Goal: Task Accomplishment & Management: Manage account settings

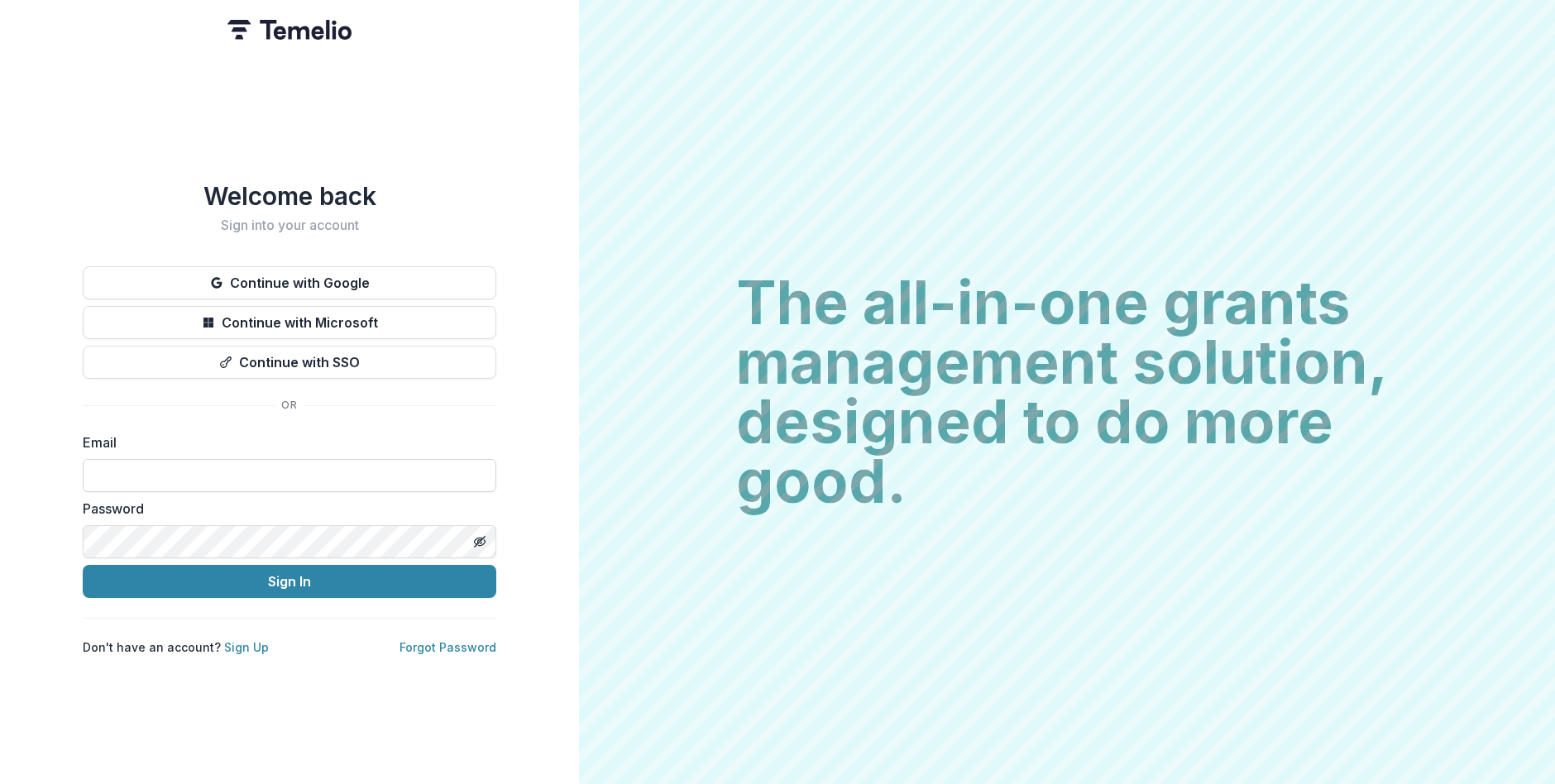
click at [277, 471] on input at bounding box center [289, 475] width 414 height 33
type input "**********"
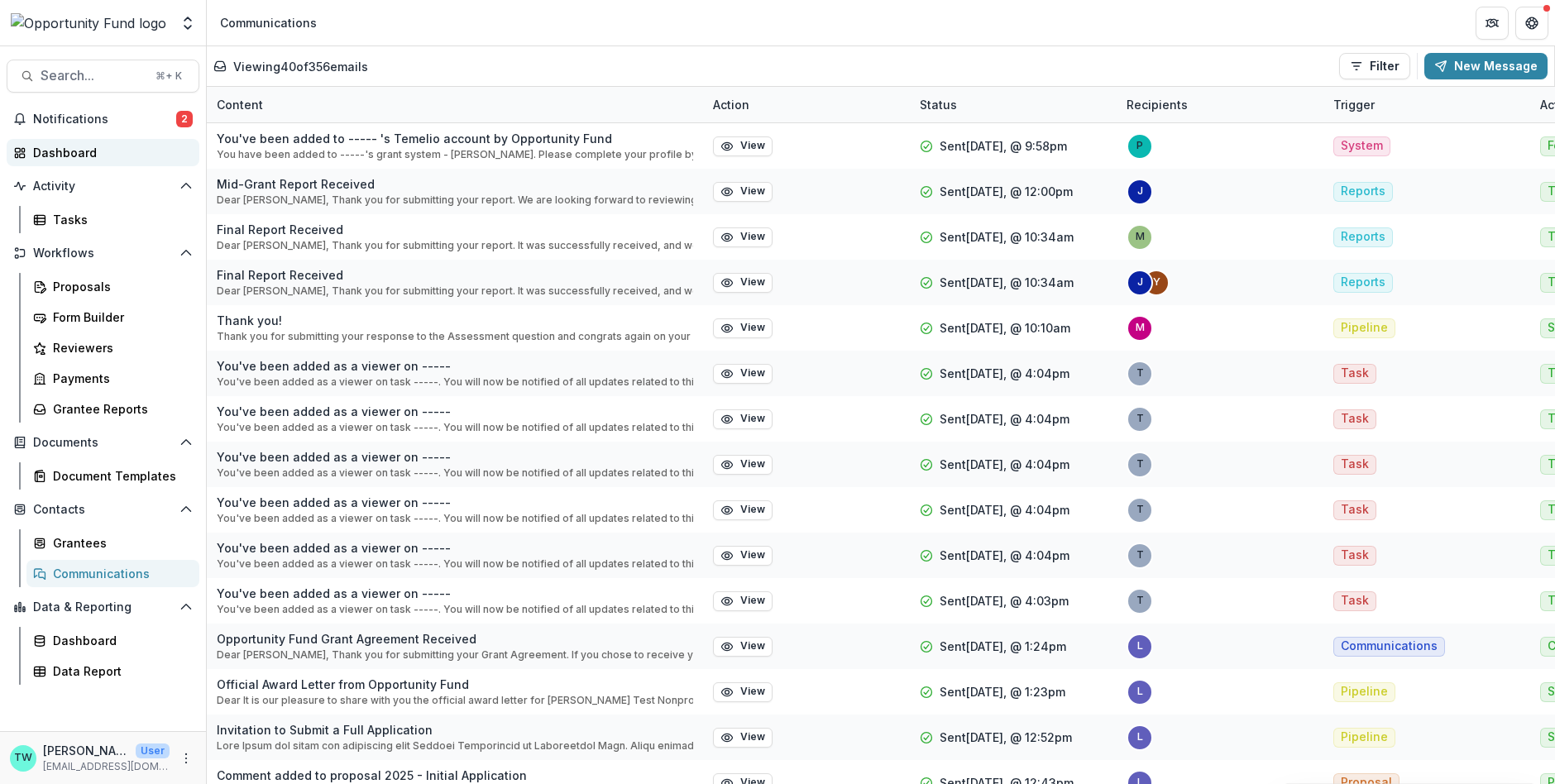
click at [62, 155] on div "Dashboard" at bounding box center [110, 152] width 153 height 17
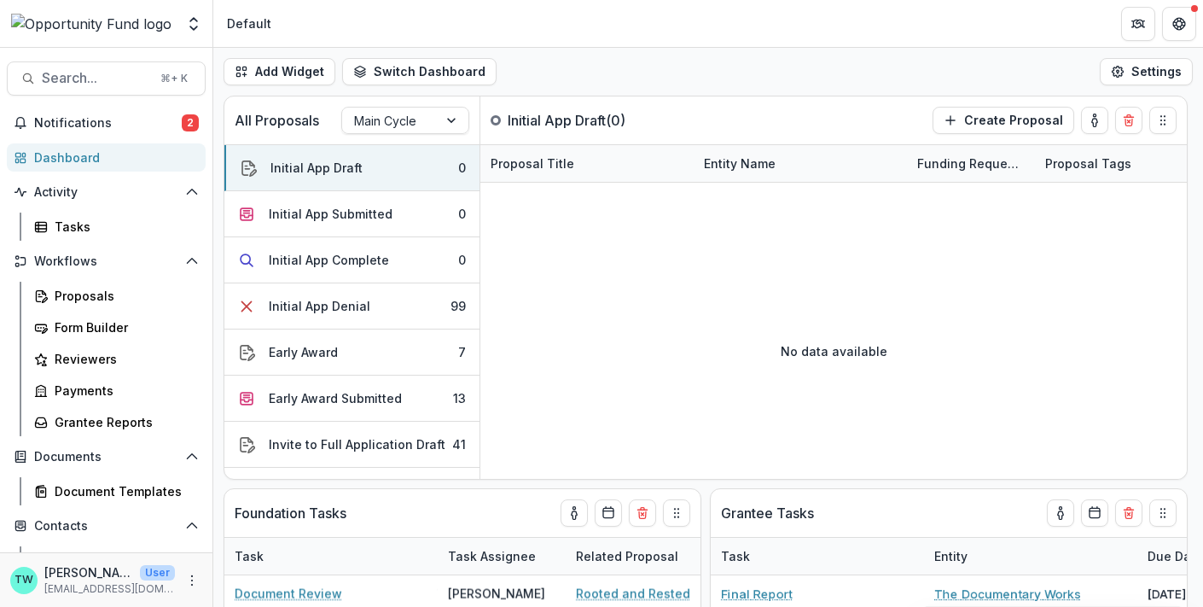
click at [901, 68] on div "Add Widget Switch Dashboard Default New Dashboard Settings" at bounding box center [708, 72] width 990 height 48
click at [101, 425] on div "Grantee Reports" at bounding box center [123, 422] width 137 height 18
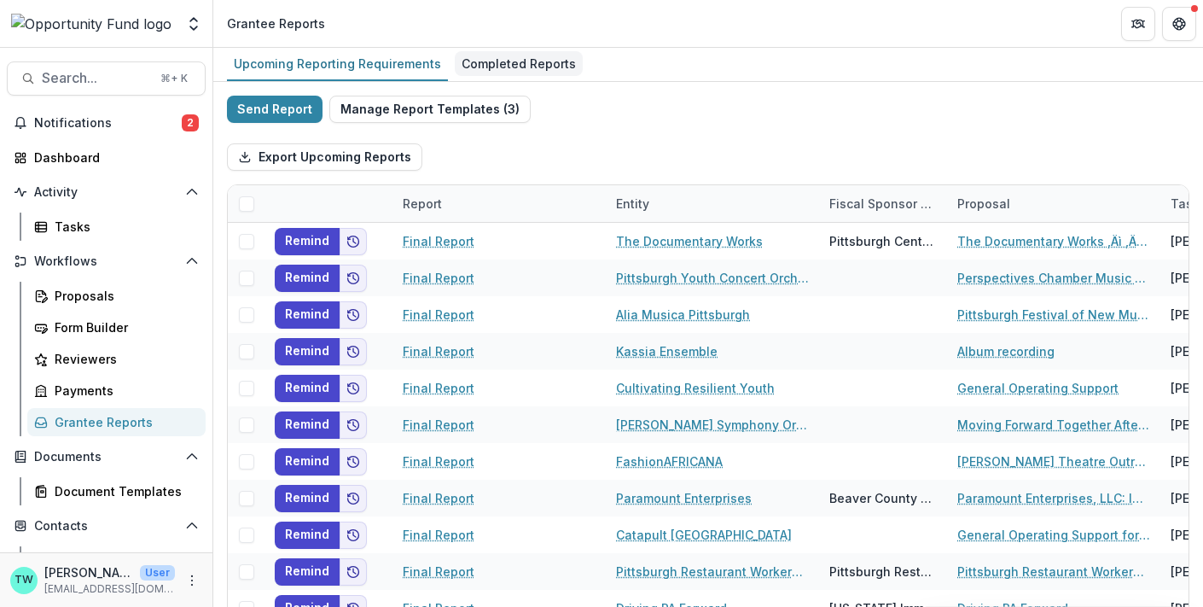
click at [517, 61] on div "Completed Reports" at bounding box center [519, 63] width 128 height 25
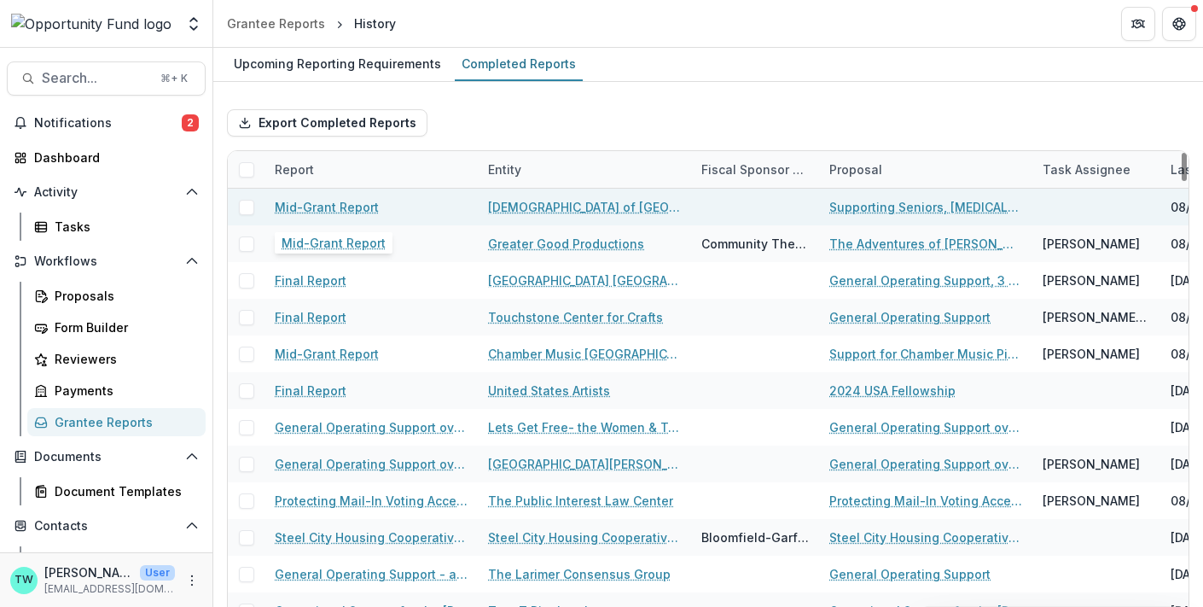
click at [304, 206] on link "Mid-Grant Report" at bounding box center [327, 207] width 104 height 18
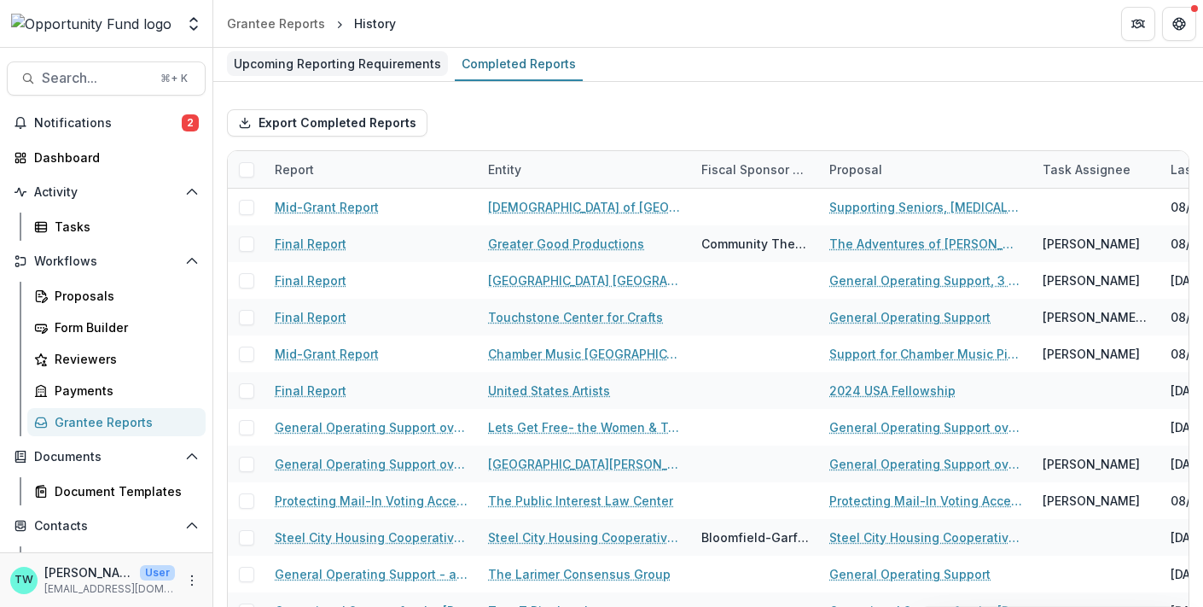
click at [381, 72] on div "Upcoming Reporting Requirements" at bounding box center [337, 63] width 221 height 25
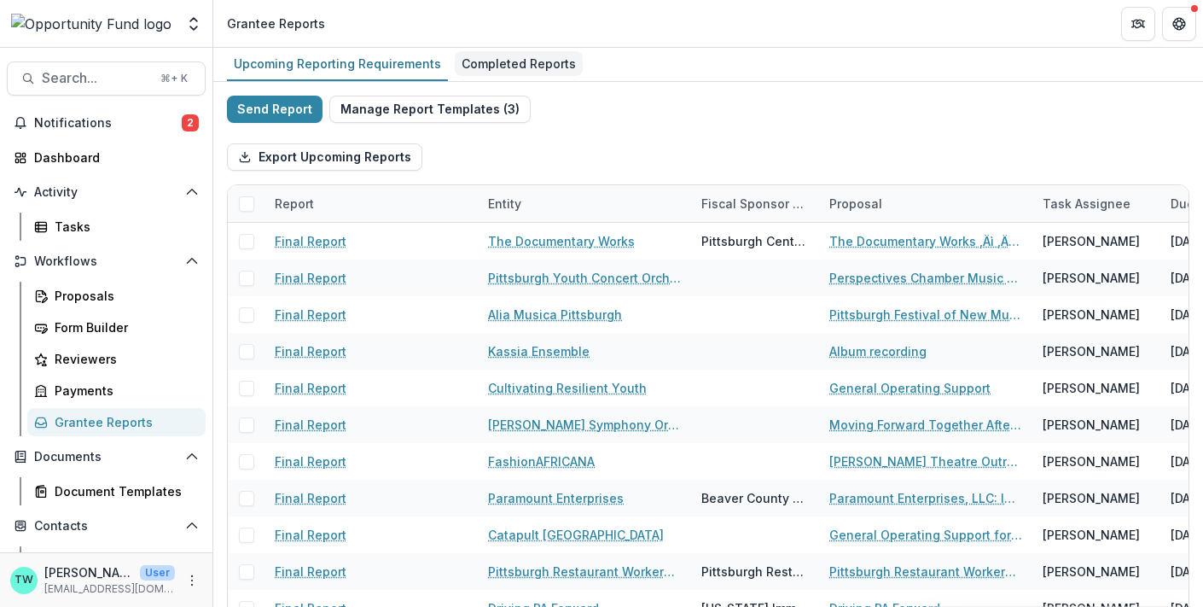
click at [519, 61] on div "Completed Reports" at bounding box center [519, 63] width 128 height 25
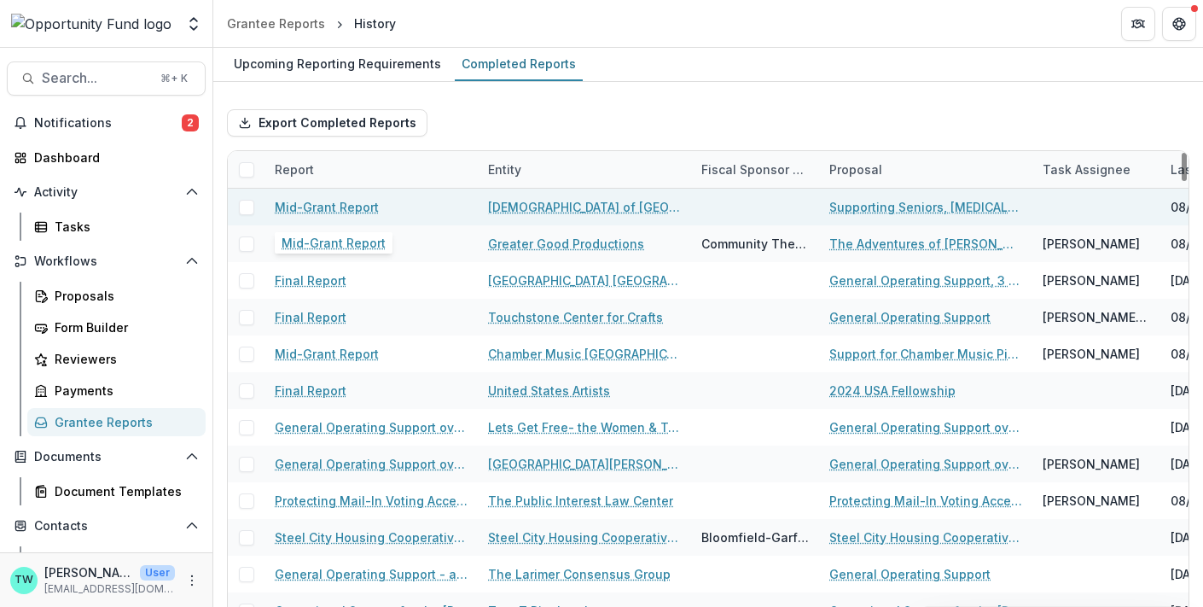
click at [320, 206] on link "Mid-Grant Report" at bounding box center [327, 207] width 104 height 18
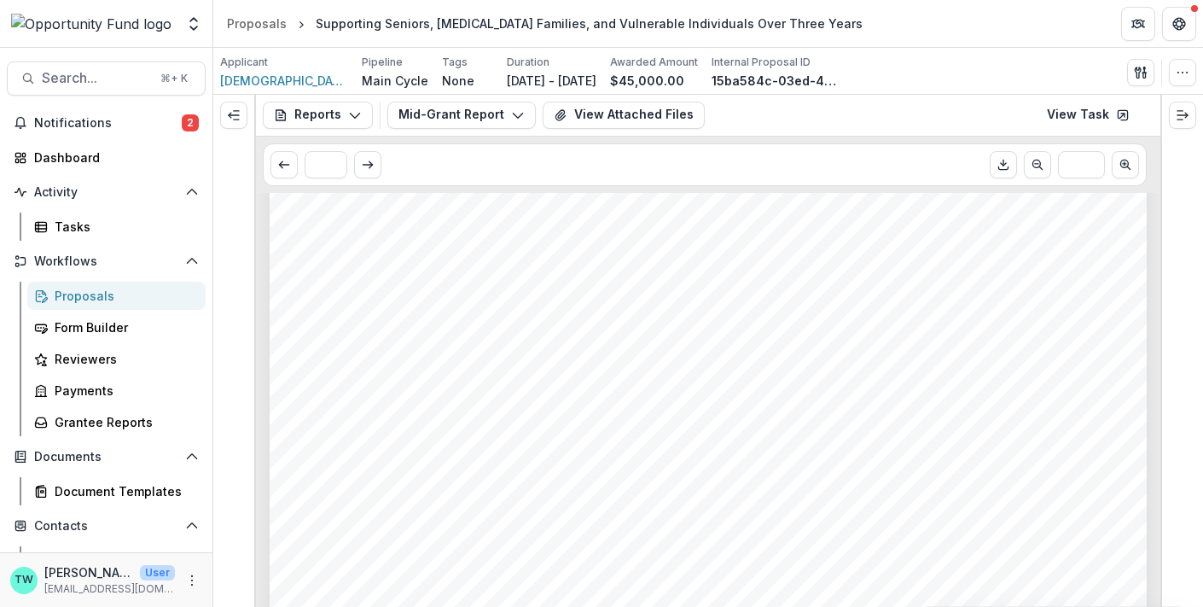
scroll to position [356, 0]
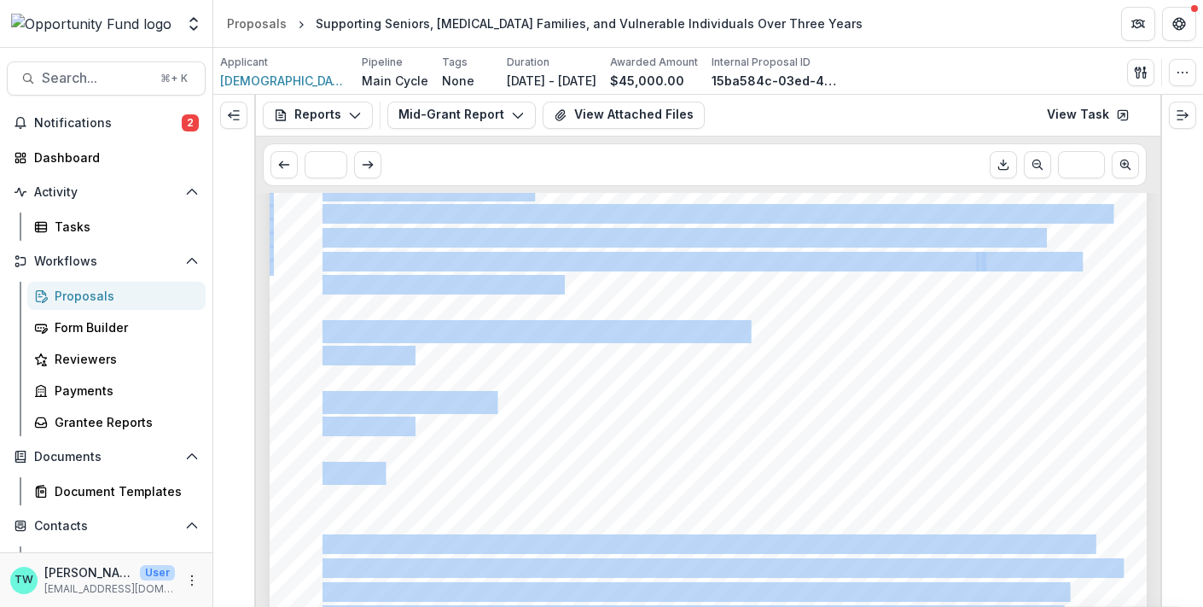
drag, startPoint x: 1148, startPoint y: 433, endPoint x: 989, endPoint y: 441, distance: 159.7
click at [989, 441] on div "Submission Responses OPPORTUNITY FUND Mid-Grant Report This first section provi…" at bounding box center [708, 400] width 904 height 414
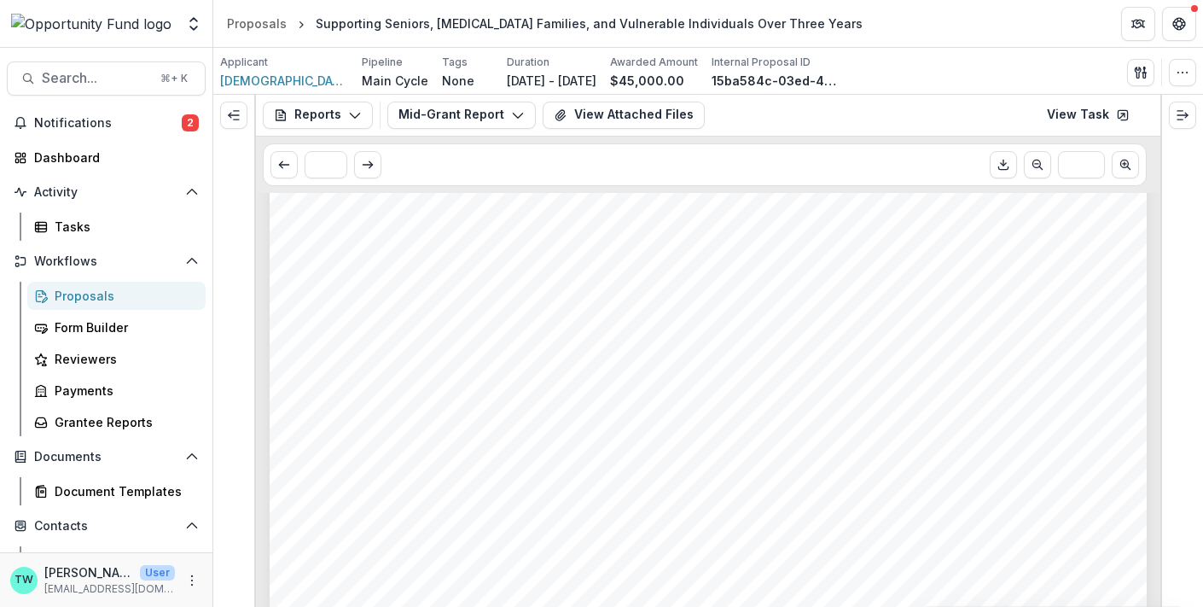
click at [287, 346] on div "Submission Responses OPPORTUNITY FUND Mid-Grant Report This first section provi…" at bounding box center [708, 457] width 877 height 1241
click at [1185, 113] on polyline "Expand right" at bounding box center [1186, 115] width 3 height 5
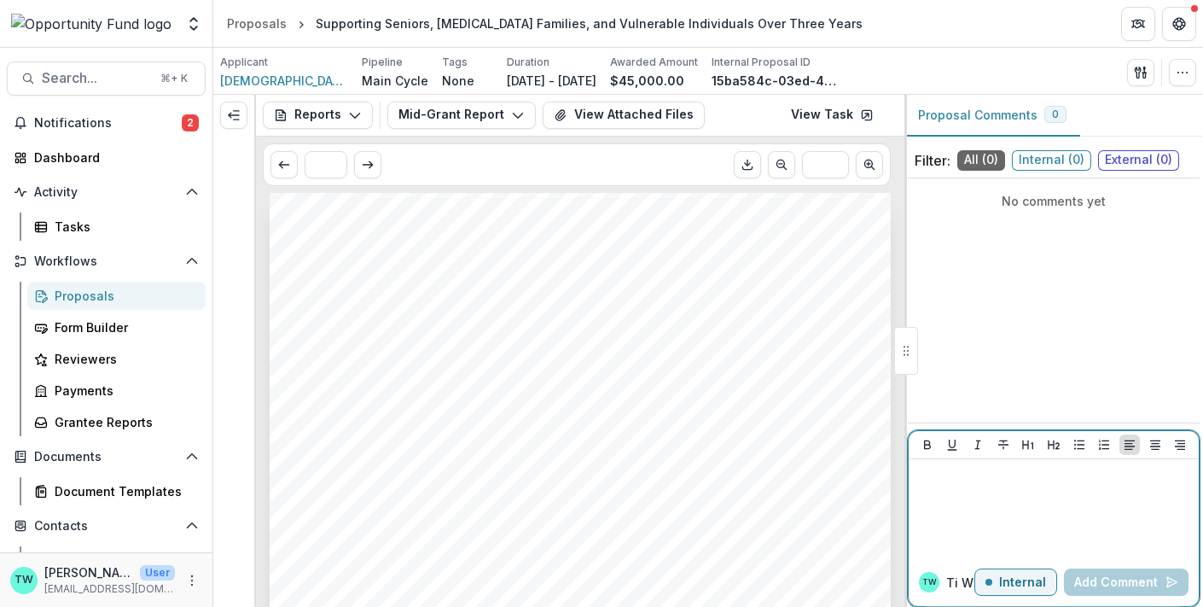
click at [1025, 491] on div at bounding box center [1053, 508] width 276 height 85
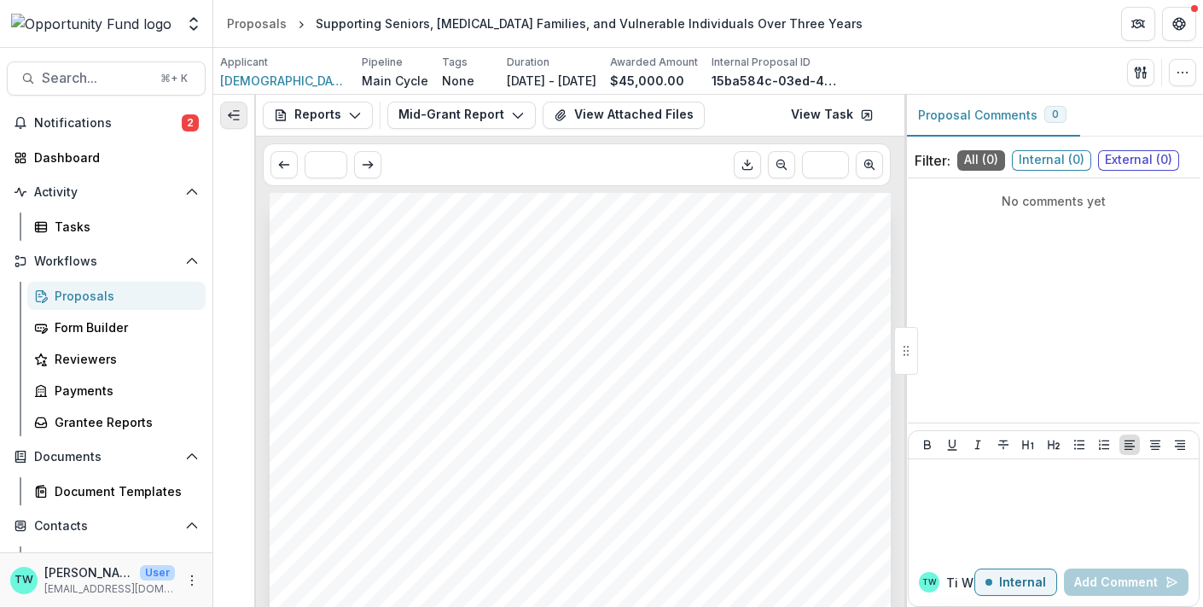
click at [234, 119] on line "Expand left" at bounding box center [236, 119] width 5 height 0
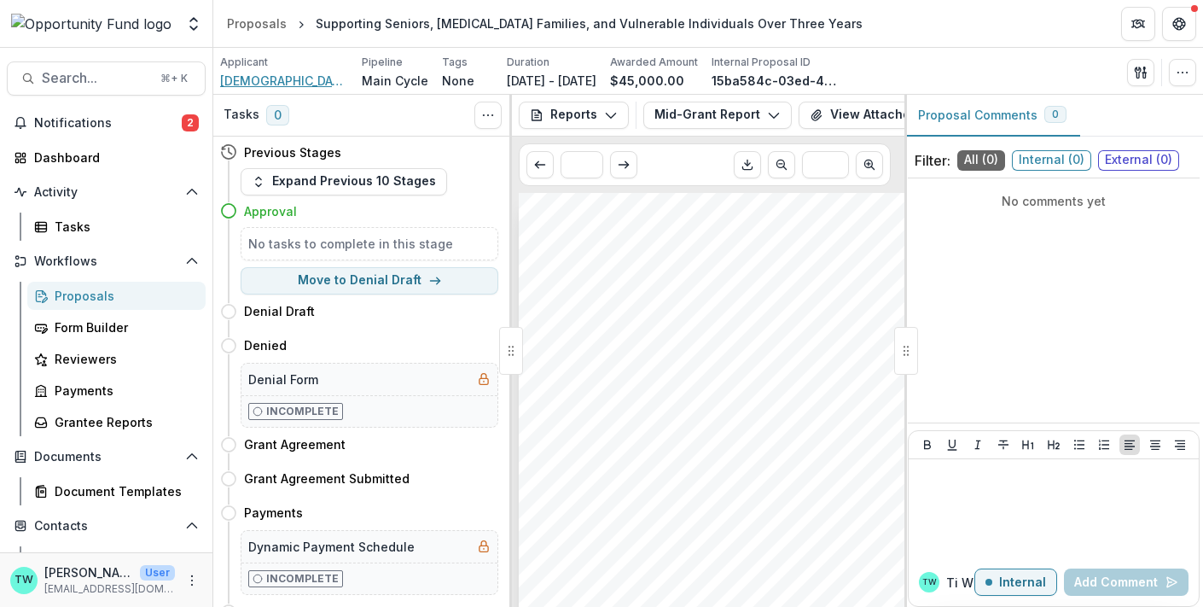
click at [253, 79] on span "[DEMOGRAPHIC_DATA] of [GEOGRAPHIC_DATA]" at bounding box center [284, 81] width 128 height 18
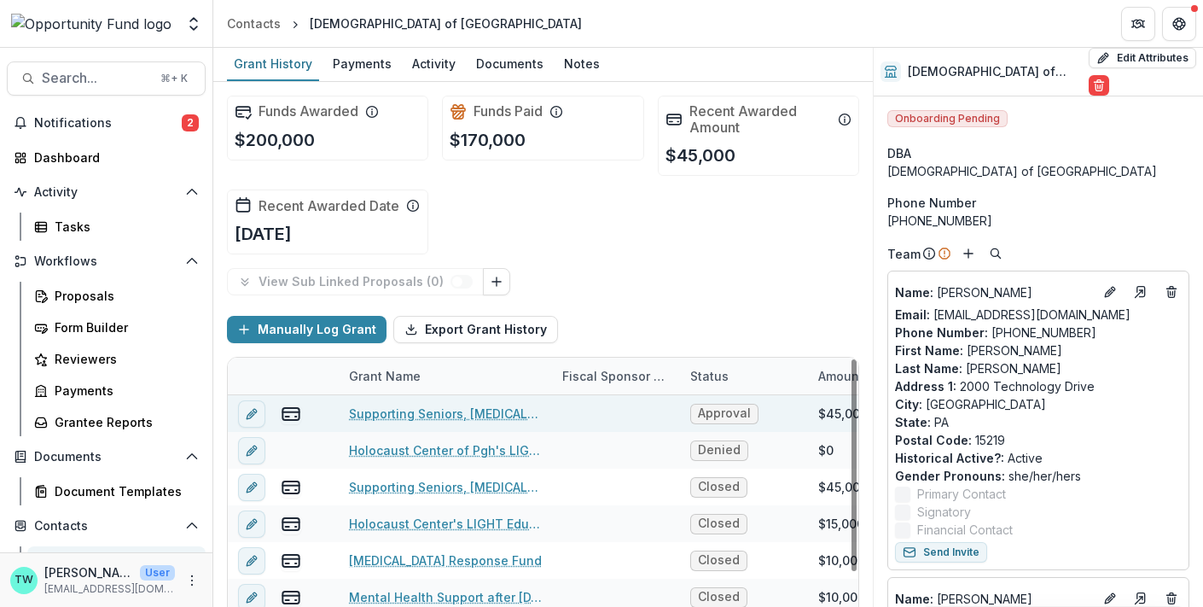
click at [408, 422] on link "Supporting Seniors, [MEDICAL_DATA] Families, and Vulnerable Individuals Over Th…" at bounding box center [445, 413] width 193 height 18
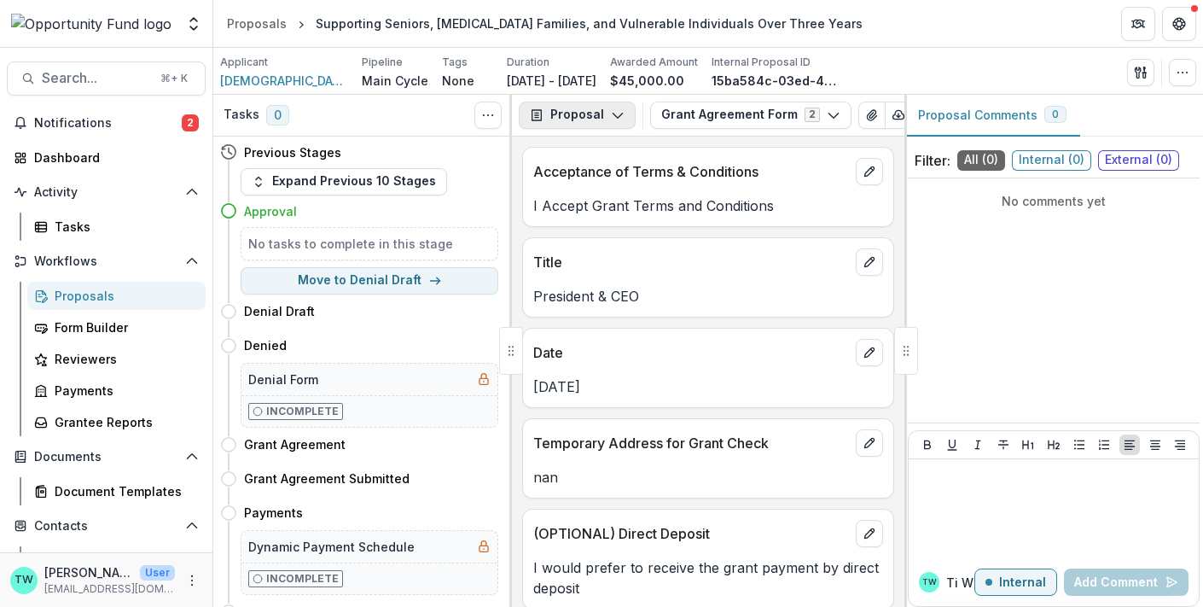
click at [616, 109] on icon "button" at bounding box center [618, 115] width 14 height 14
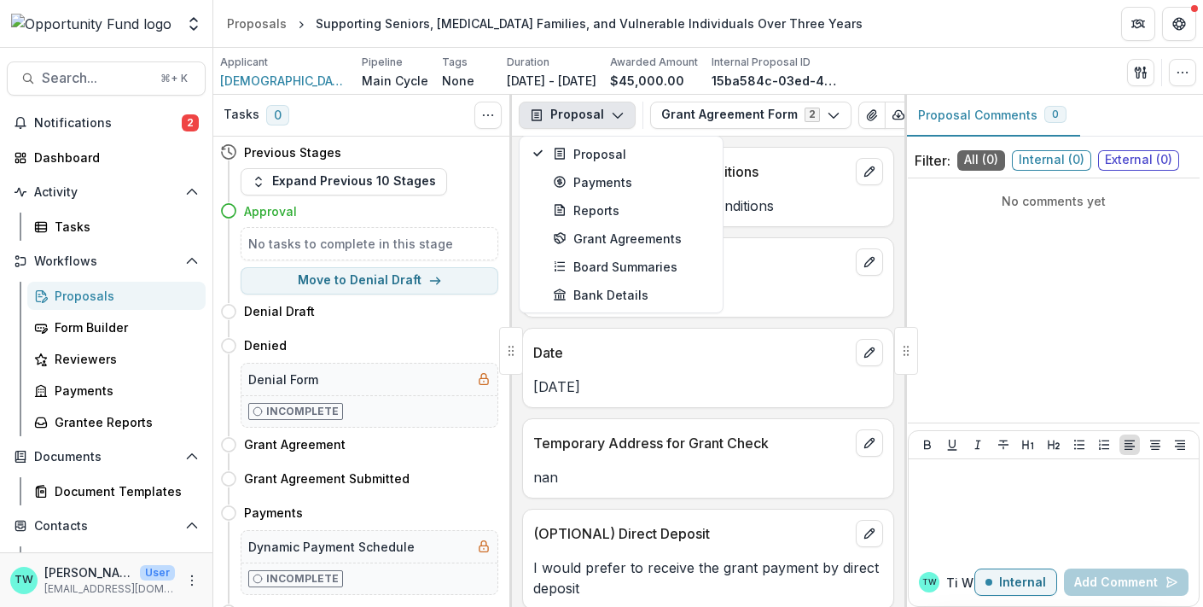
click at [606, 118] on button "Proposal" at bounding box center [577, 115] width 117 height 27
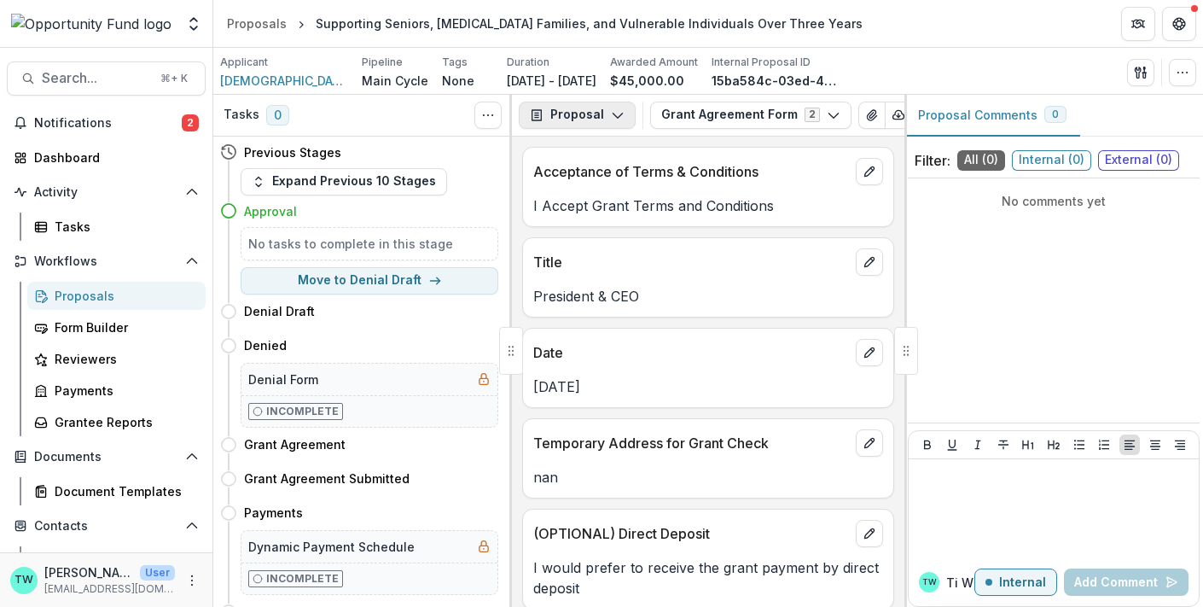
click at [613, 119] on icon "button" at bounding box center [618, 115] width 14 height 14
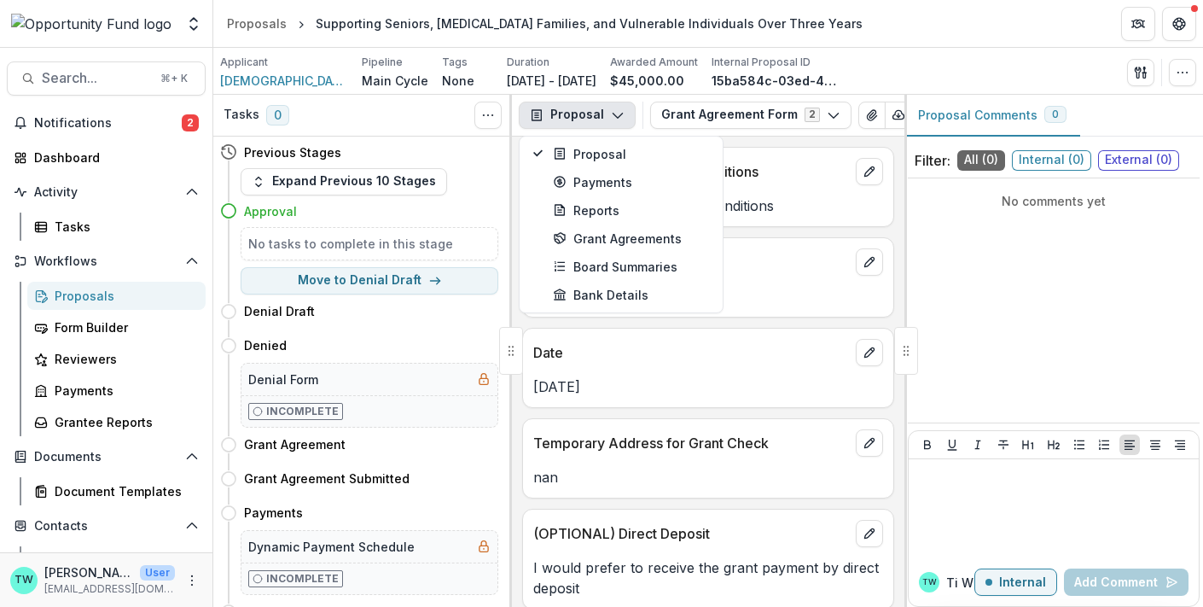
click at [574, 118] on button "Proposal" at bounding box center [577, 115] width 117 height 27
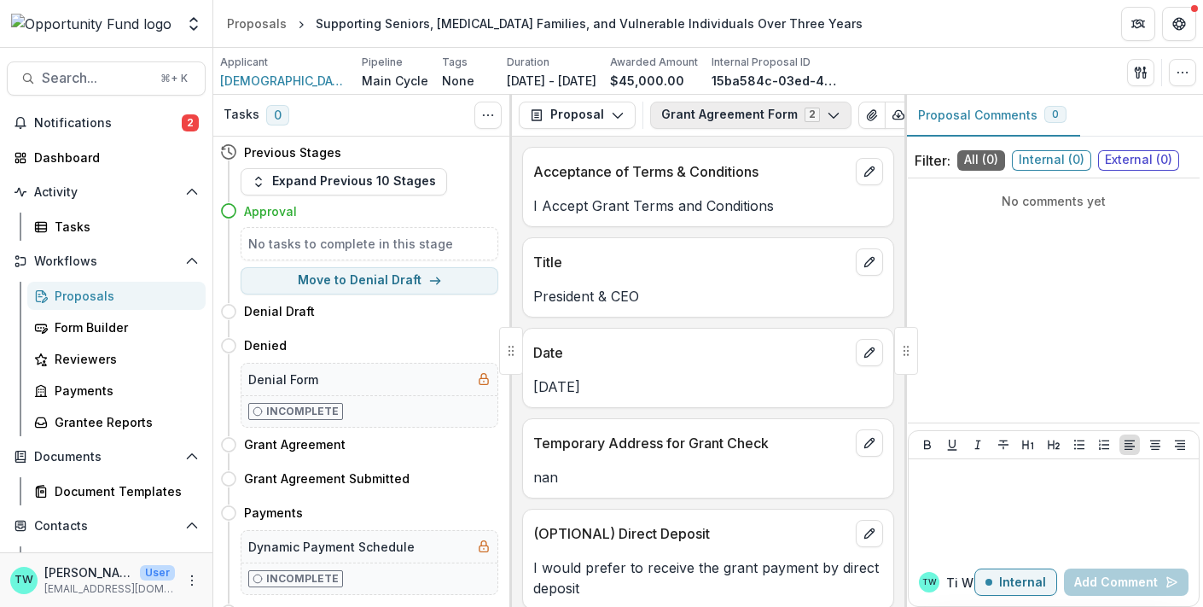
click at [827, 115] on icon "button" at bounding box center [834, 115] width 14 height 14
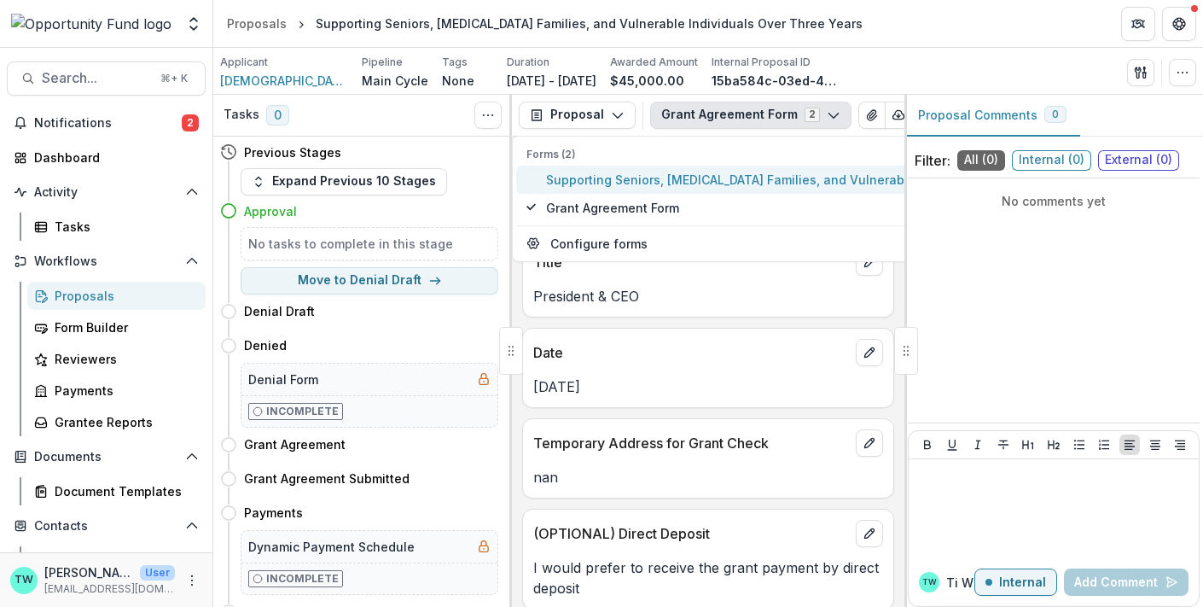
click at [665, 181] on span "Supporting Seniors, [MEDICAL_DATA] Families, and Vulnerable Individuals Over Th…" at bounding box center [819, 180] width 547 height 18
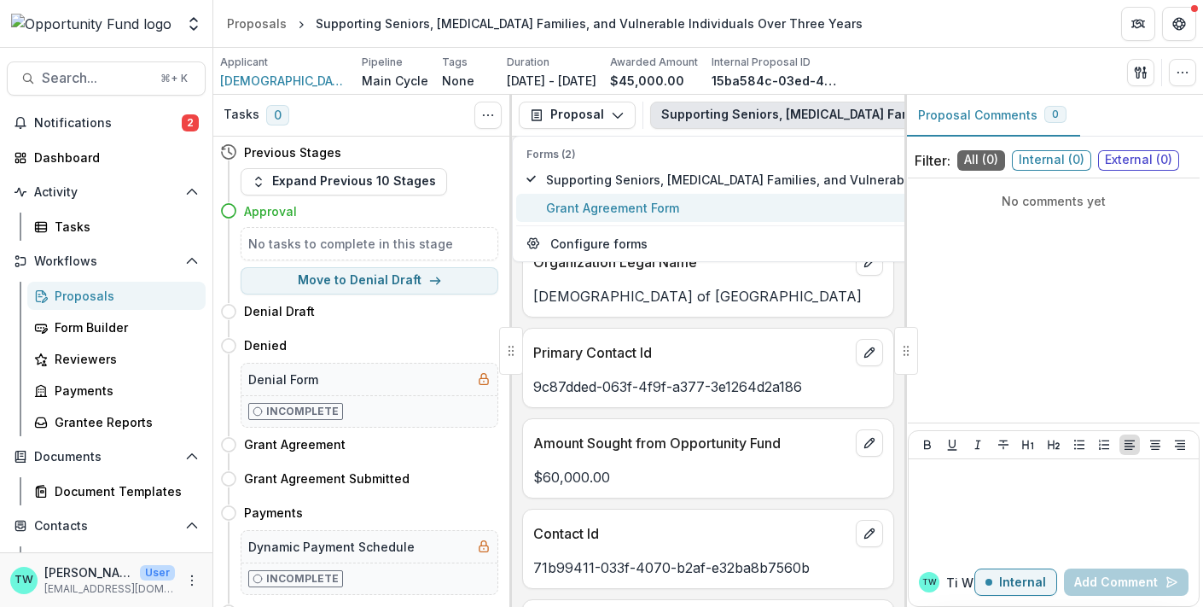
click at [651, 208] on span "Grant Agreement Form" at bounding box center [819, 208] width 547 height 18
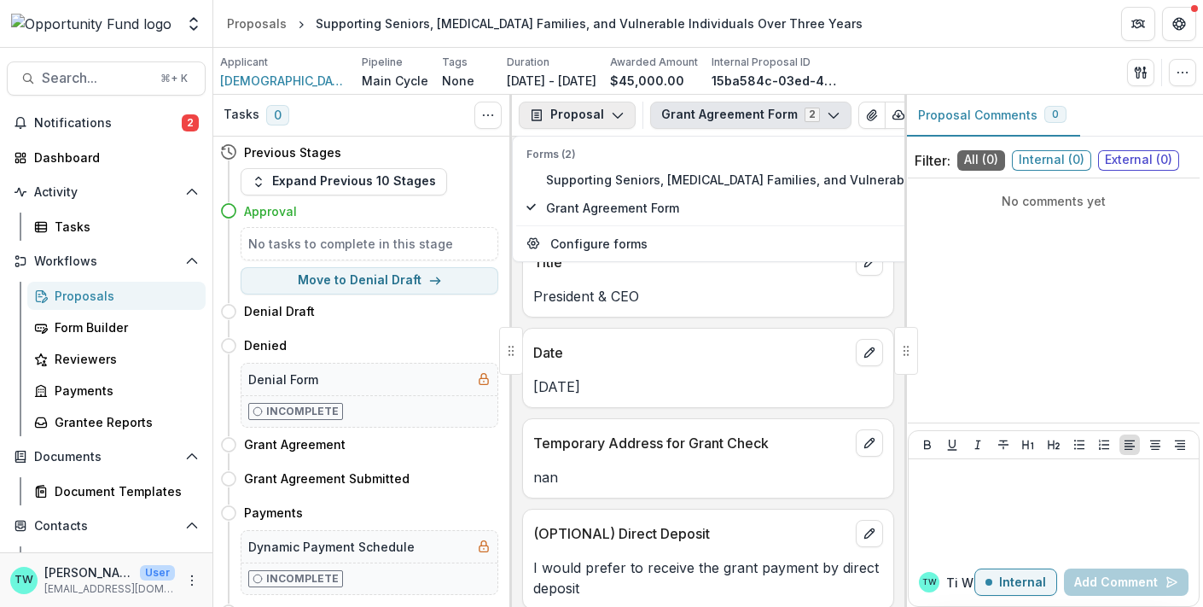
click at [611, 112] on icon "button" at bounding box center [618, 115] width 14 height 14
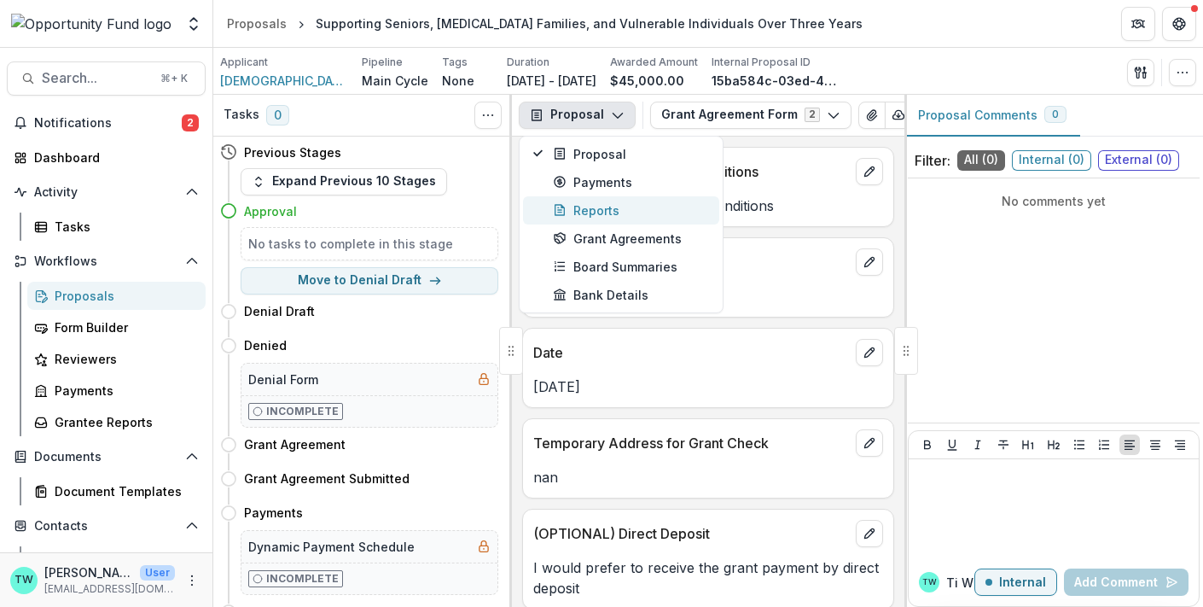
click at [609, 212] on div "Reports" at bounding box center [631, 210] width 156 height 18
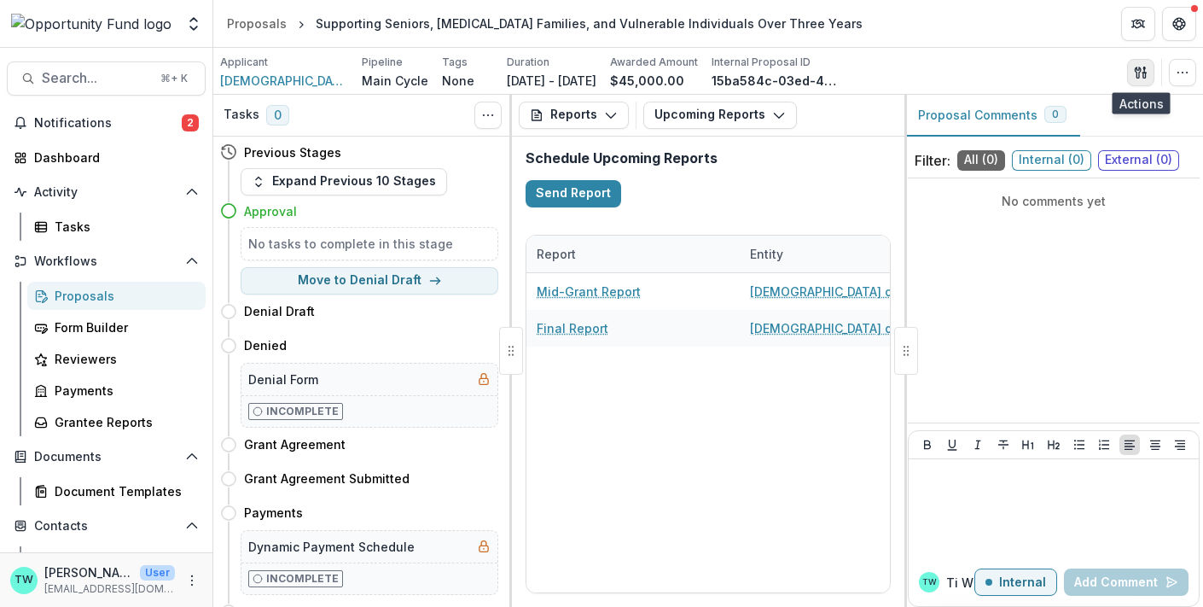
click at [1141, 74] on icon "button" at bounding box center [1141, 73] width 14 height 14
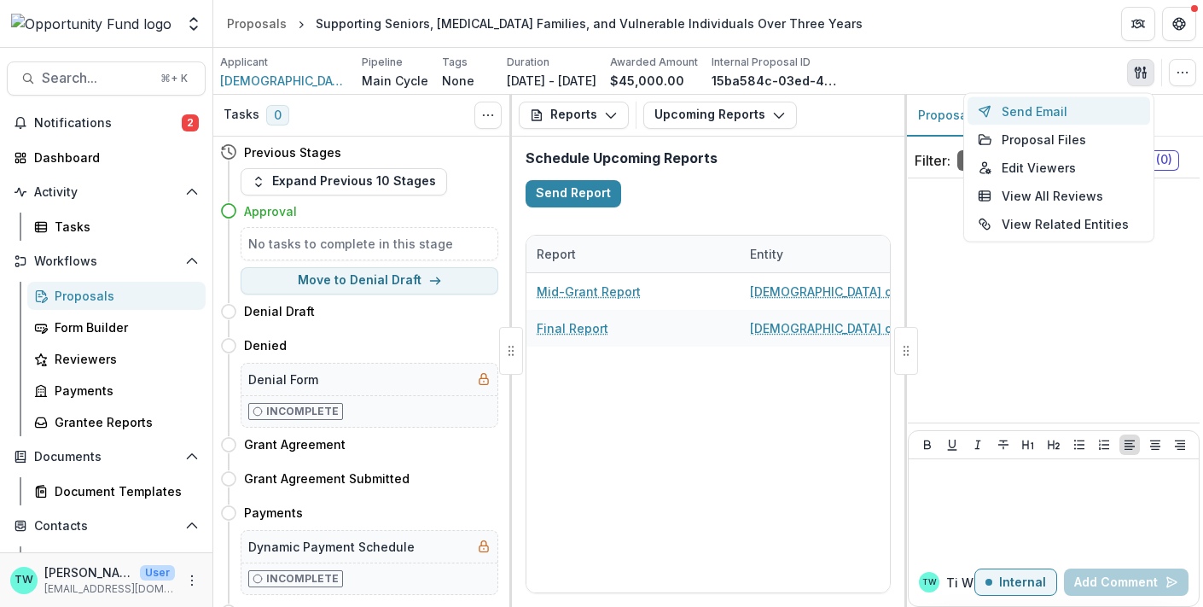
click at [1024, 111] on button "Send Email" at bounding box center [1058, 111] width 183 height 28
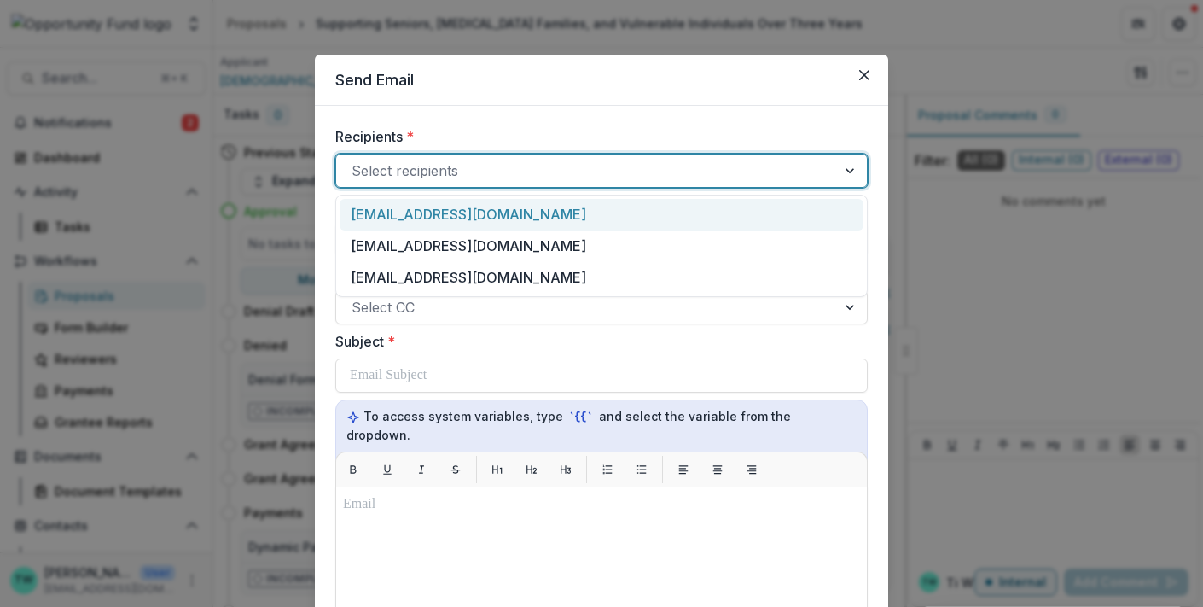
click at [545, 171] on div at bounding box center [585, 171] width 469 height 24
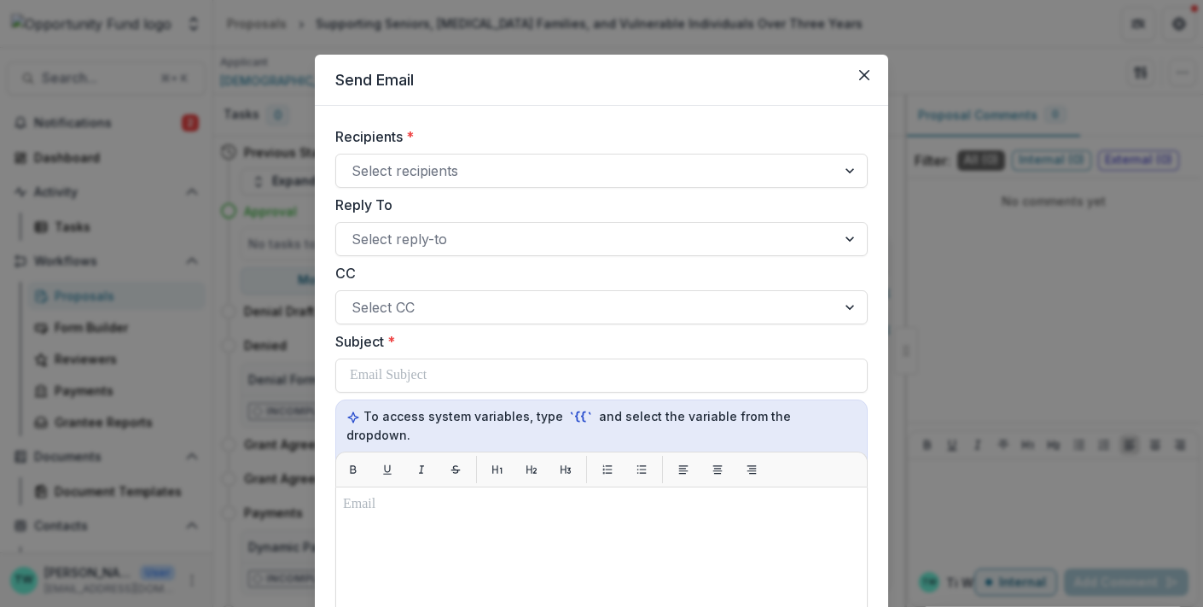
click at [643, 99] on header "Send Email" at bounding box center [601, 80] width 573 height 51
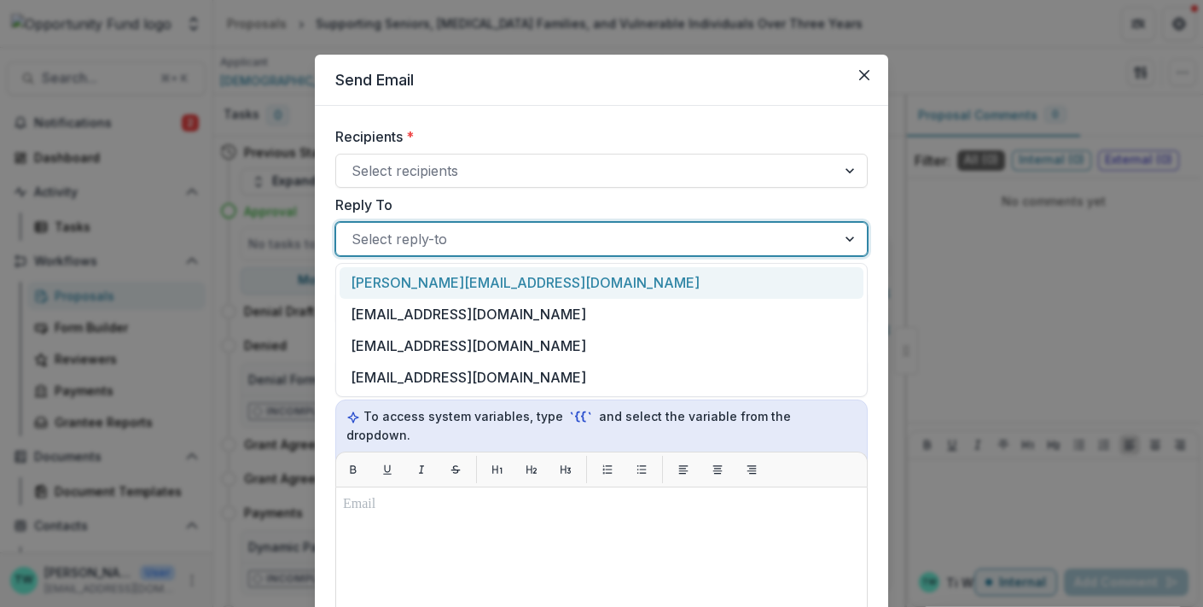
click at [533, 235] on div at bounding box center [585, 239] width 469 height 24
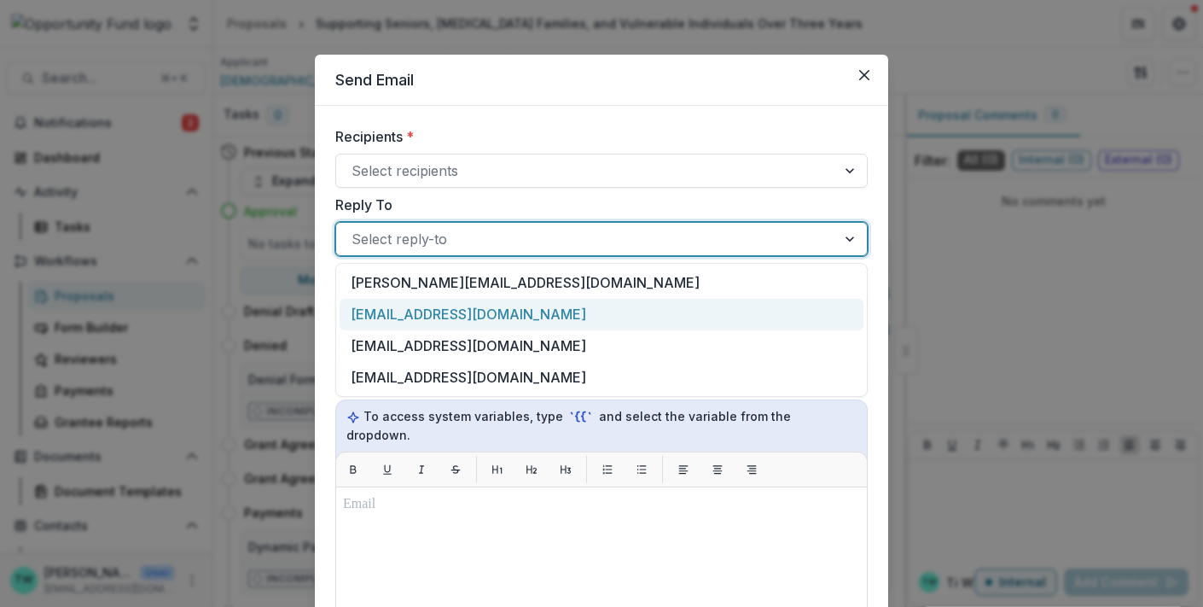
click at [502, 323] on div "[EMAIL_ADDRESS][DOMAIN_NAME]" at bounding box center [602, 315] width 524 height 32
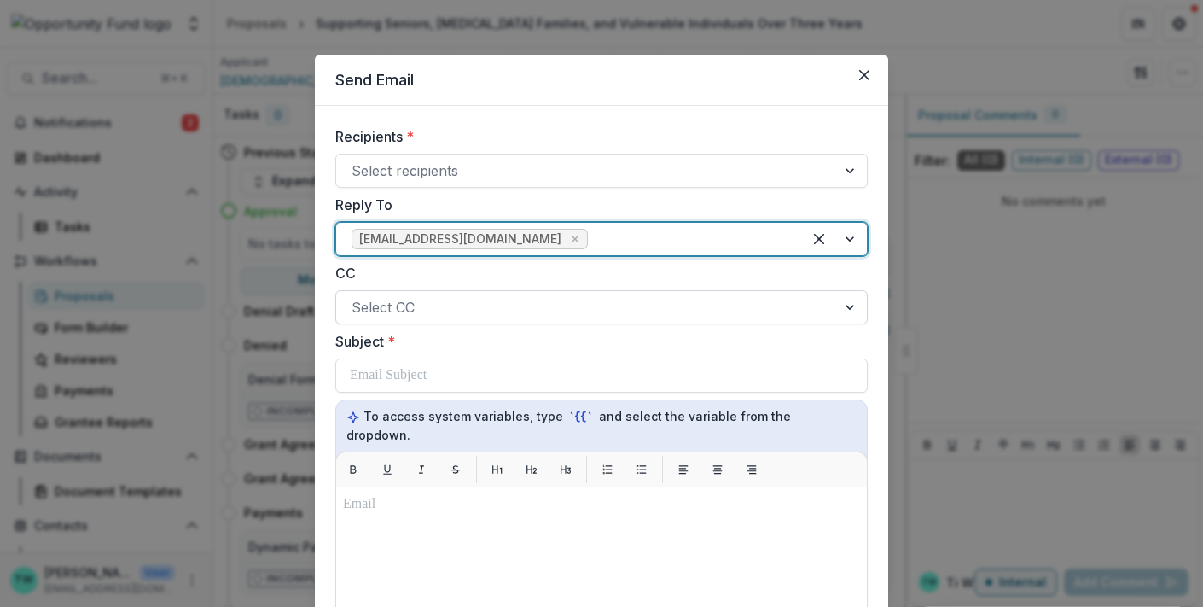
click at [492, 305] on div at bounding box center [585, 307] width 469 height 24
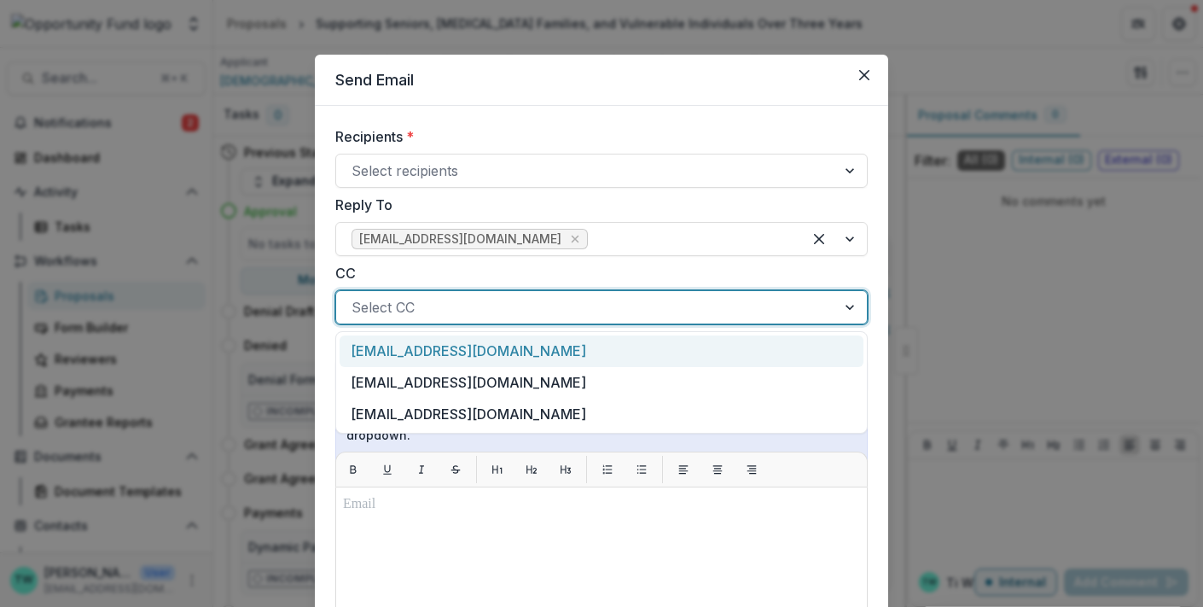
click at [601, 271] on label "CC" at bounding box center [596, 273] width 522 height 20
click at [356, 297] on input "CC" at bounding box center [353, 307] width 4 height 20
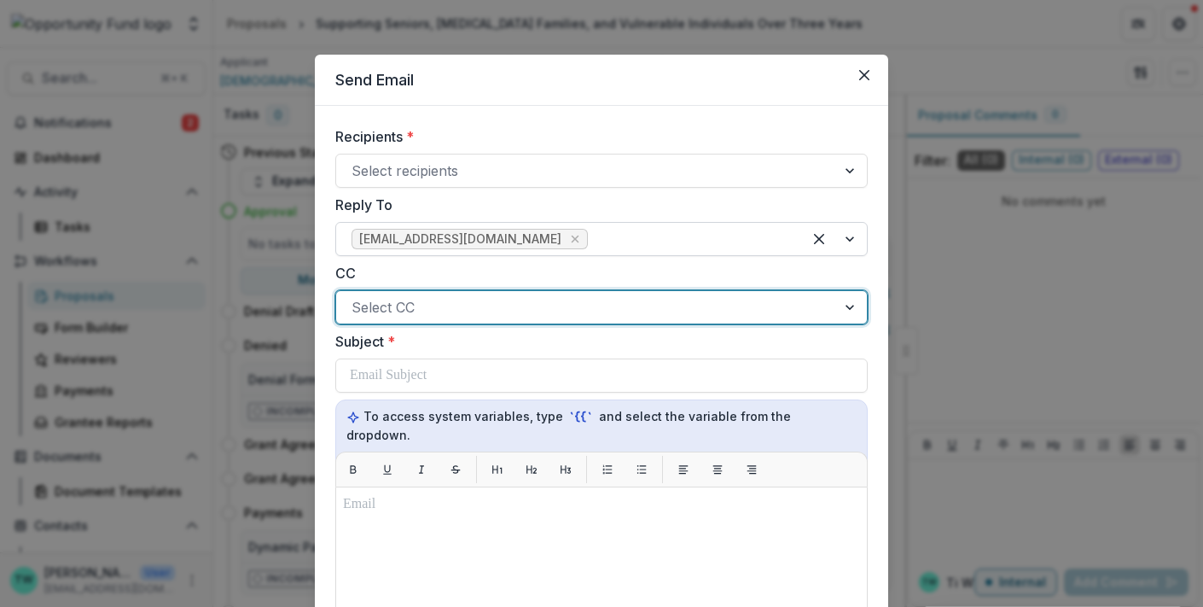
click at [599, 239] on div at bounding box center [688, 239] width 195 height 24
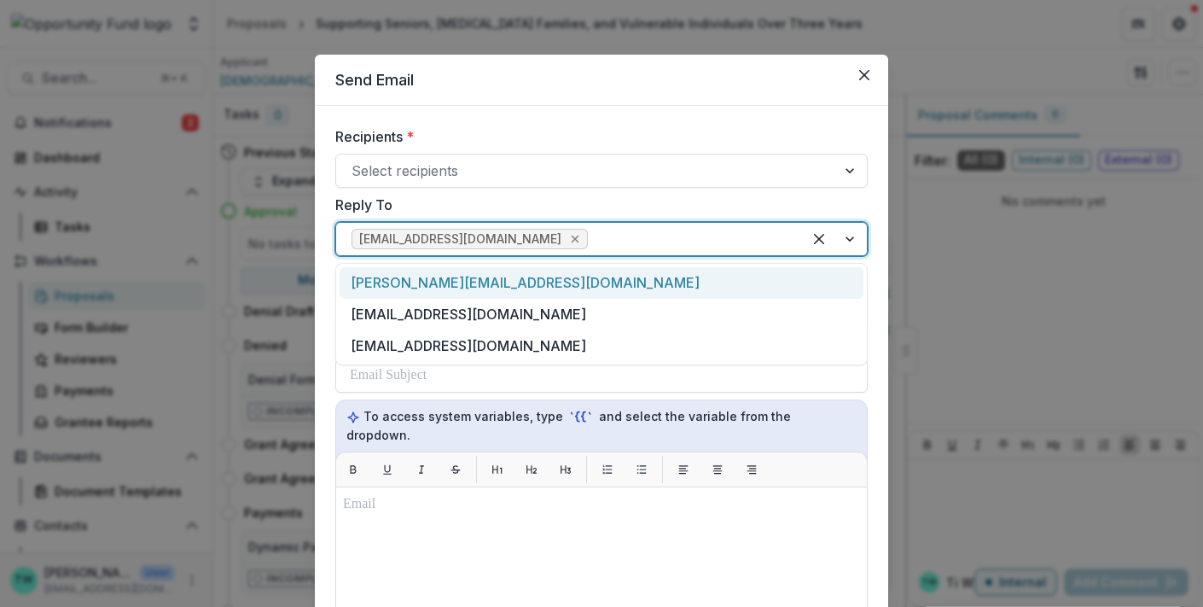
click at [572, 241] on icon "Remove twilhelm@theopportunityfund.org" at bounding box center [576, 239] width 8 height 8
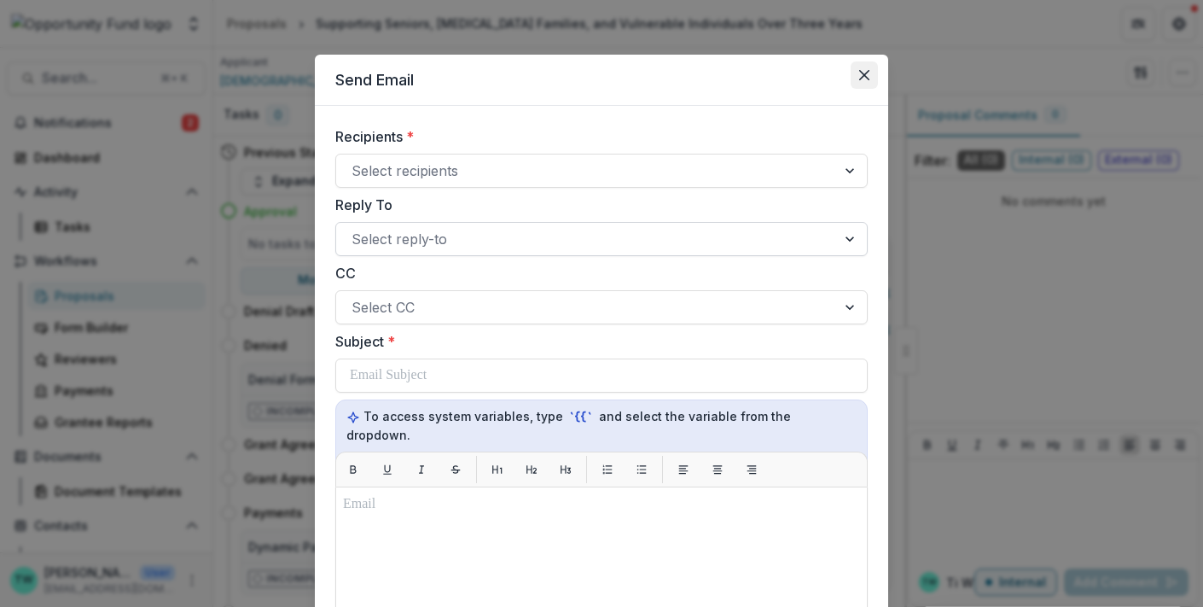
click at [859, 75] on icon "Close" at bounding box center [864, 75] width 10 height 10
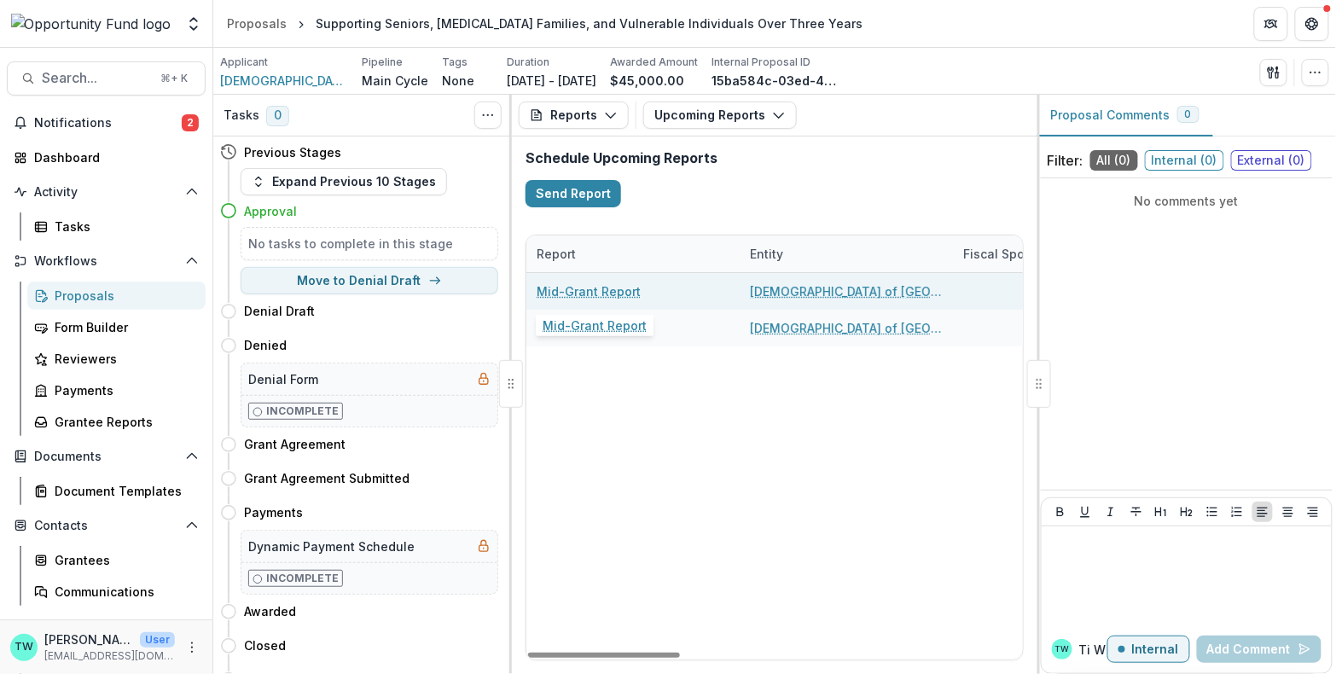
click at [584, 289] on link "Mid-Grant Report" at bounding box center [589, 291] width 104 height 18
select select "********"
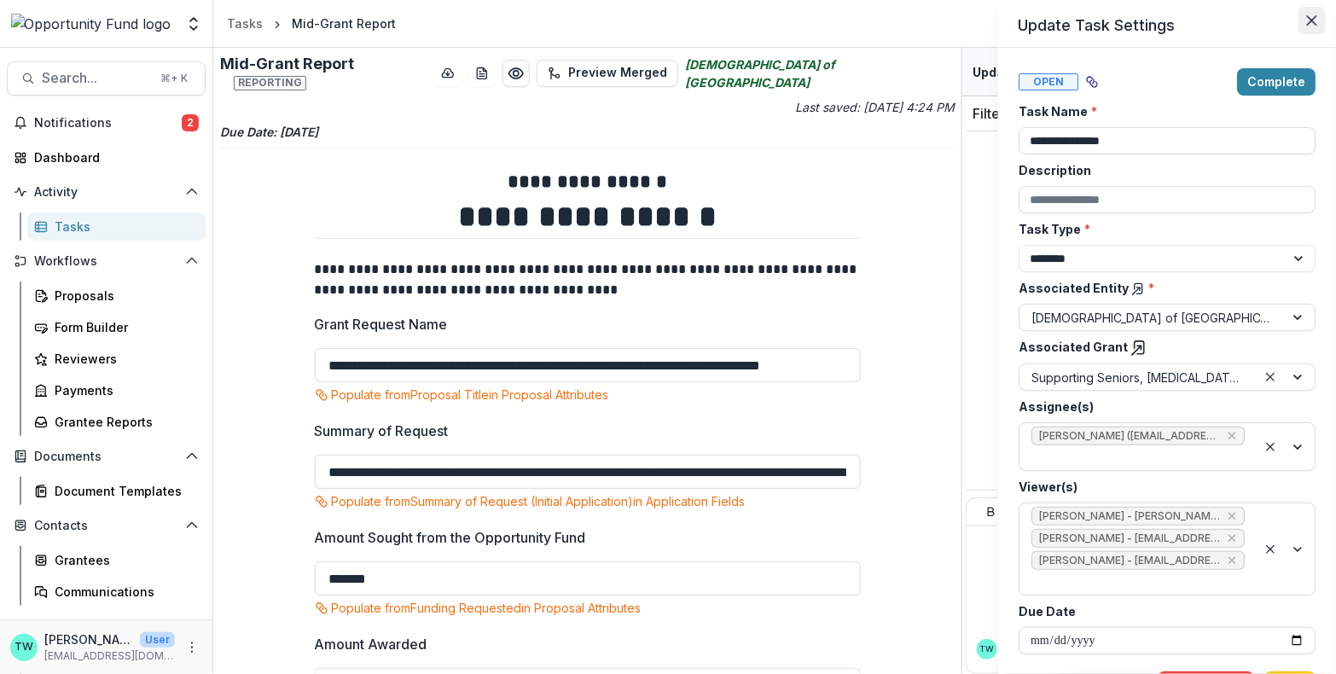
click at [1315, 22] on icon "Close" at bounding box center [1312, 20] width 10 height 10
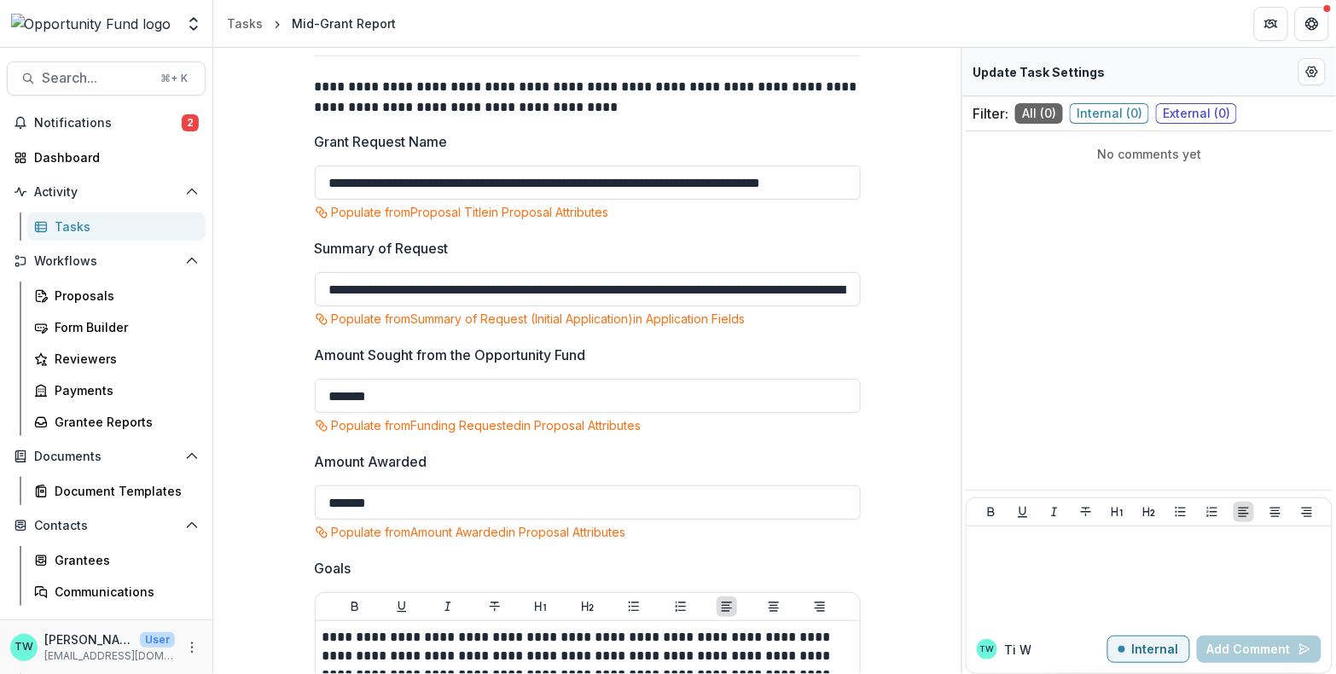
scroll to position [224, 0]
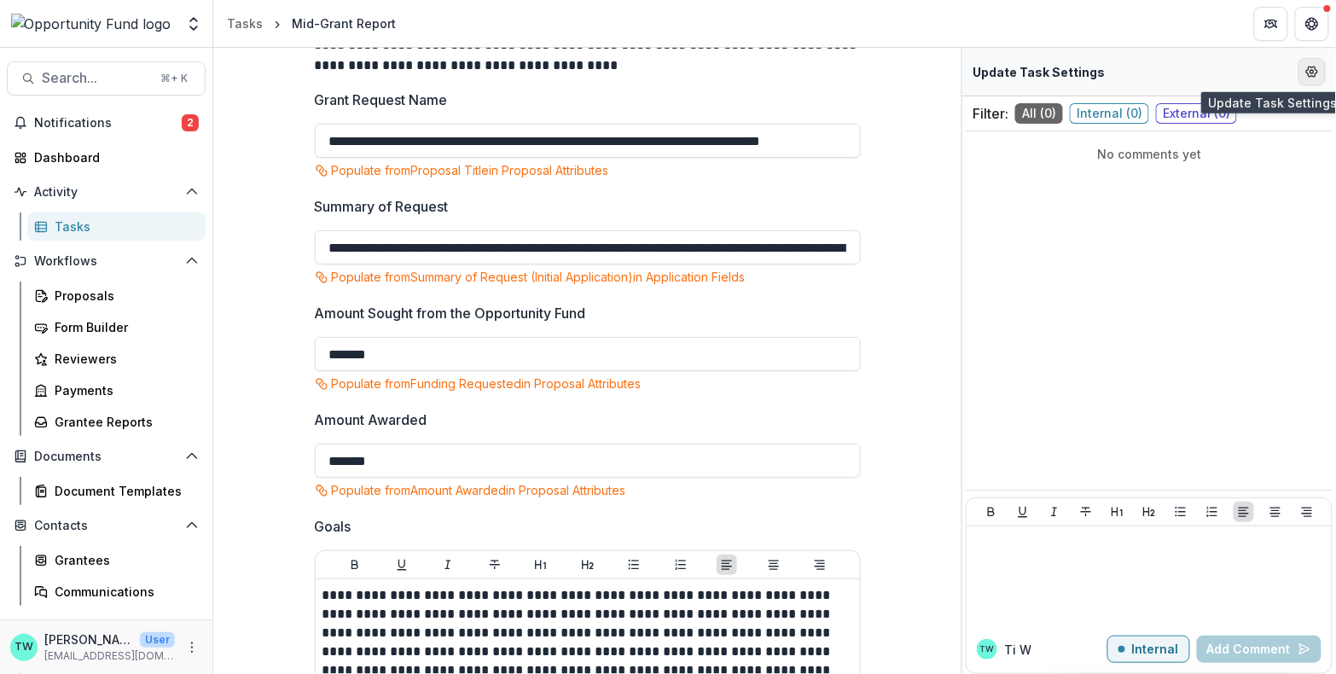
click at [1316, 73] on icon "Edit Form Settings" at bounding box center [1312, 72] width 14 height 14
select select "********"
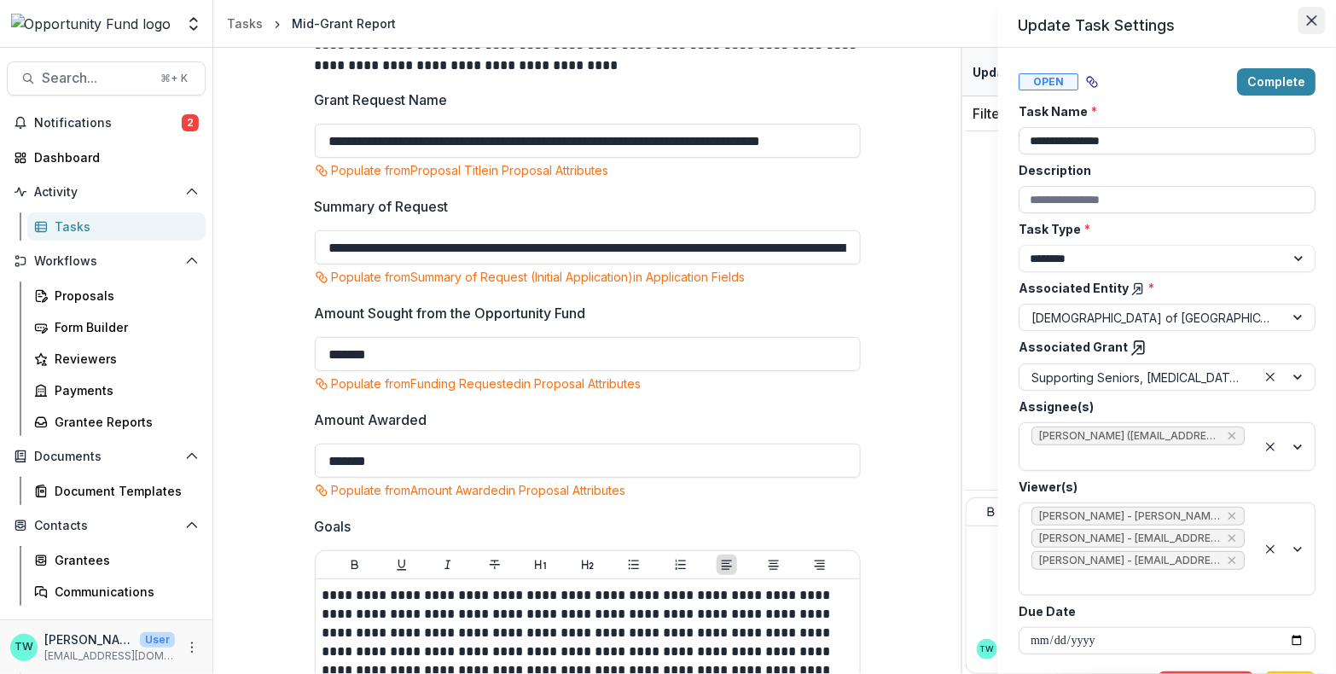
click at [1310, 20] on icon "Close" at bounding box center [1312, 20] width 10 height 10
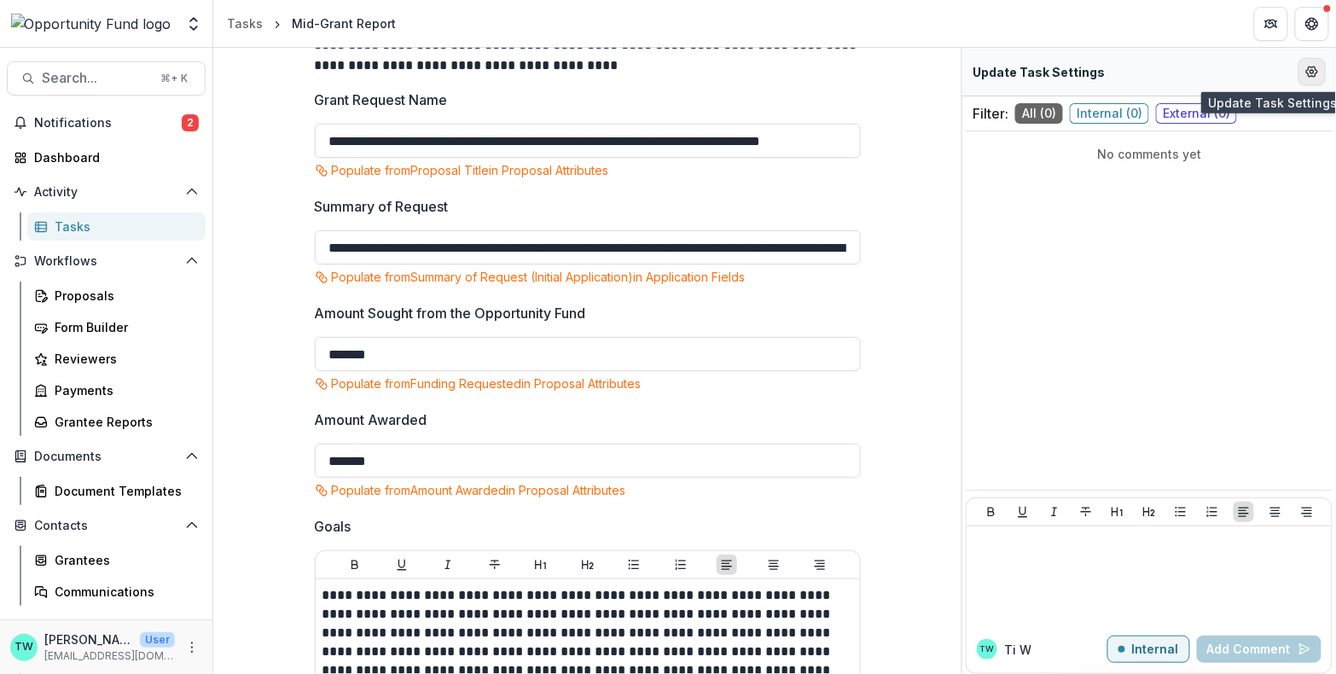
click at [1313, 73] on icon "Edit Form Settings" at bounding box center [1312, 72] width 14 height 14
select select "********"
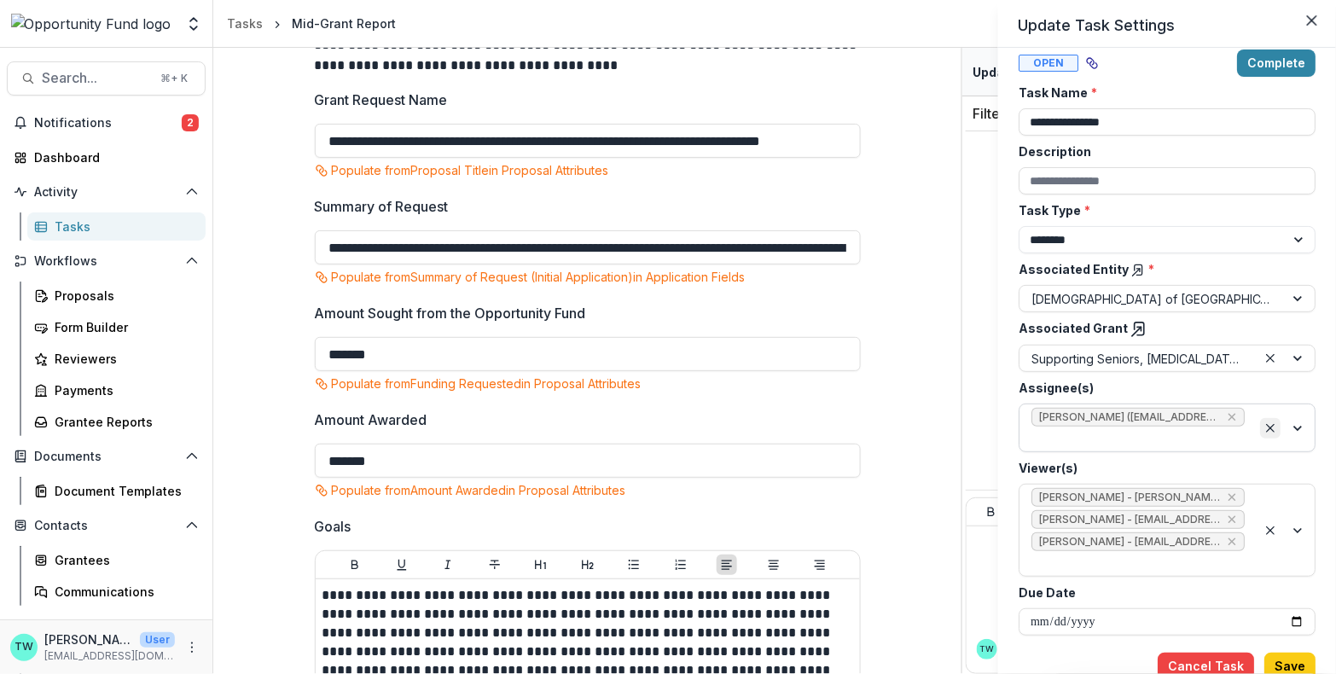
scroll to position [0, 0]
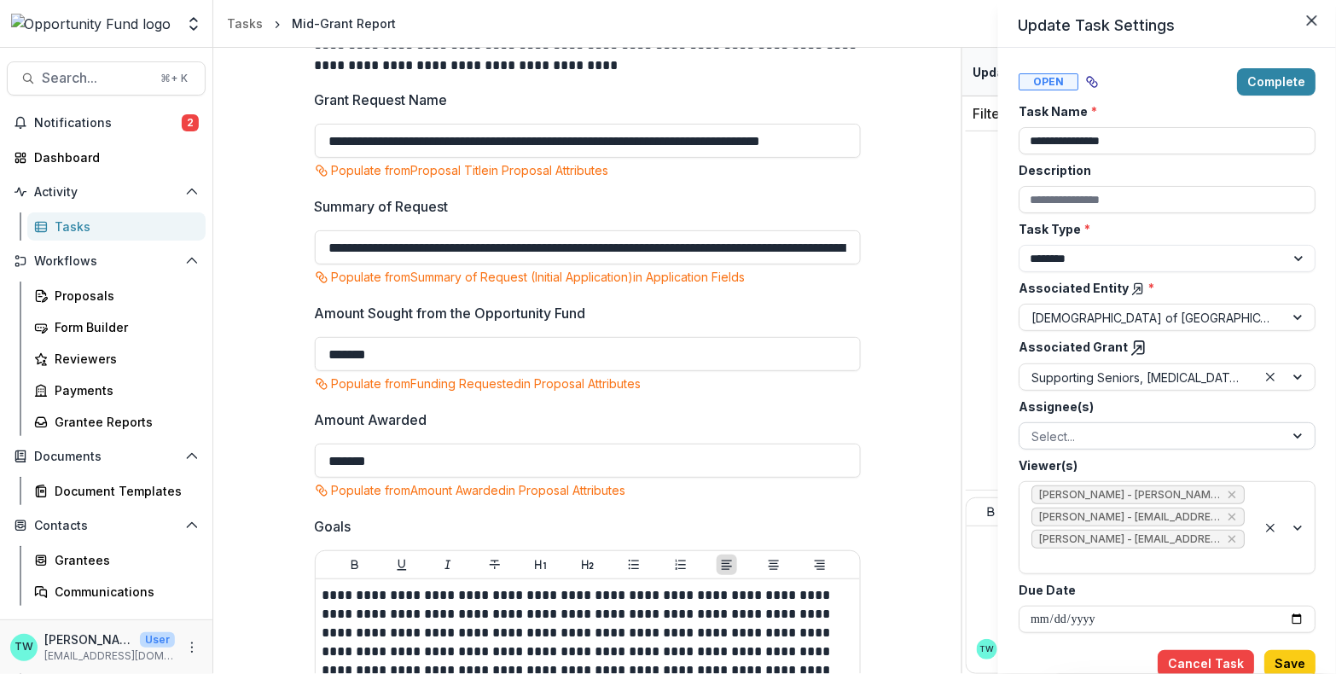
click at [107, 421] on div "**********" at bounding box center [668, 337] width 1336 height 674
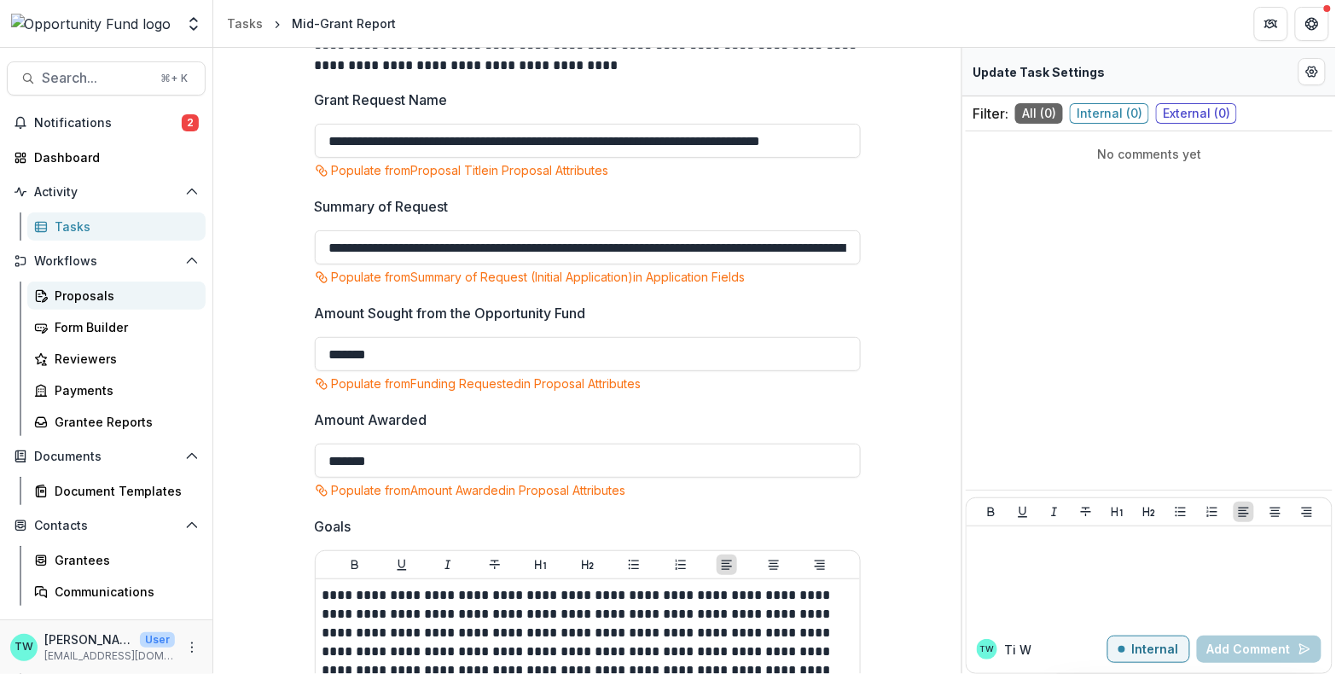
click at [81, 300] on div "Proposals" at bounding box center [123, 296] width 137 height 18
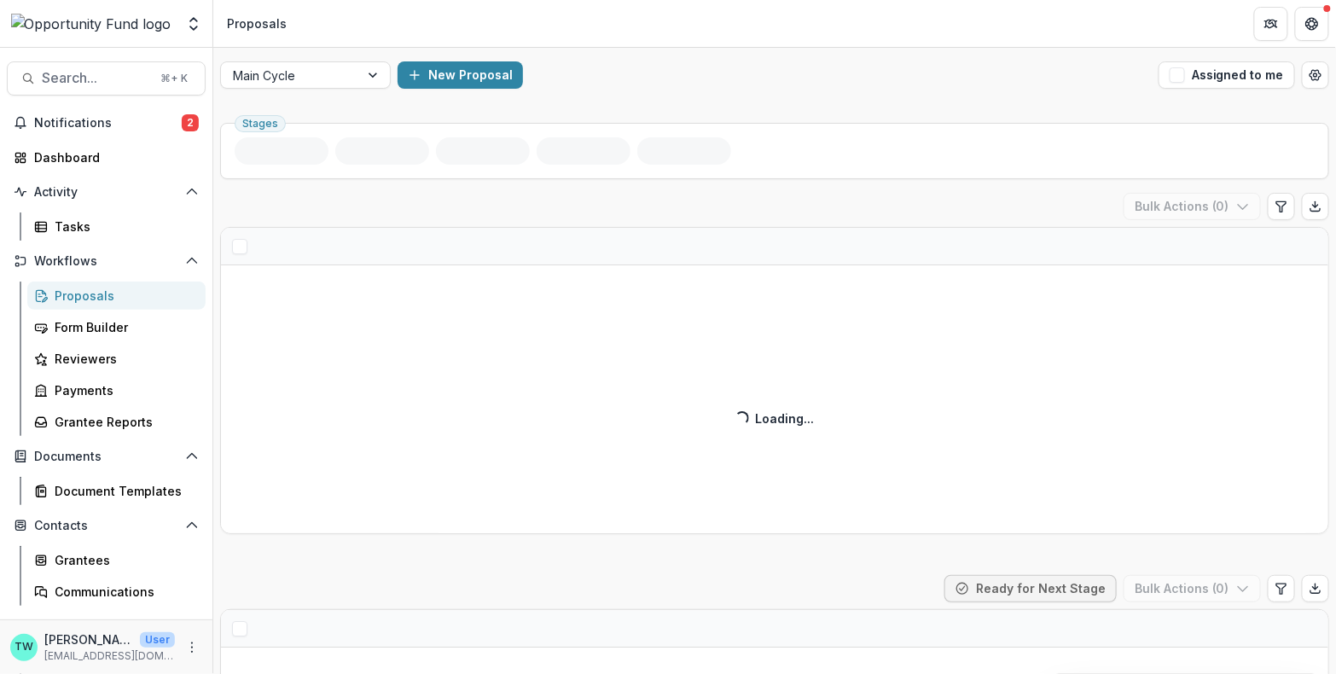
click at [81, 300] on div "Proposals" at bounding box center [123, 296] width 137 height 18
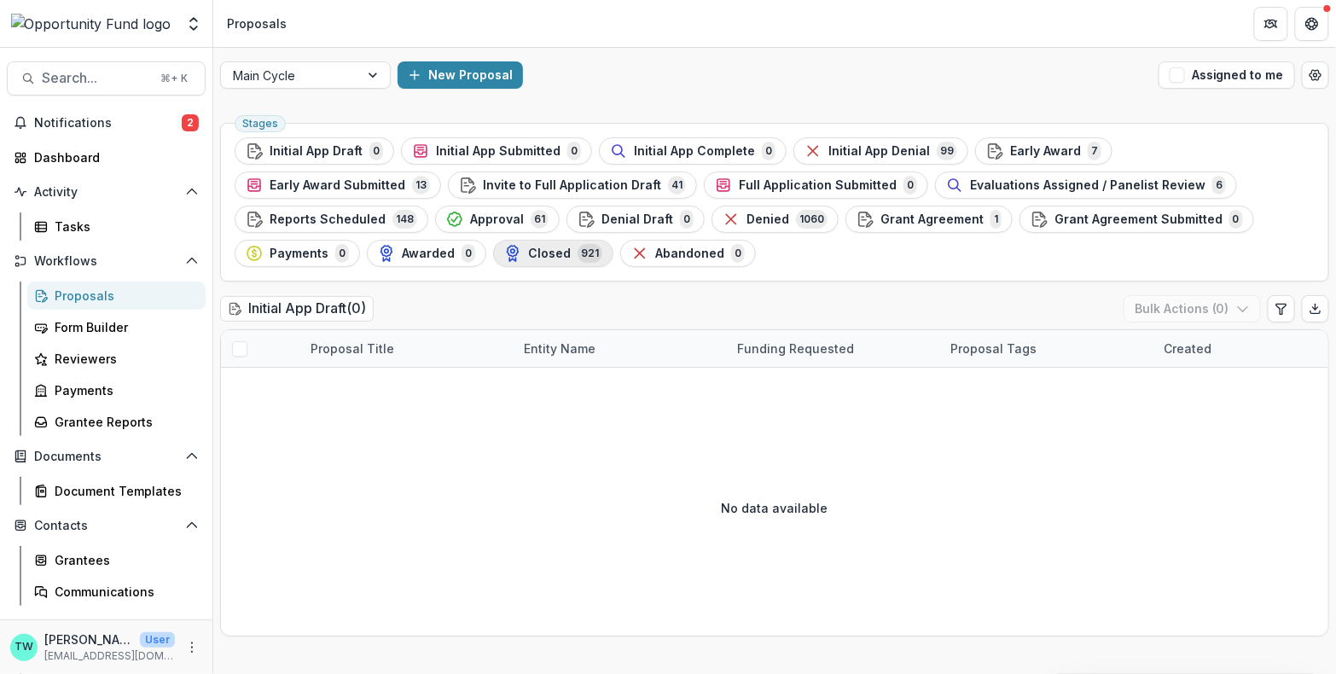
click at [528, 256] on span "Closed" at bounding box center [549, 254] width 43 height 15
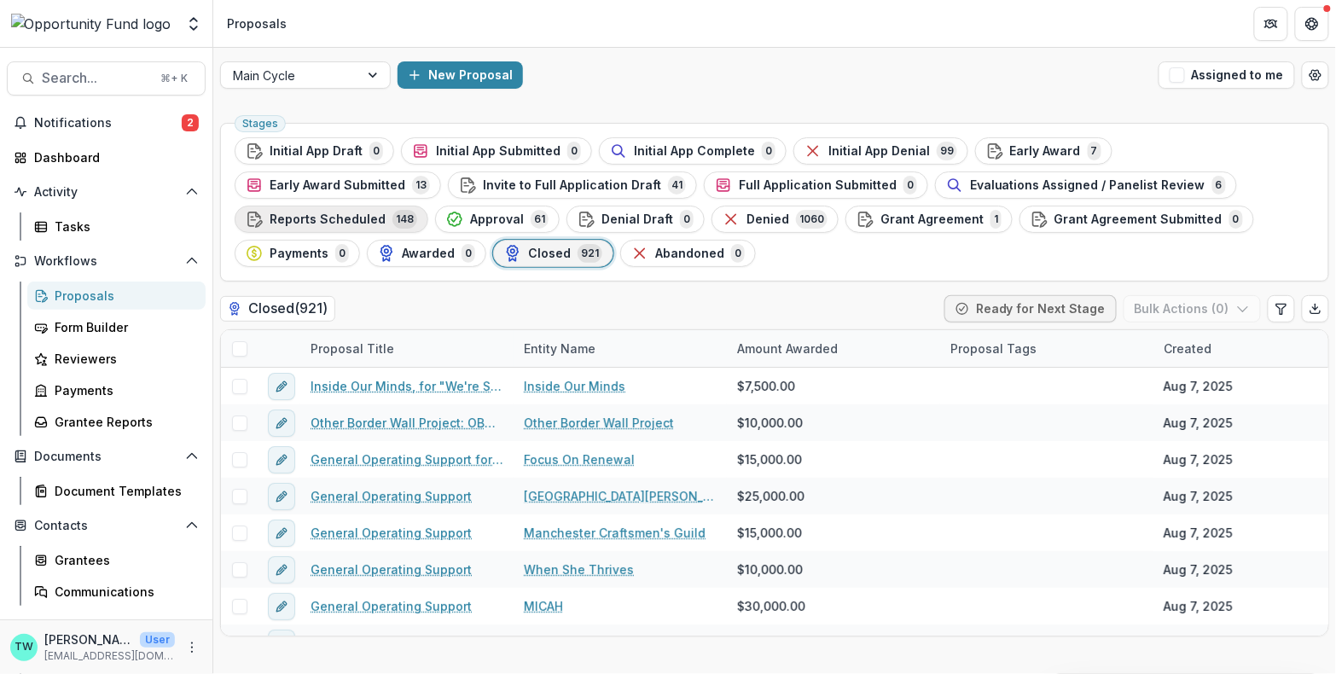
click at [386, 212] on span "Reports Scheduled" at bounding box center [328, 219] width 116 height 15
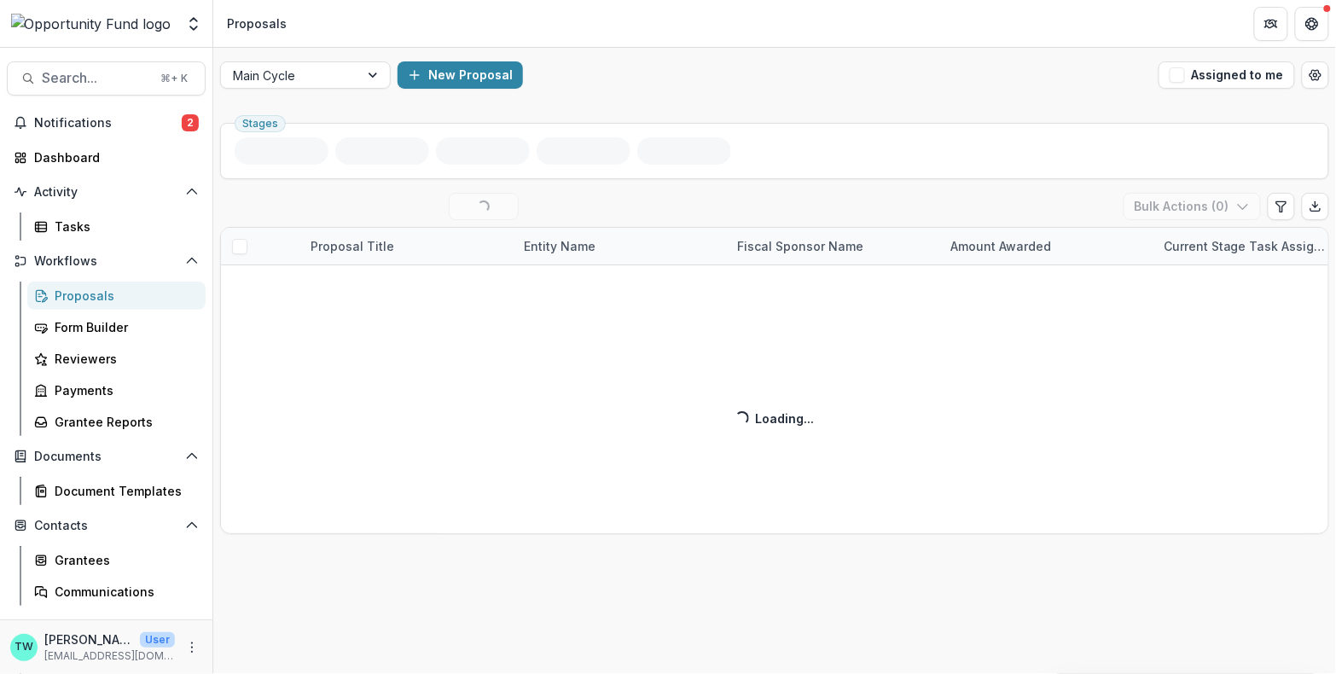
click at [617, 249] on div "Reports Scheduled ( 50 / 148 ) Loading... View All Bulk Actions ( 0 ) Proposal …" at bounding box center [774, 363] width 1109 height 341
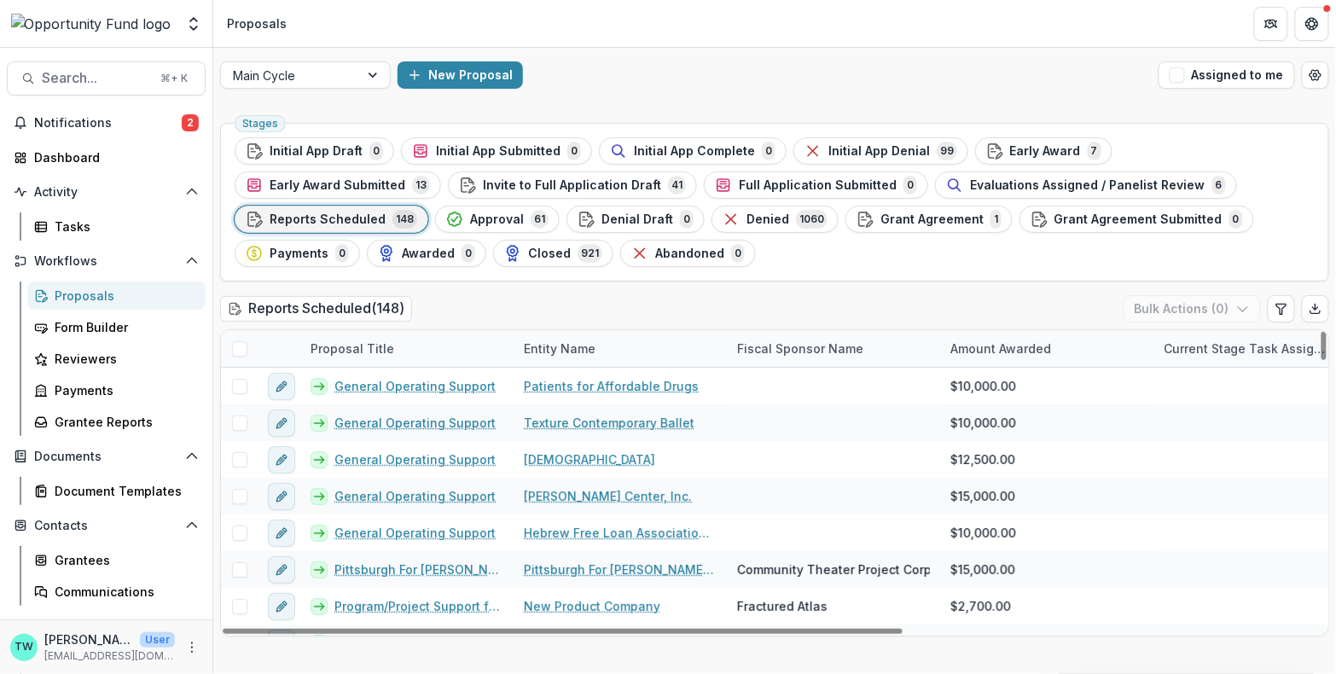
click at [575, 348] on div "Entity Name" at bounding box center [560, 349] width 92 height 18
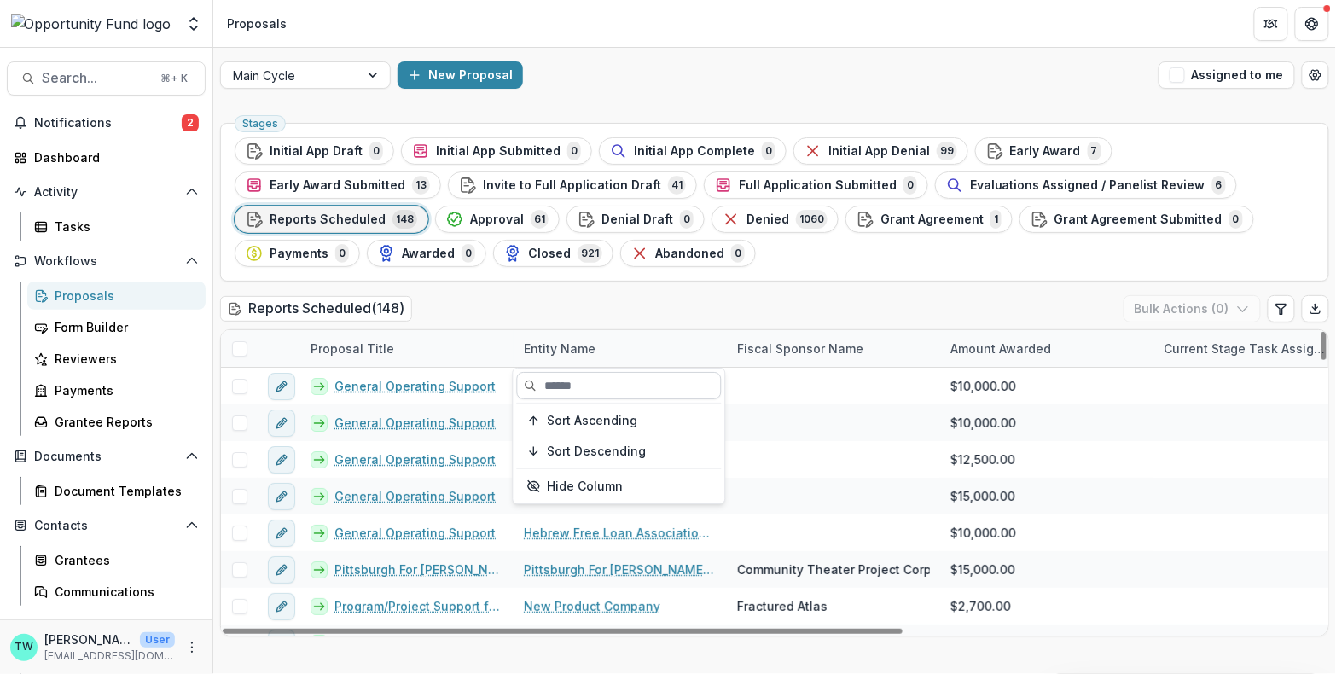
click at [601, 384] on input at bounding box center [619, 385] width 205 height 27
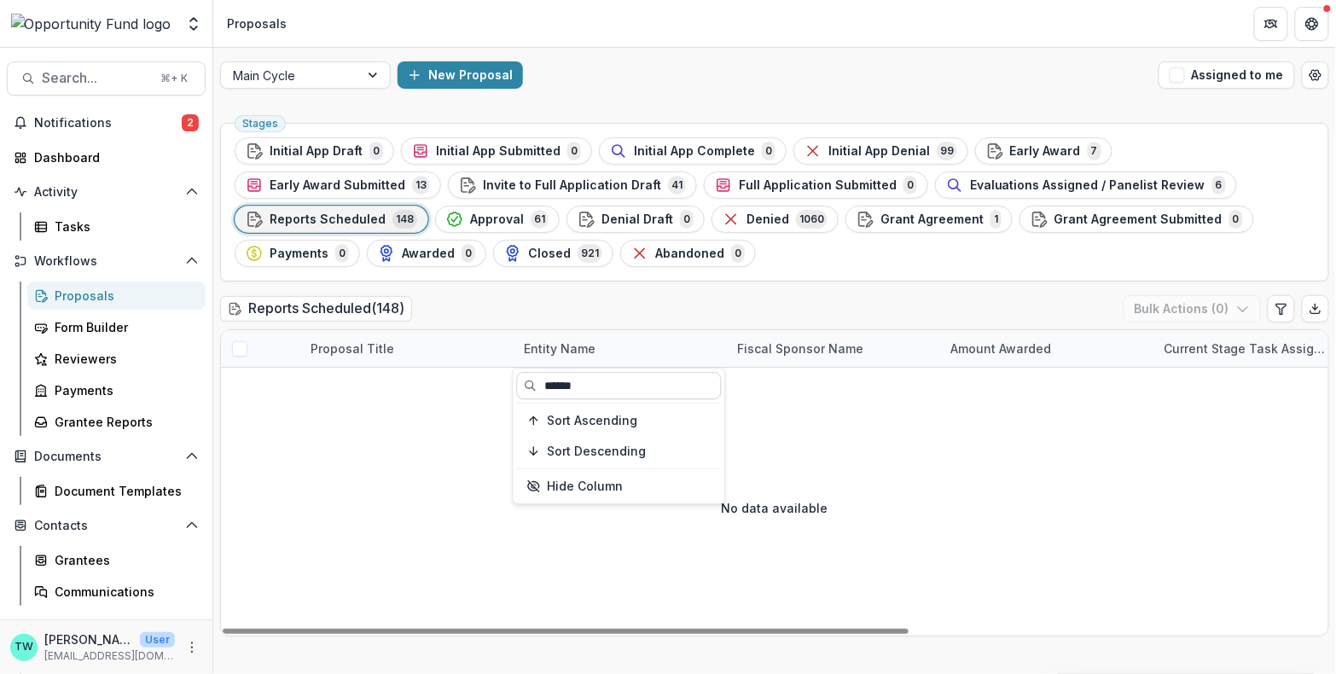
click at [598, 381] on input "******" at bounding box center [619, 385] width 205 height 27
type input "******"
click at [619, 287] on div "Stages Initial App Draft 0 Initial App Submitted 0 Initial App Complete 0 Initi…" at bounding box center [774, 395] width 1123 height 558
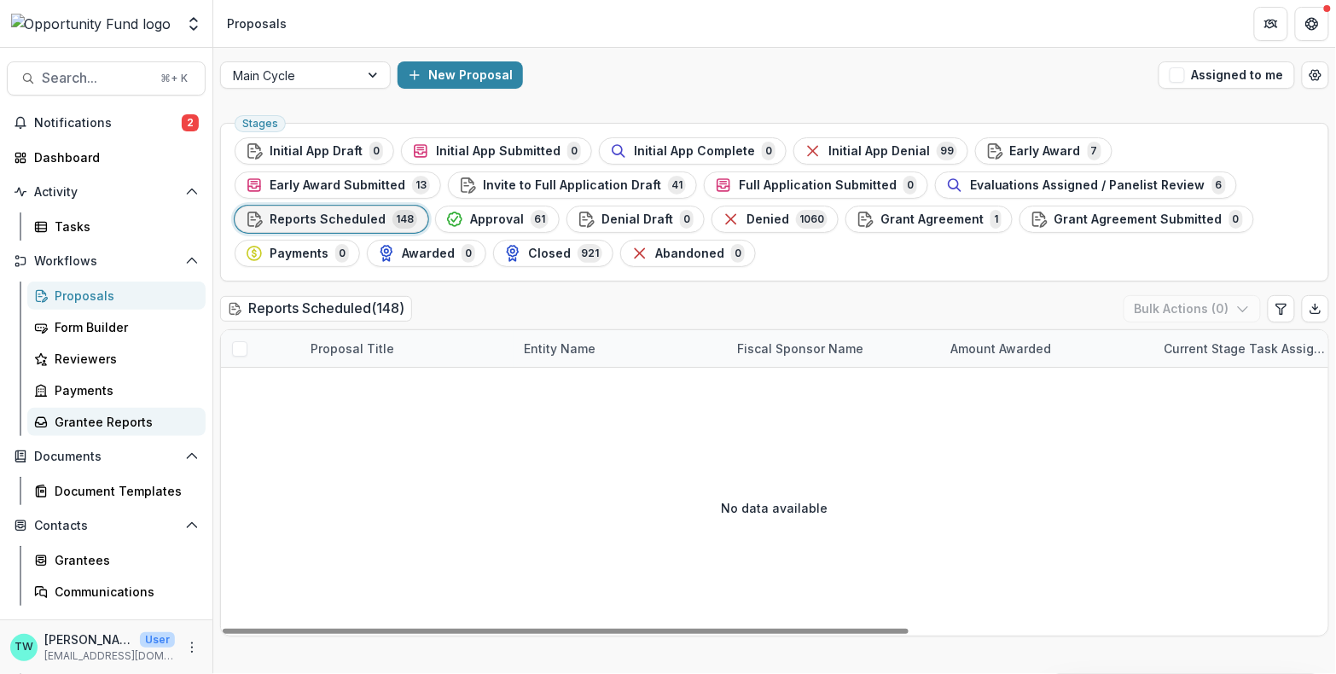
click at [91, 420] on div "Grantee Reports" at bounding box center [123, 422] width 137 height 18
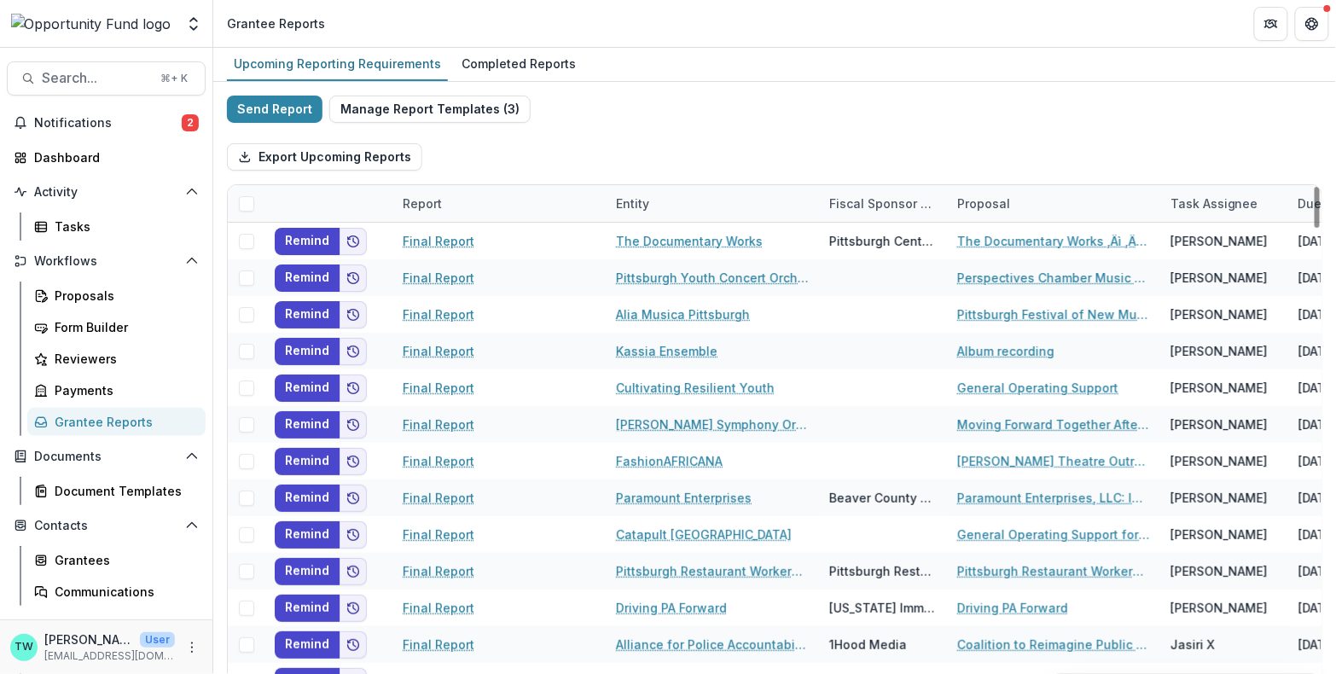
click at [681, 209] on div "Entity" at bounding box center [712, 203] width 213 height 37
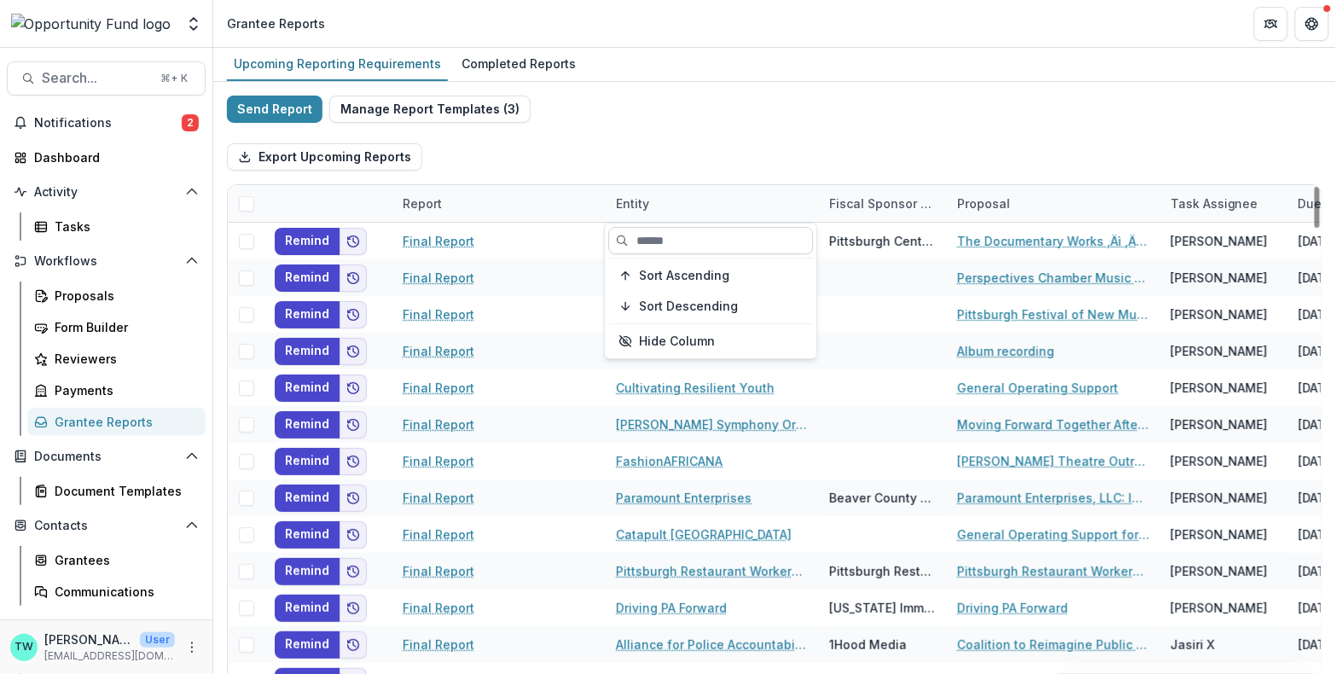
click at [682, 242] on input at bounding box center [710, 240] width 205 height 27
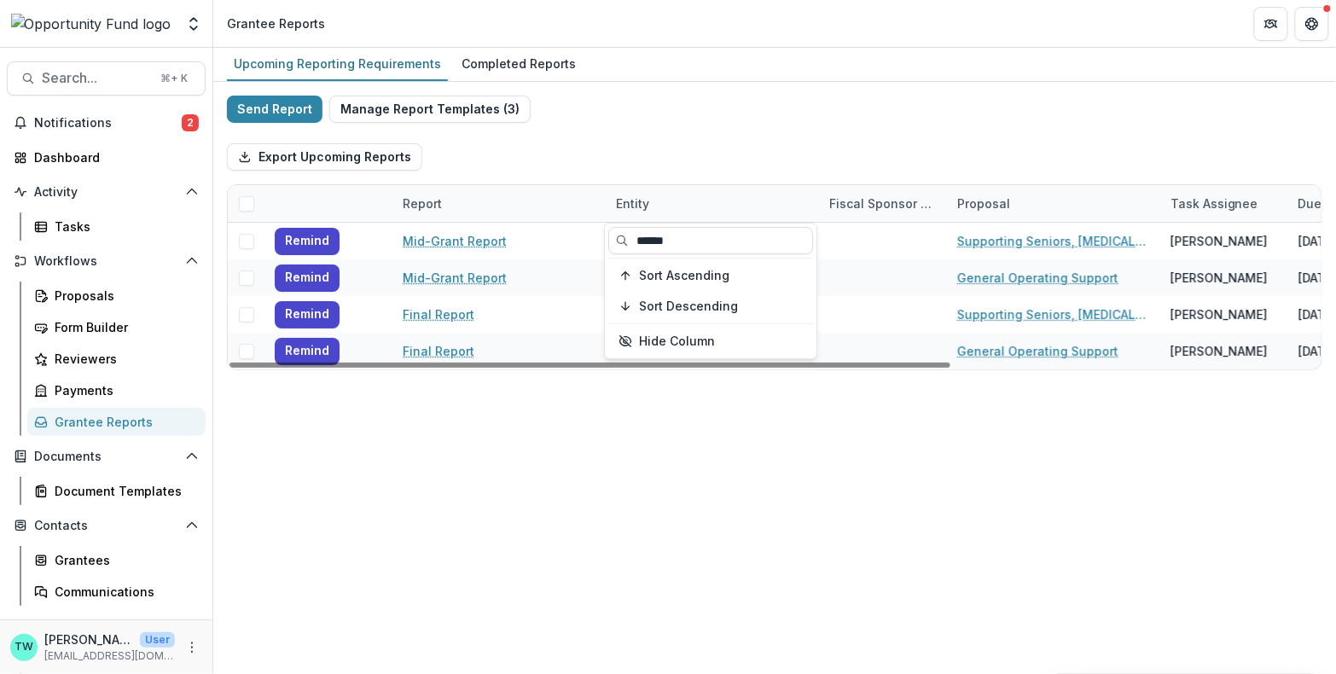
type input "******"
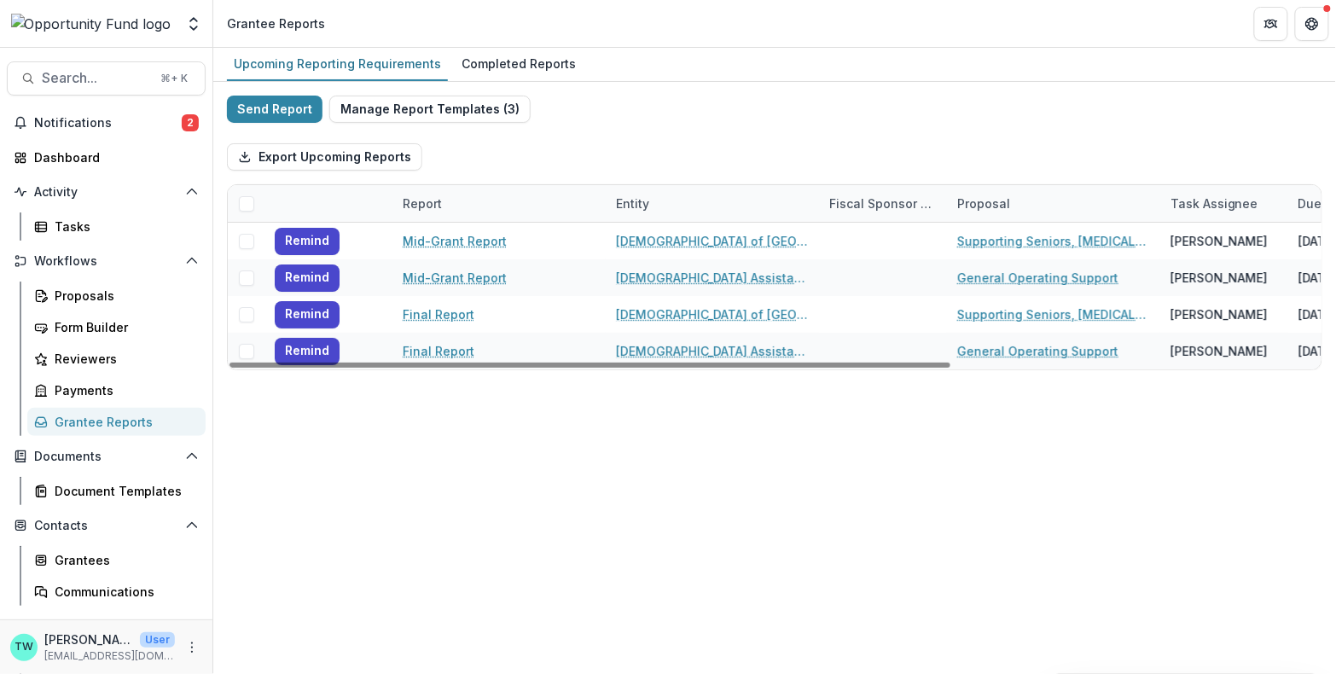
click at [677, 144] on div "Export Upcoming Reports" at bounding box center [774, 157] width 1095 height 55
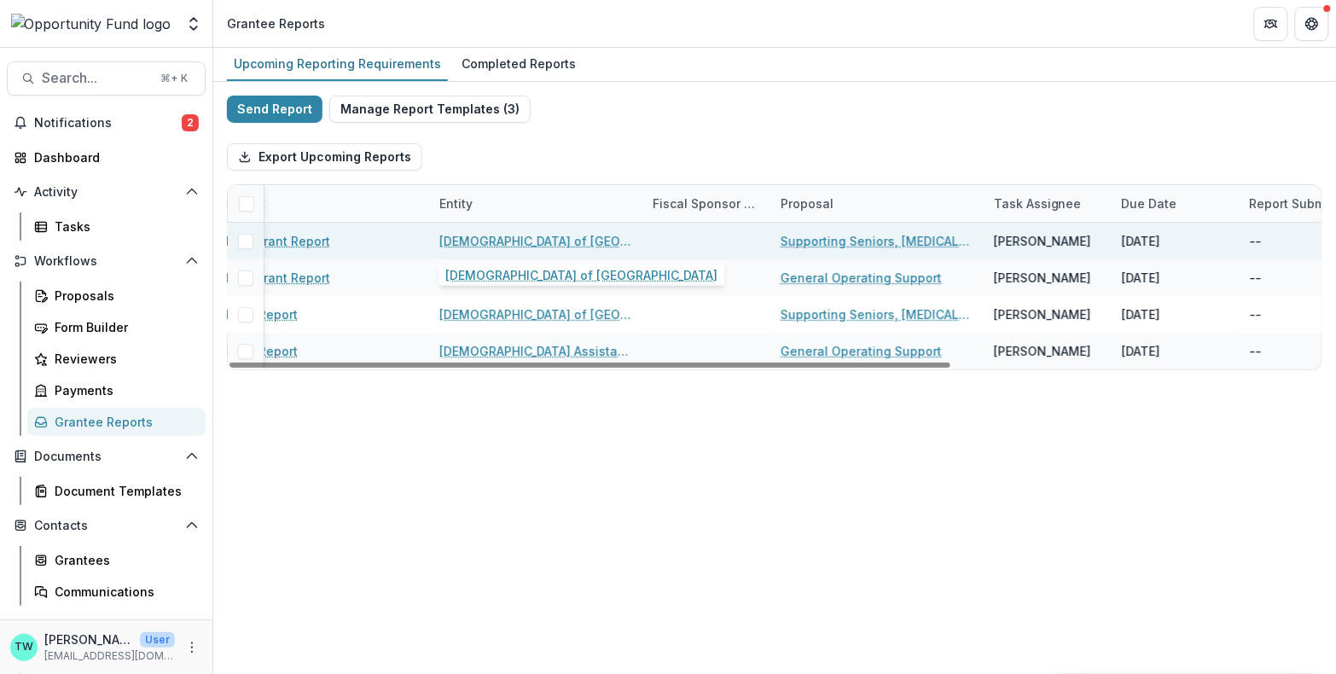
scroll to position [0, 172]
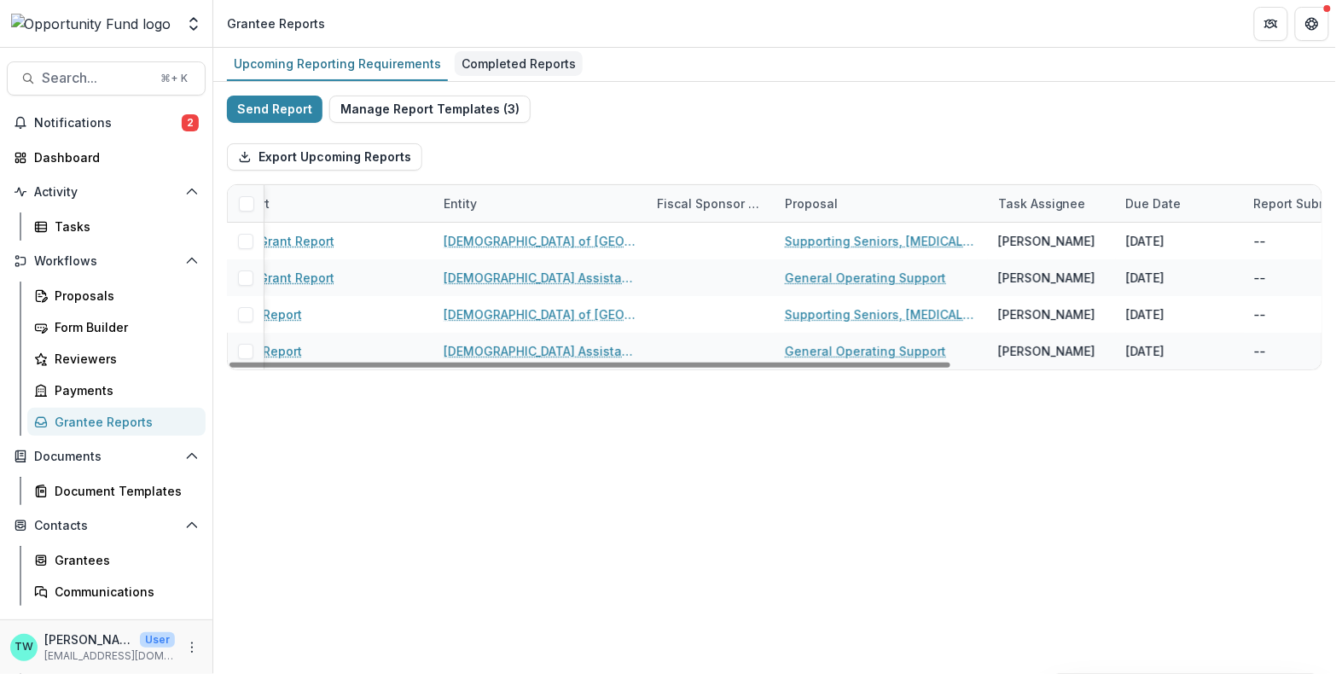
click at [526, 62] on div "Completed Reports" at bounding box center [519, 63] width 128 height 25
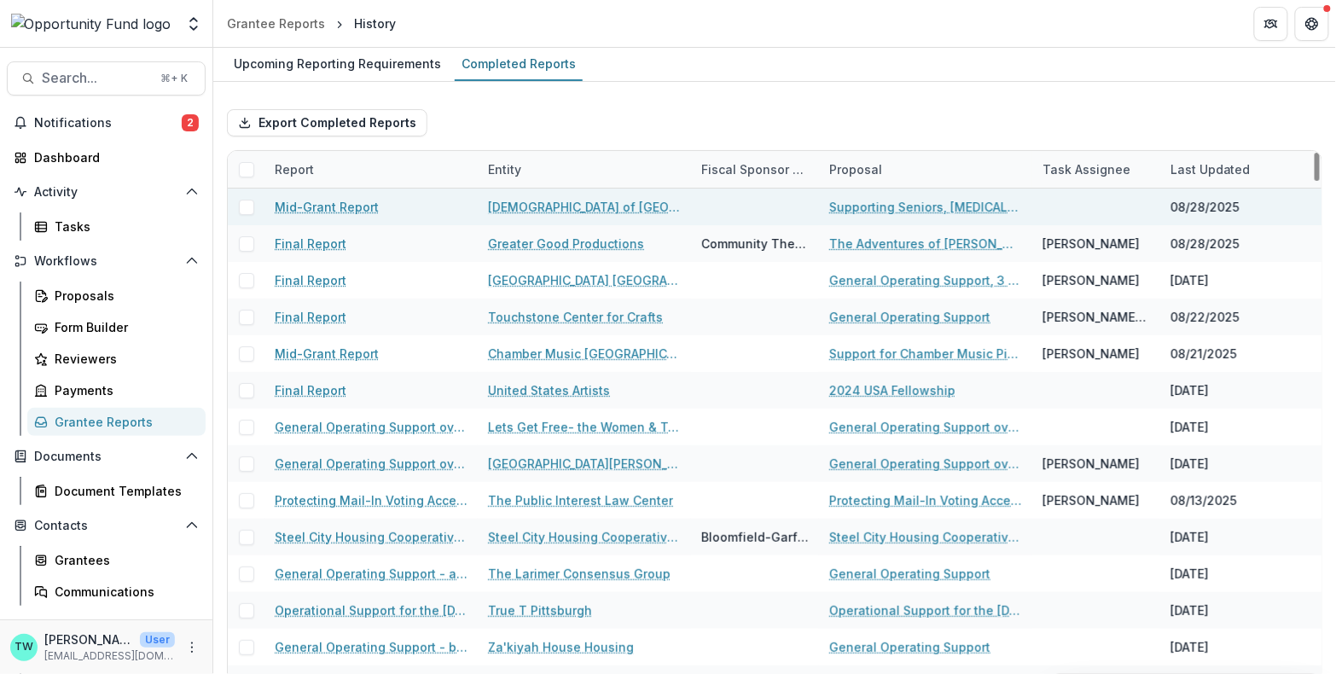
click at [320, 208] on link "Mid-Grant Report" at bounding box center [327, 207] width 104 height 18
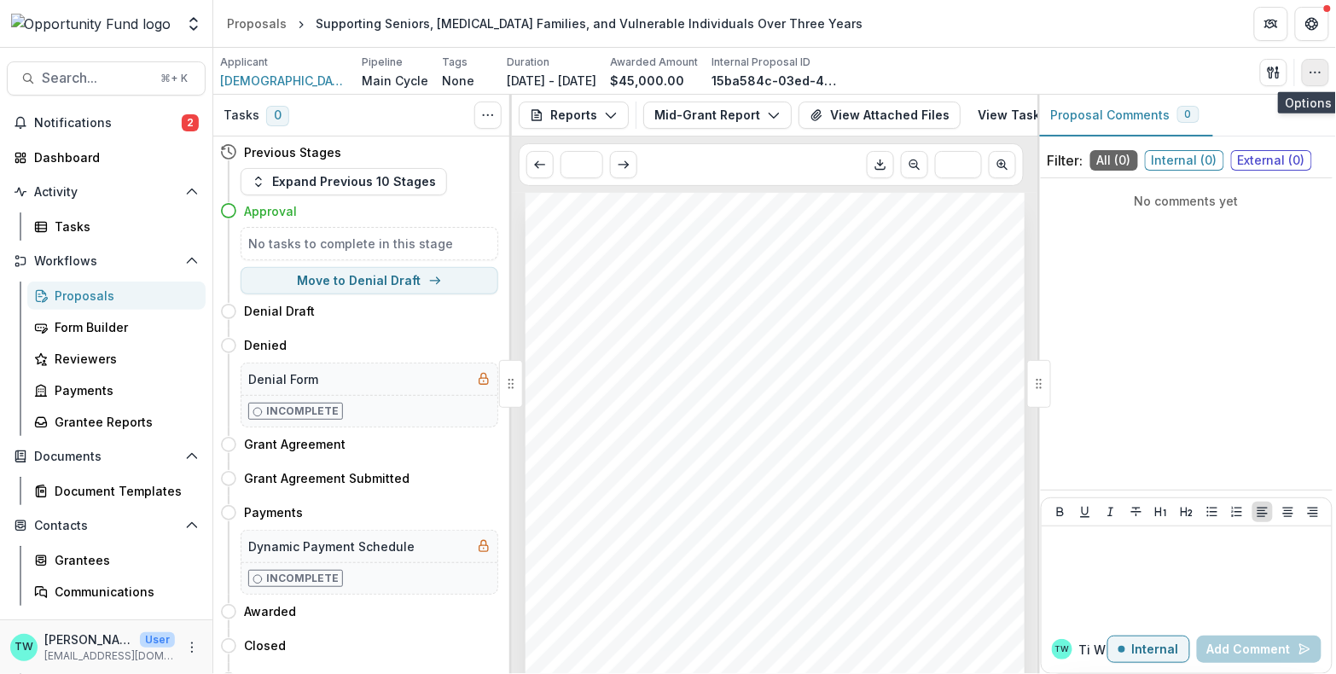
click at [1321, 73] on icon "button" at bounding box center [1316, 73] width 14 height 14
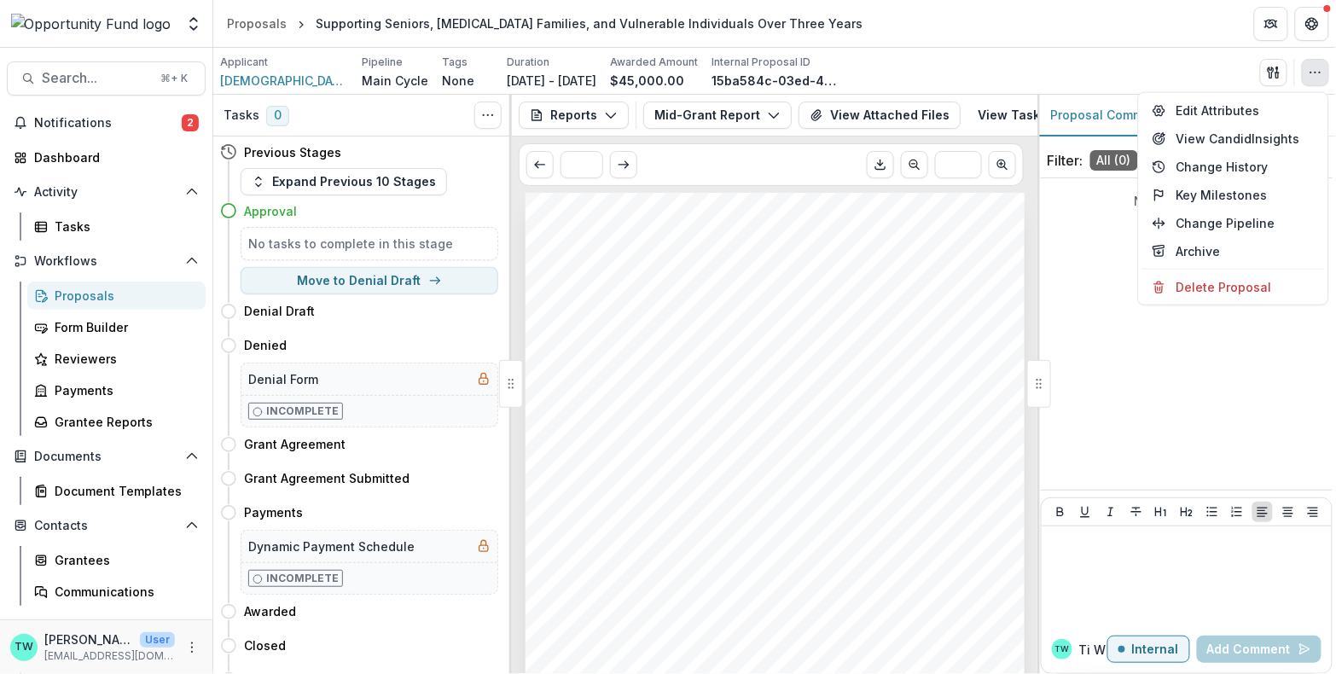
click at [1320, 72] on circle "button" at bounding box center [1320, 72] width 1 height 1
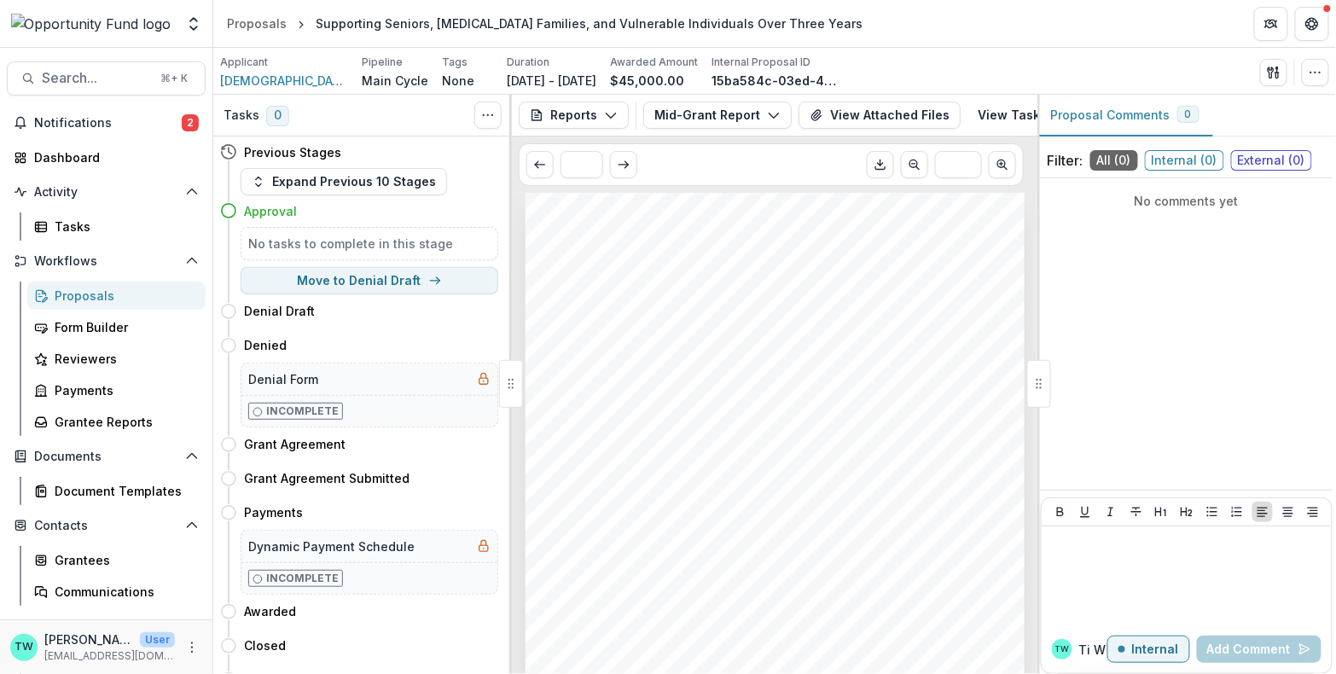
click at [1179, 69] on div "Applicant Jewish Federation of Greater Pittsburgh Pipeline Main Cycle Tags None…" at bounding box center [774, 72] width 1109 height 35
click at [89, 420] on div "Grantee Reports" at bounding box center [123, 422] width 137 height 18
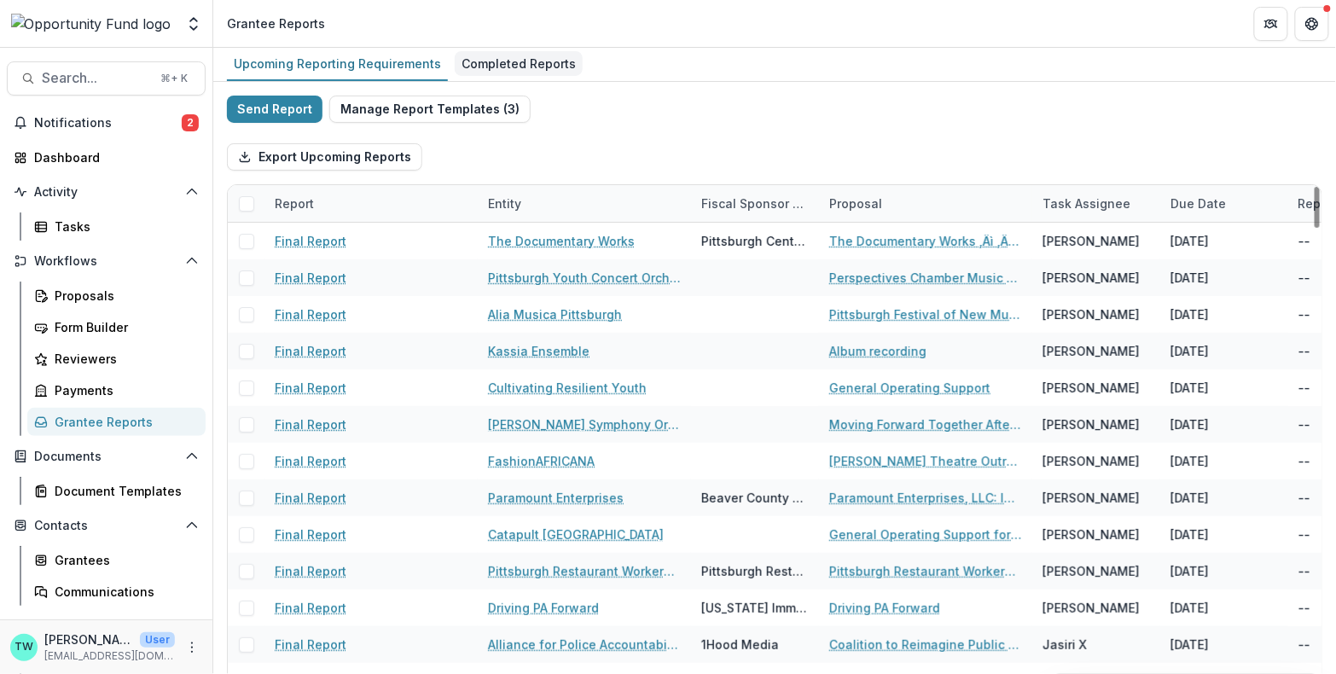
click at [537, 65] on div "Completed Reports" at bounding box center [519, 63] width 128 height 25
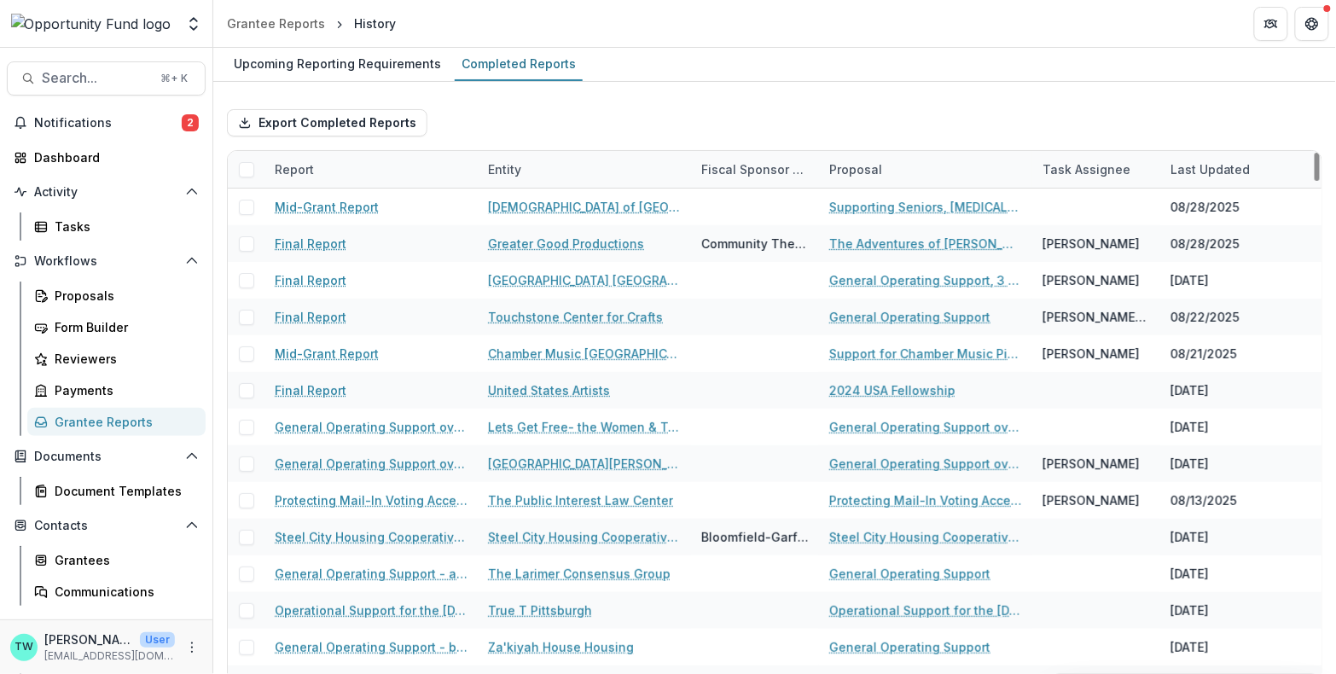
click at [246, 171] on span at bounding box center [246, 169] width 15 height 15
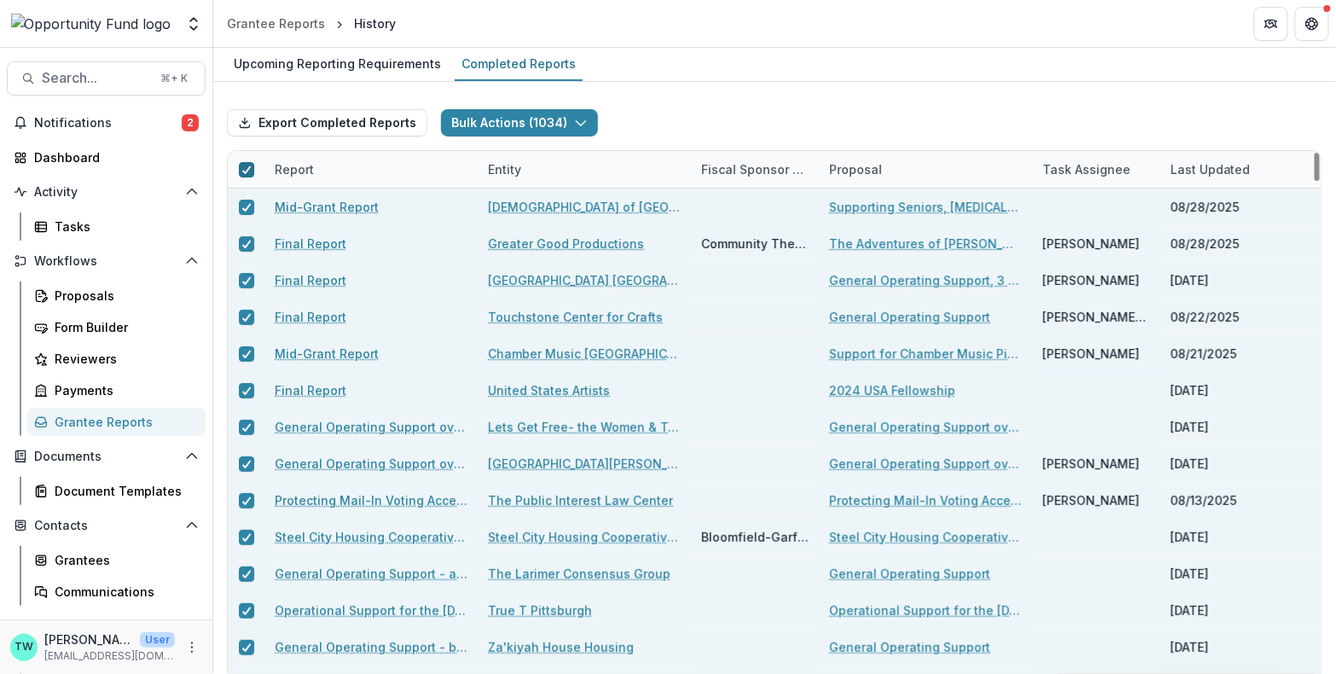
click at [244, 169] on icon at bounding box center [246, 170] width 10 height 9
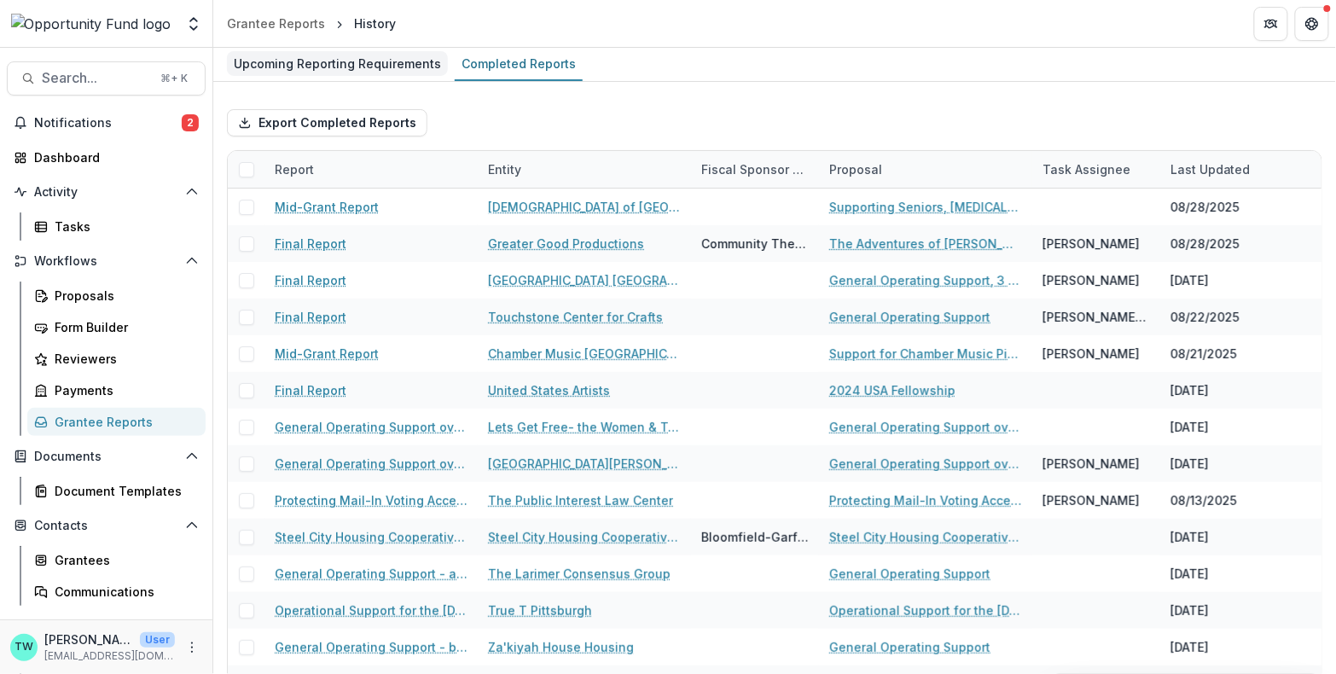
click at [369, 65] on div "Upcoming Reporting Requirements" at bounding box center [337, 63] width 221 height 25
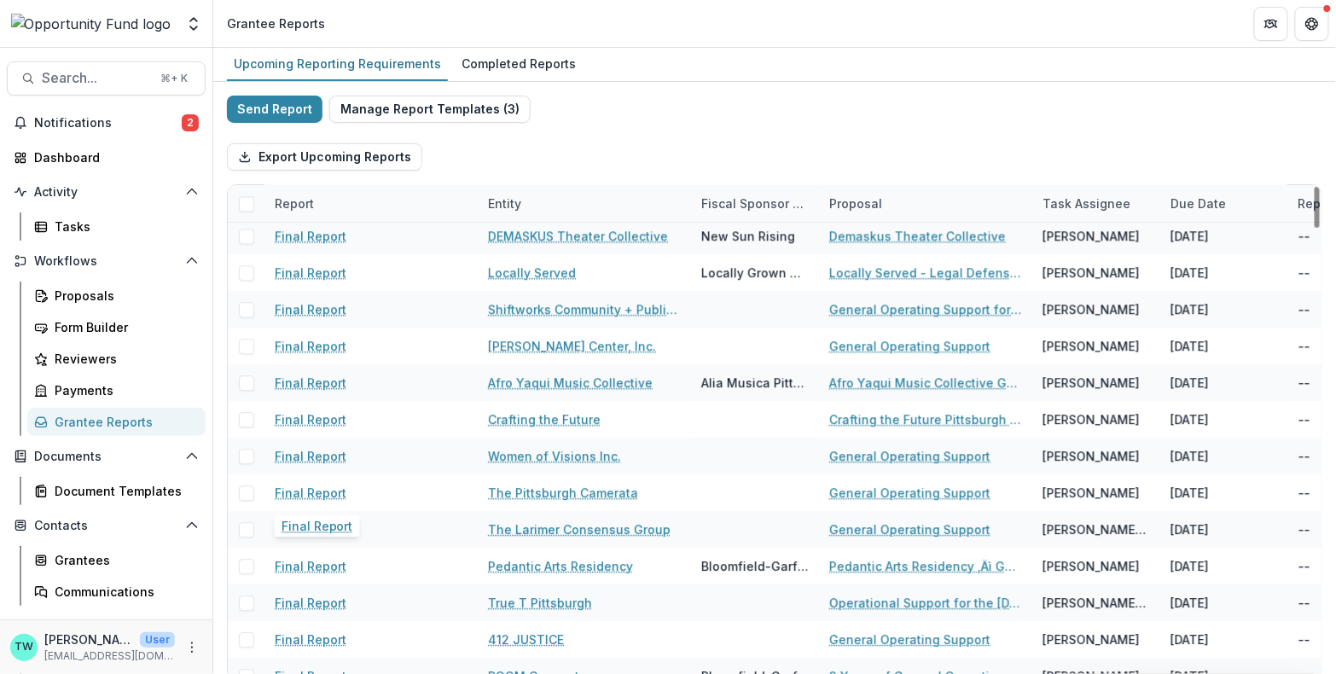
scroll to position [1435, 0]
click at [497, 65] on div "Completed Reports" at bounding box center [519, 63] width 128 height 25
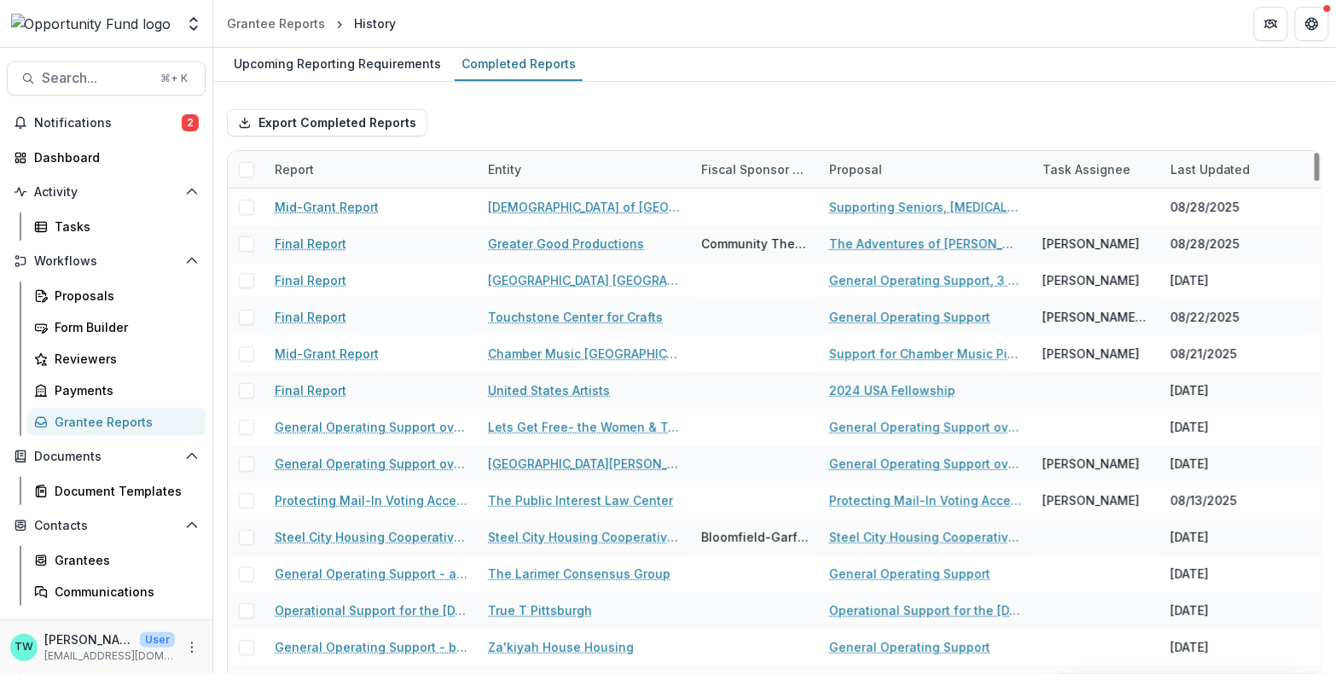
click at [247, 166] on span at bounding box center [246, 169] width 15 height 15
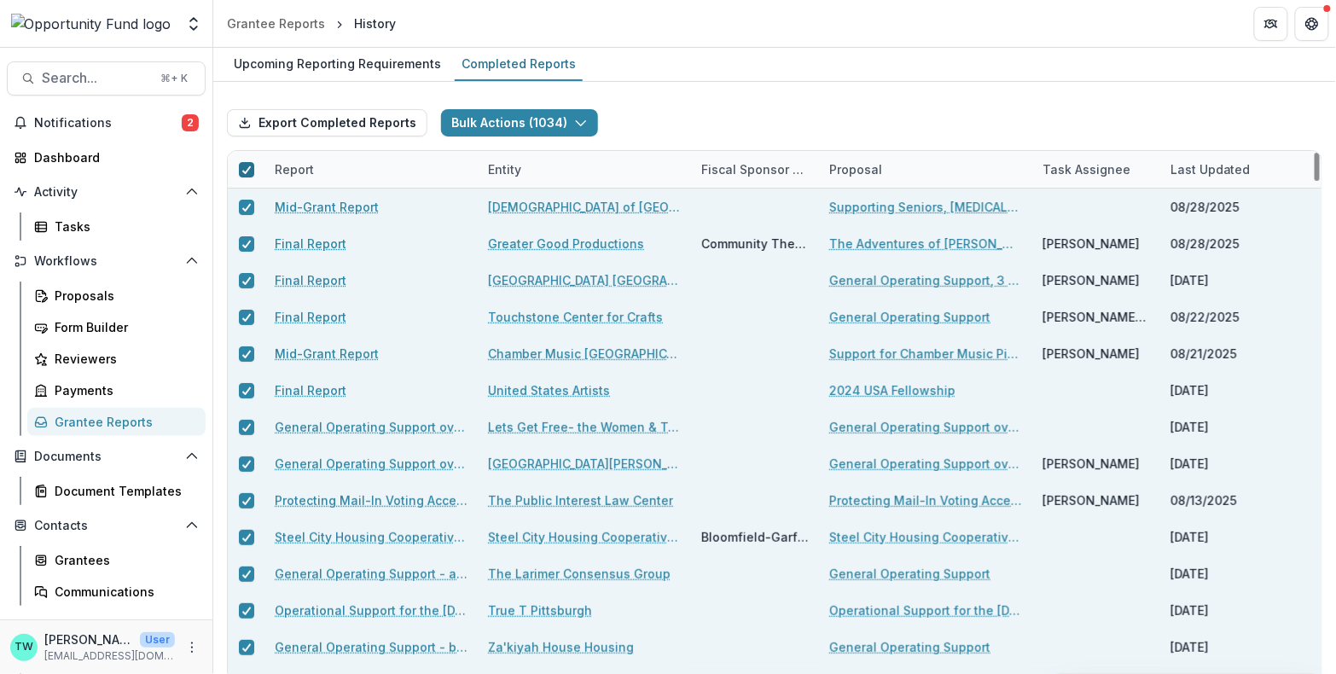
click at [246, 159] on div at bounding box center [246, 169] width 37 height 37
click at [242, 167] on icon at bounding box center [246, 170] width 10 height 9
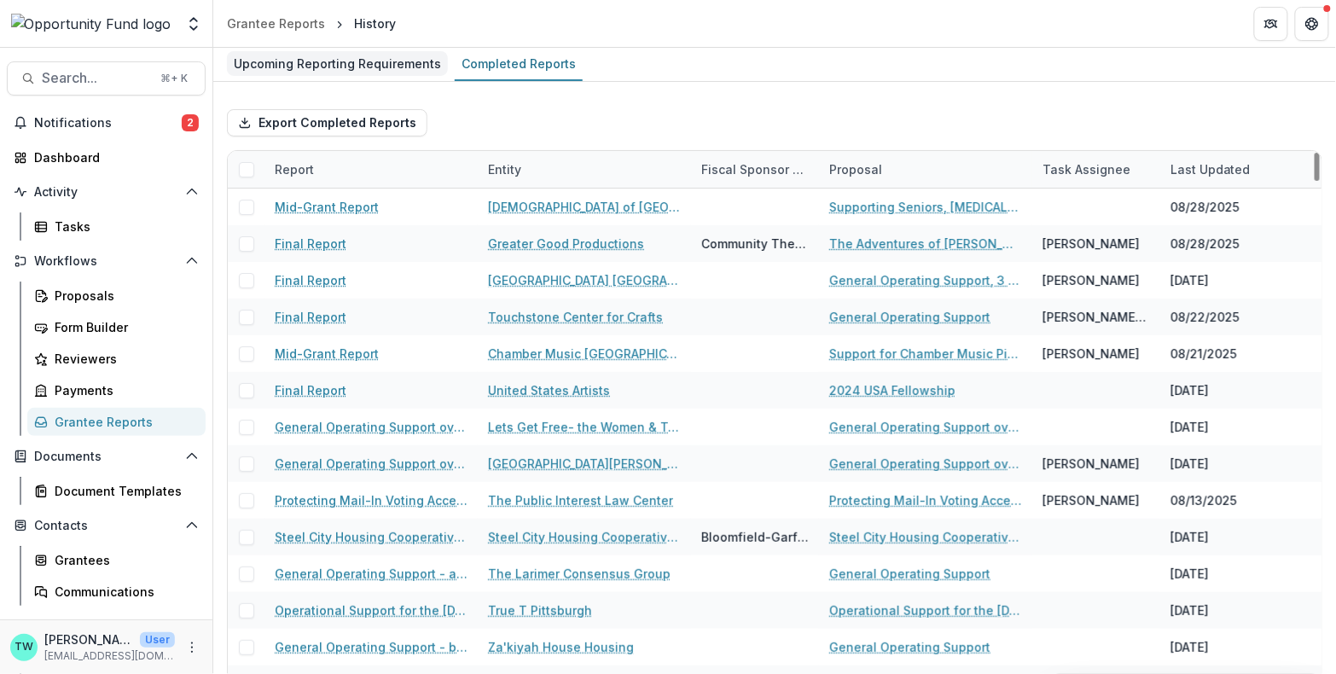
click at [334, 61] on div "Upcoming Reporting Requirements" at bounding box center [337, 63] width 221 height 25
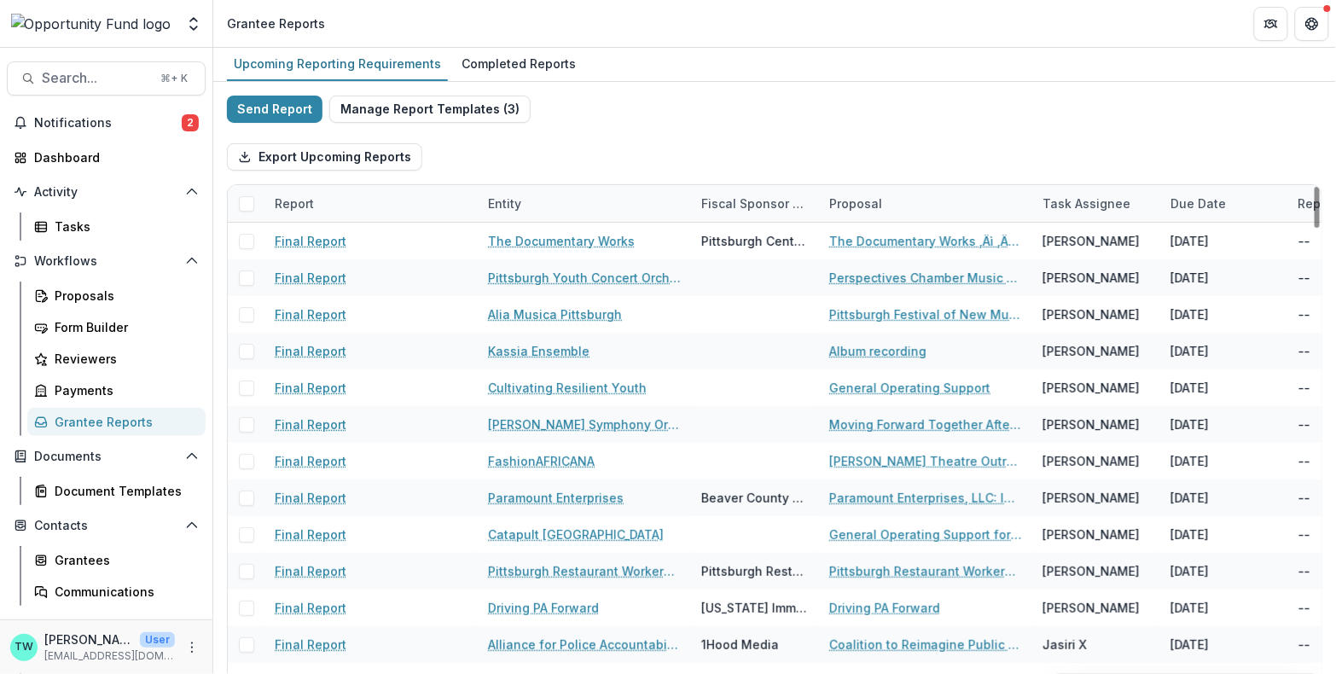
click at [245, 203] on span at bounding box center [246, 203] width 15 height 15
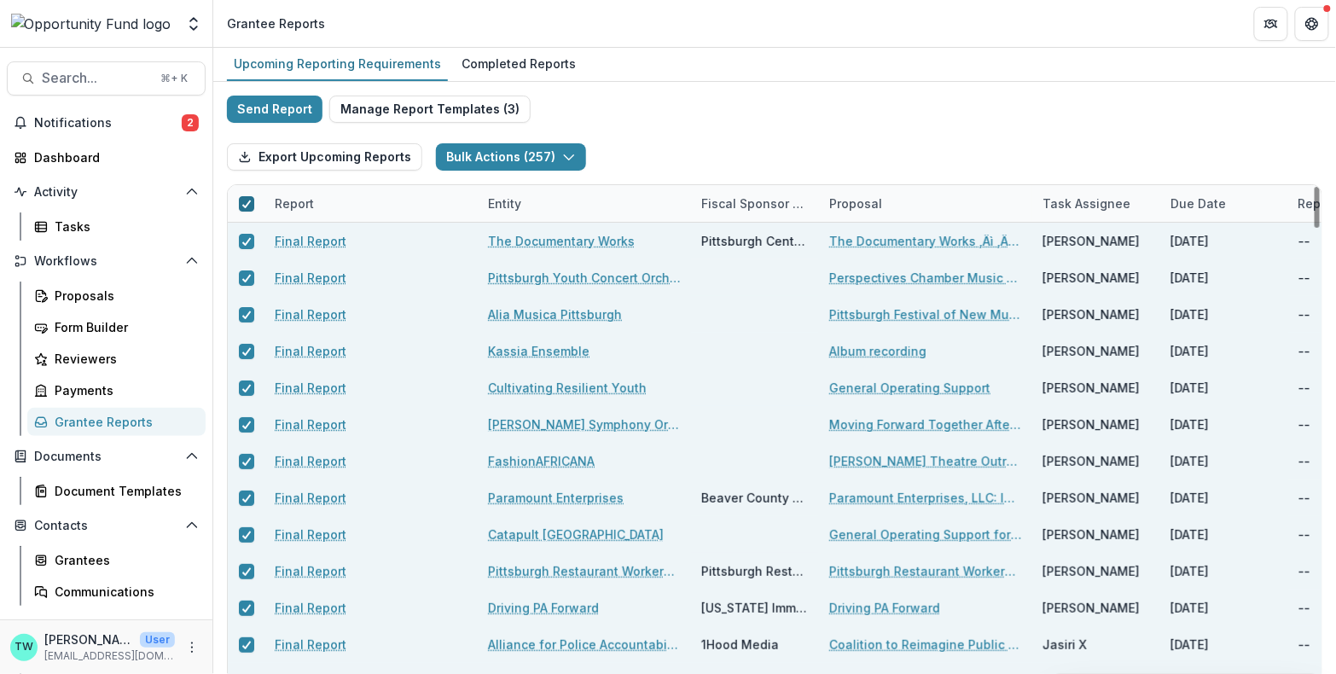
click at [244, 201] on icon at bounding box center [246, 204] width 10 height 9
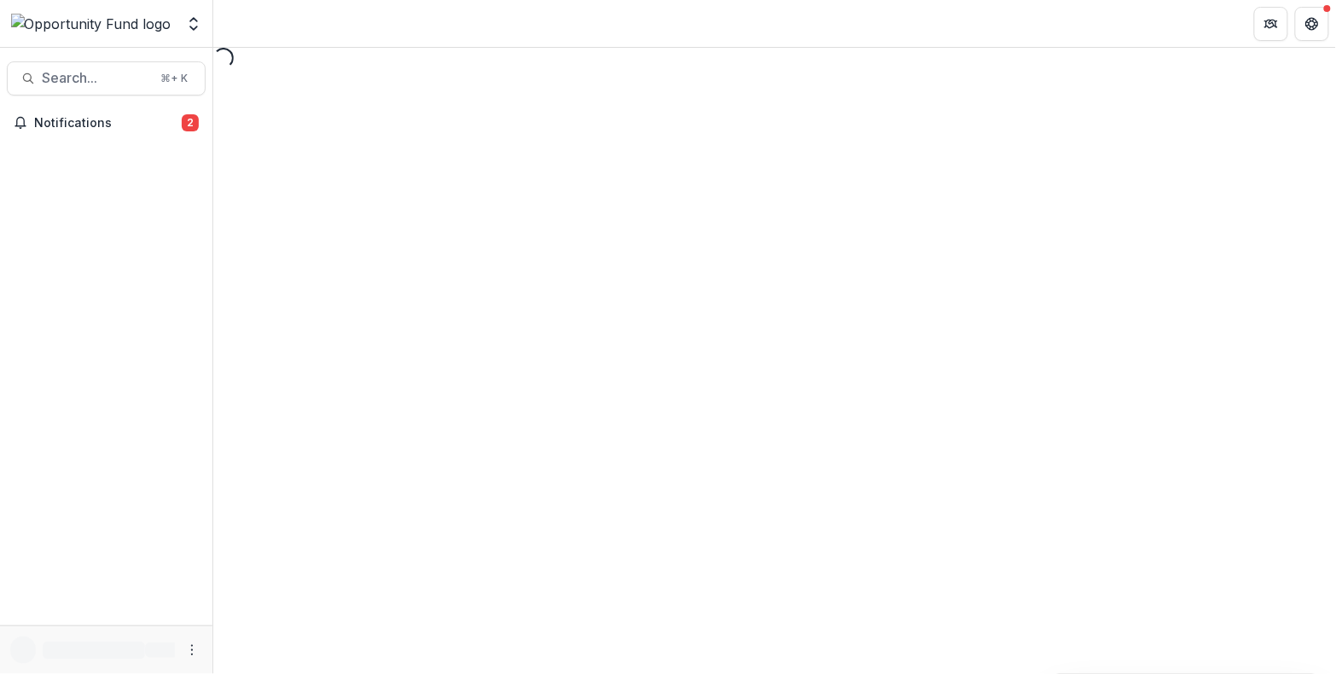
select select "********"
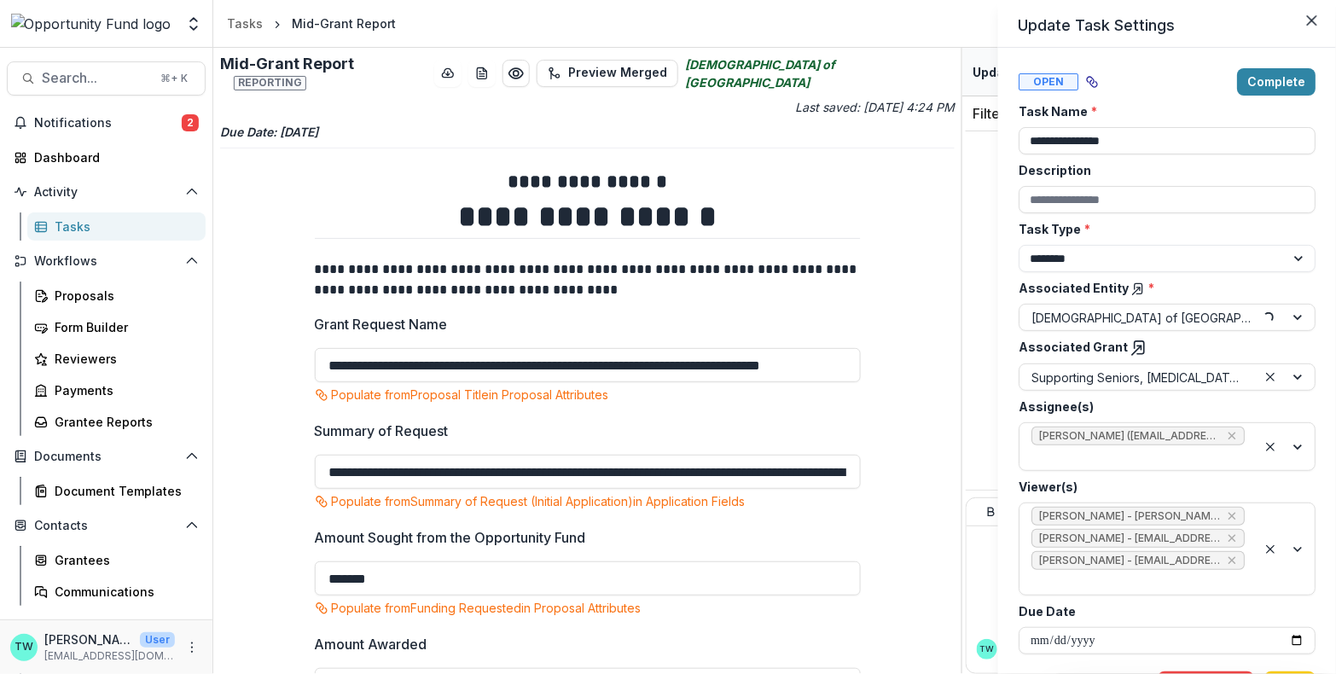
click at [185, 28] on div "**********" at bounding box center [668, 337] width 1336 height 674
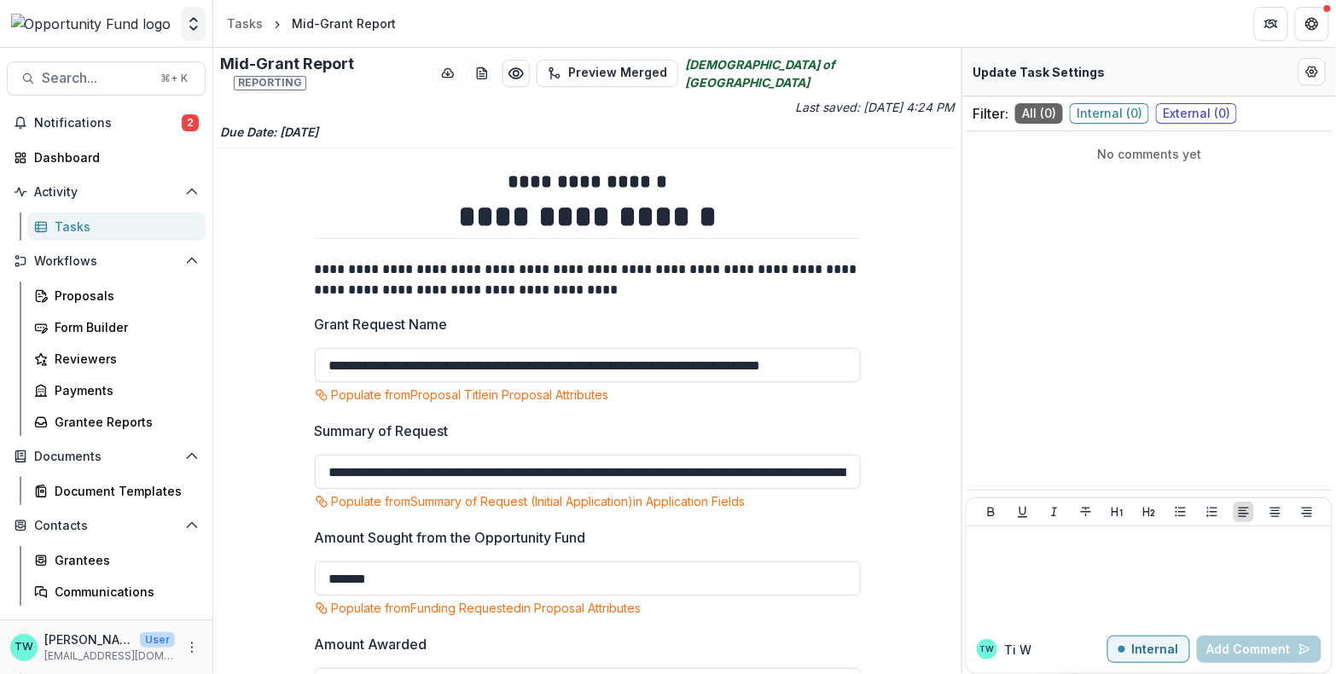
click at [192, 24] on icon "Open entity switcher" at bounding box center [193, 23] width 17 height 17
click at [100, 69] on link "Admin Settings" at bounding box center [105, 66] width 205 height 28
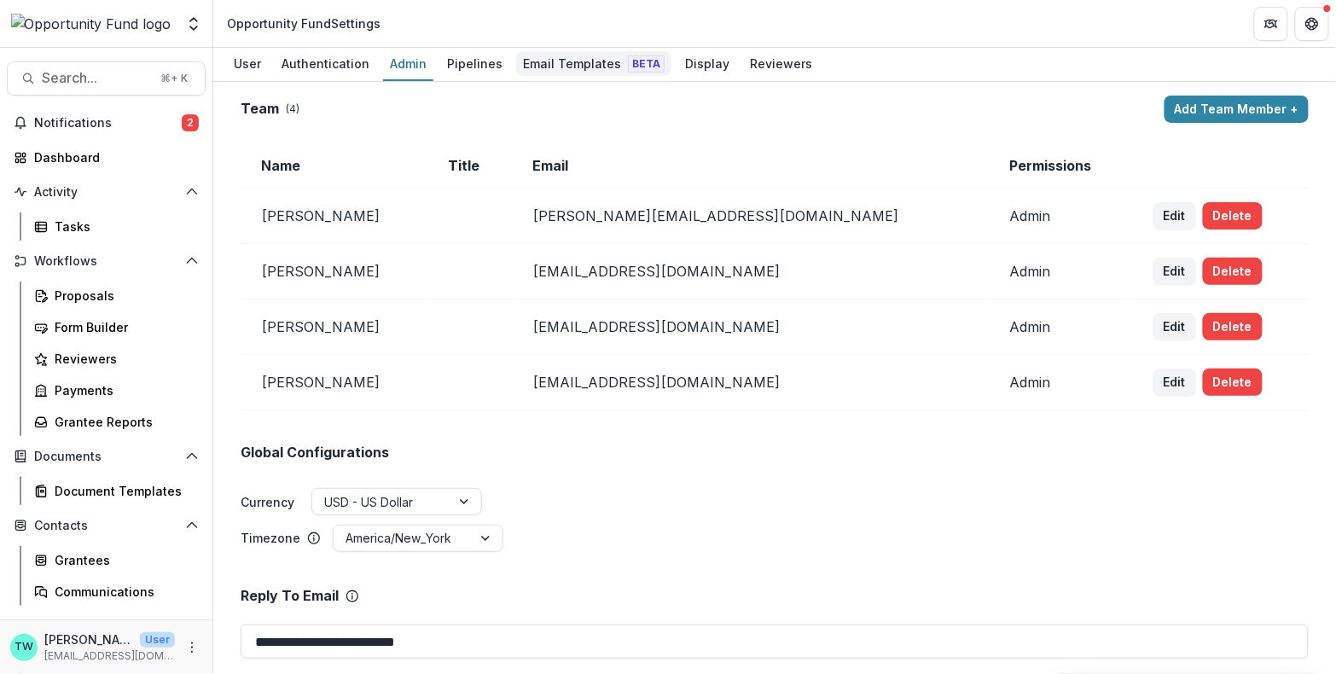
click at [571, 61] on div "Email Templates Beta" at bounding box center [593, 63] width 155 height 25
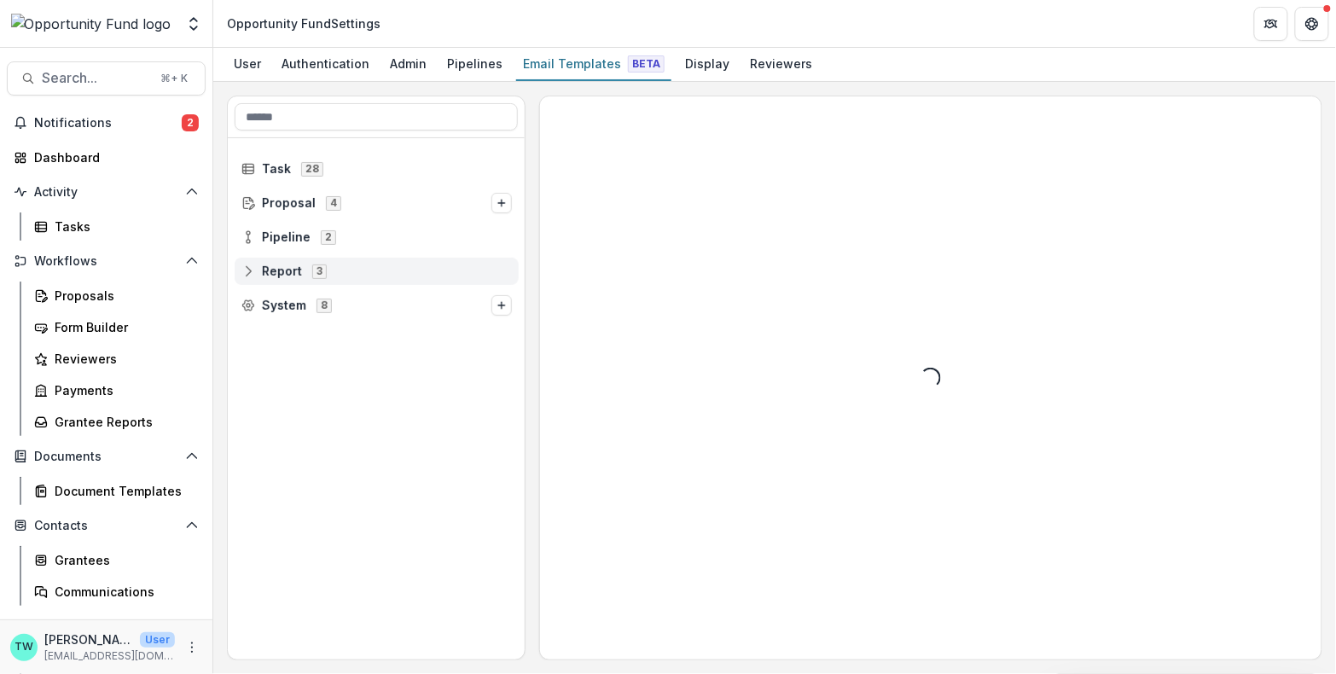
click at [247, 269] on icon at bounding box center [248, 271] width 14 height 14
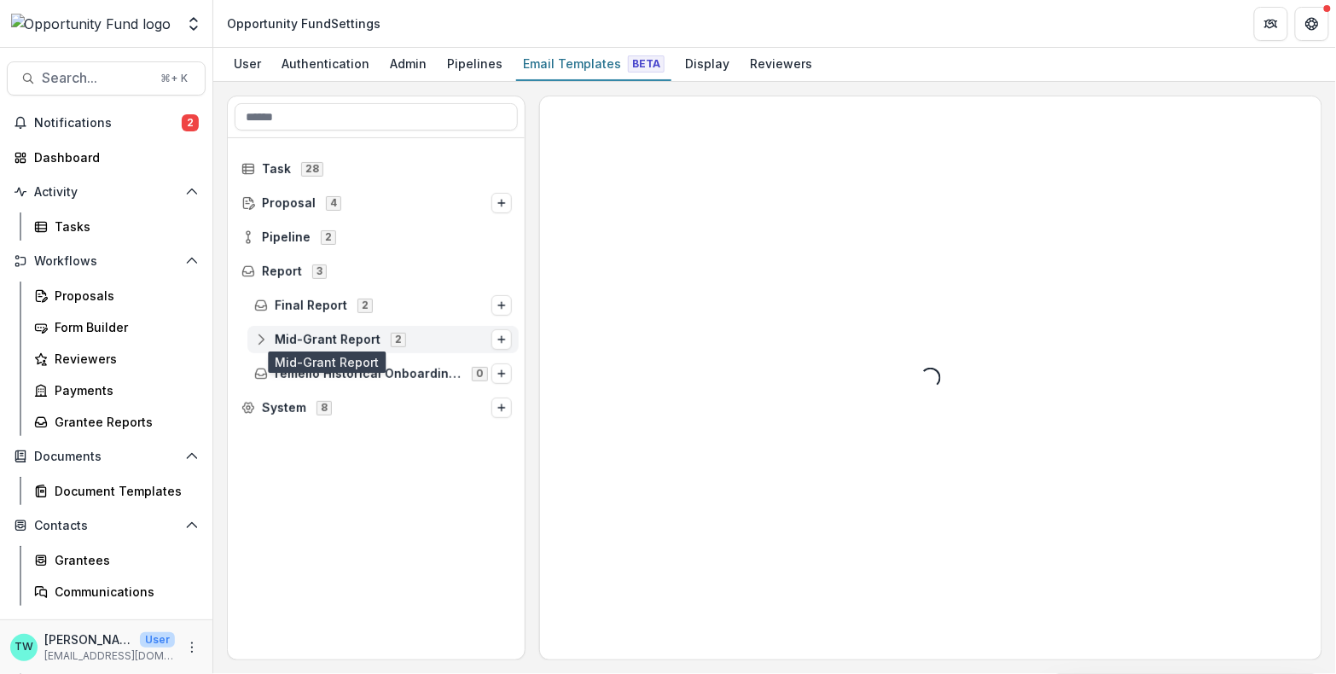
click at [332, 340] on span "Mid-Grant Report" at bounding box center [328, 340] width 106 height 15
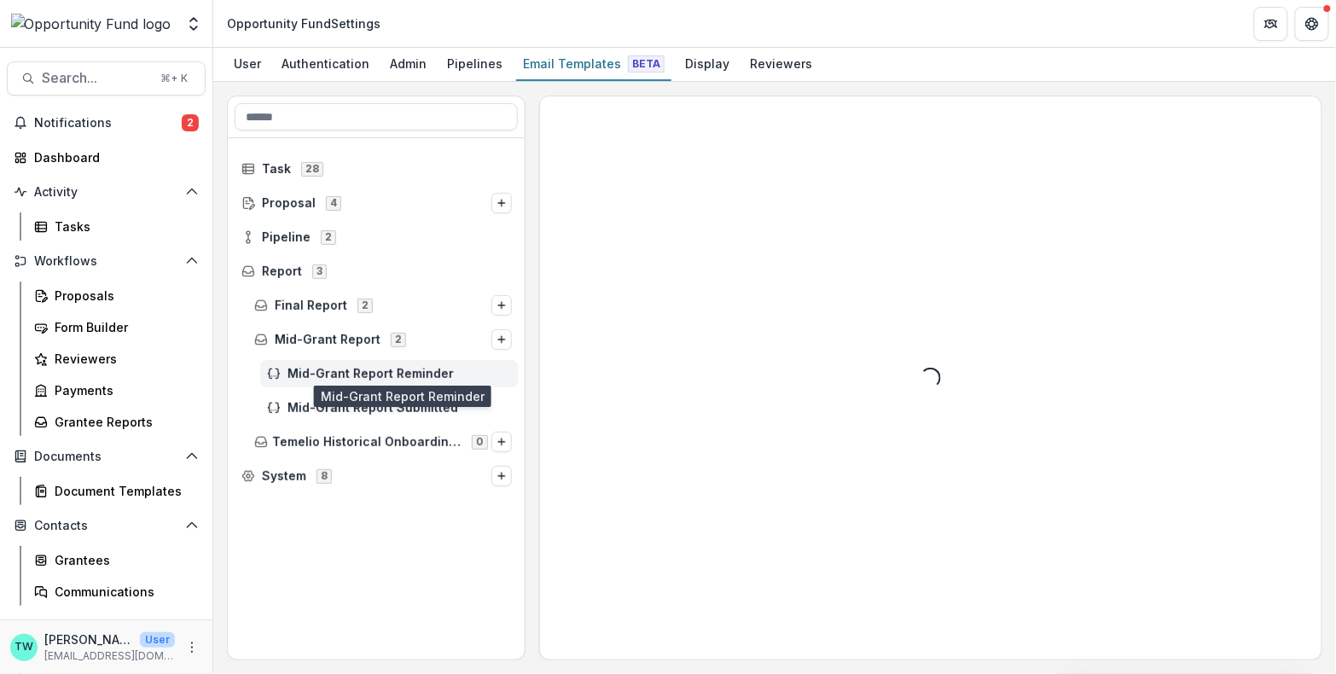
click at [371, 370] on span "Mid-Grant Report Reminder" at bounding box center [399, 374] width 224 height 15
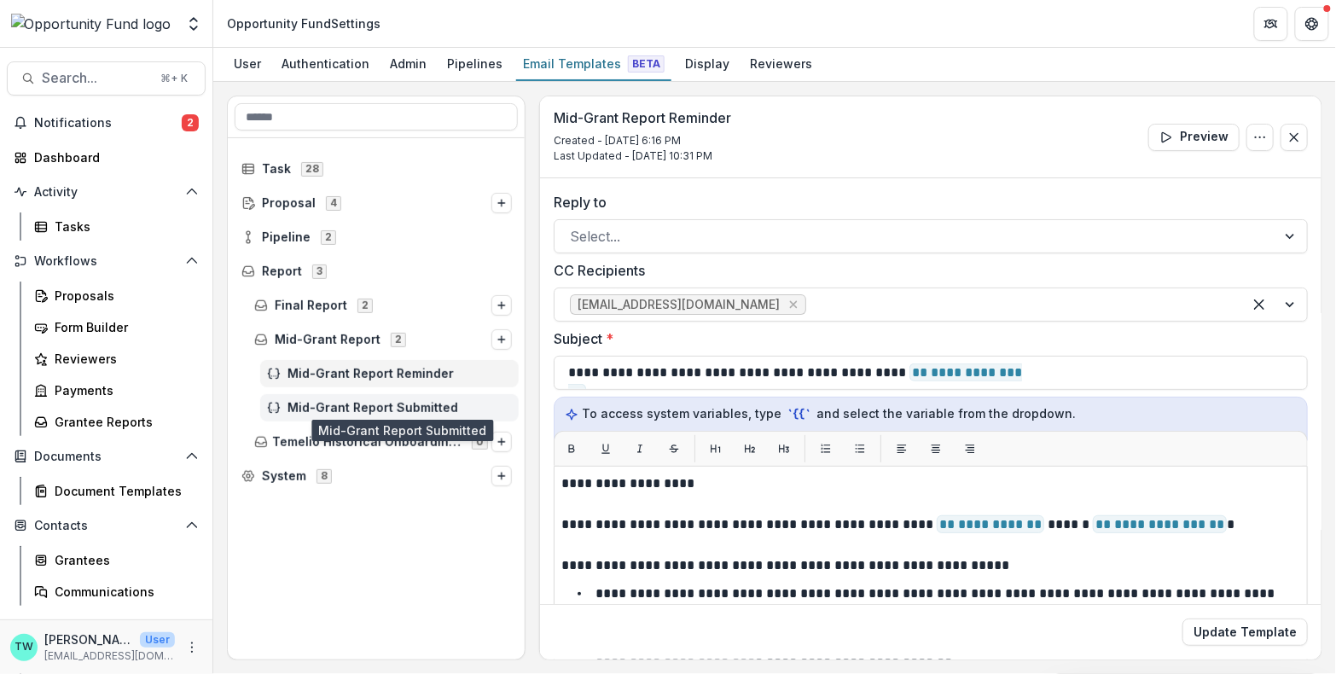
click at [366, 404] on span "Mid-Grant Report Submitted" at bounding box center [399, 408] width 224 height 15
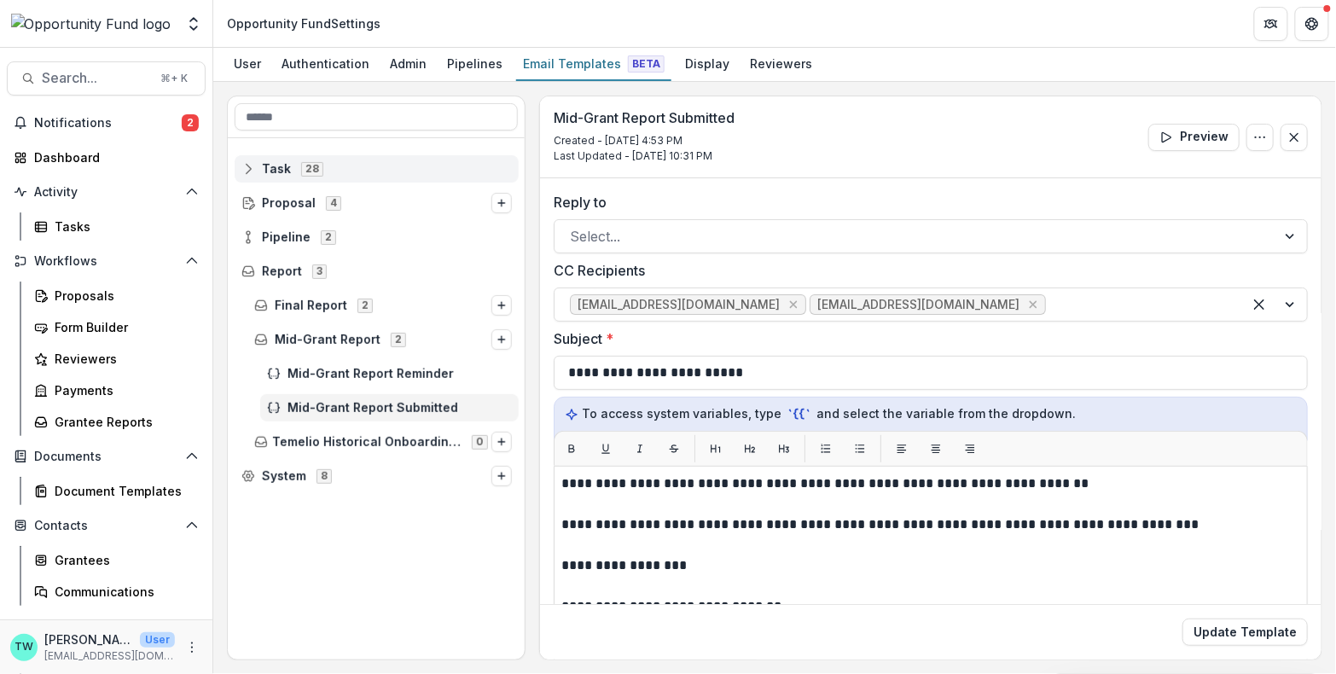
click at [252, 166] on icon at bounding box center [248, 169] width 14 height 14
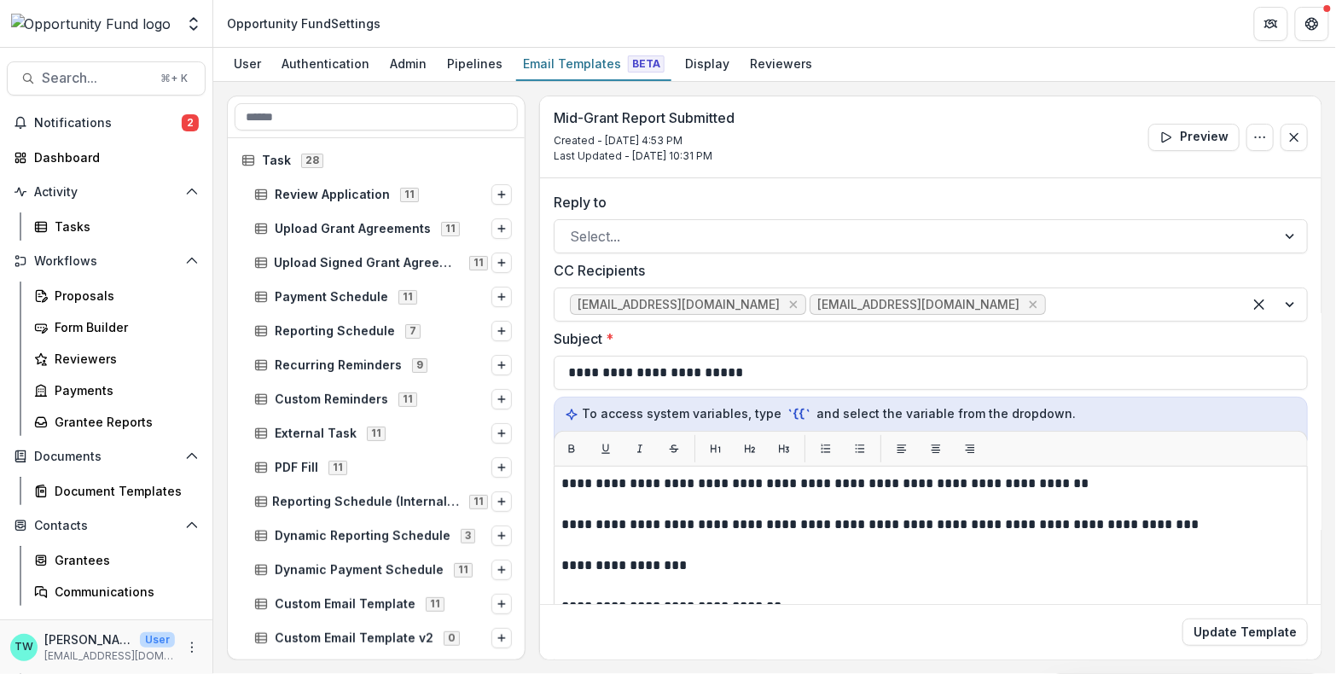
scroll to position [3, 0]
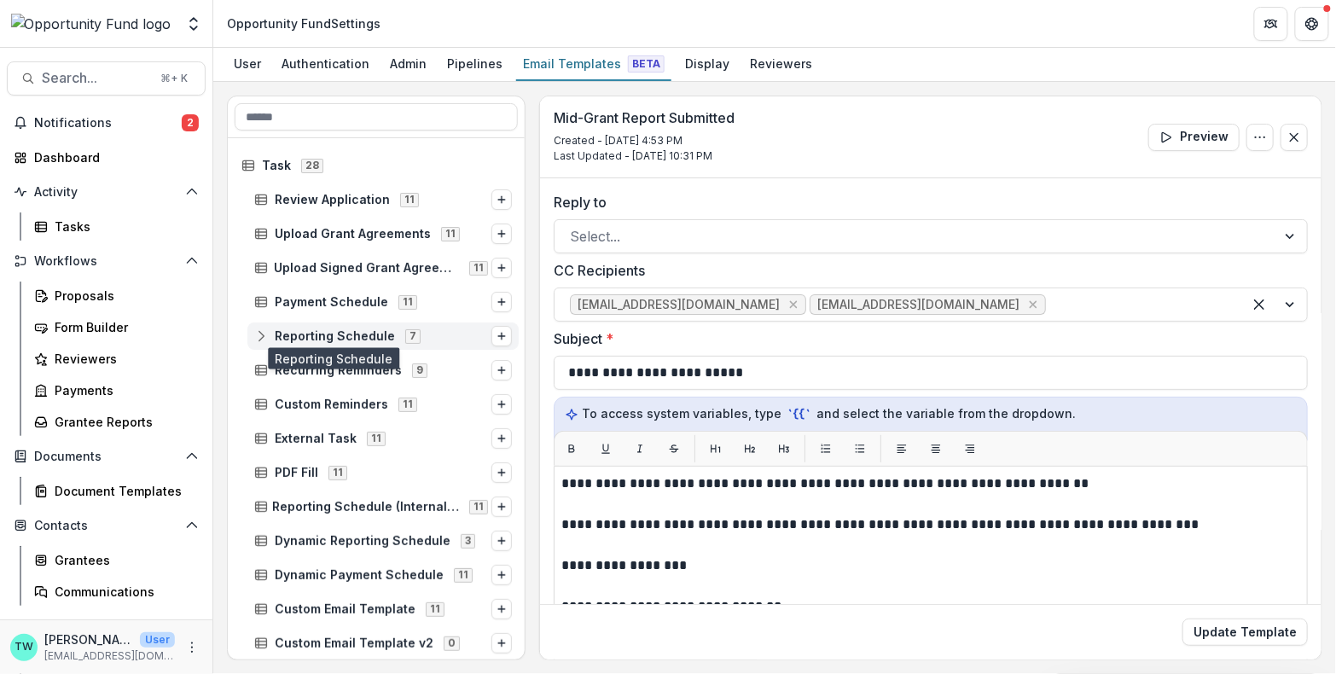
click at [345, 333] on span "Reporting Schedule" at bounding box center [335, 336] width 120 height 15
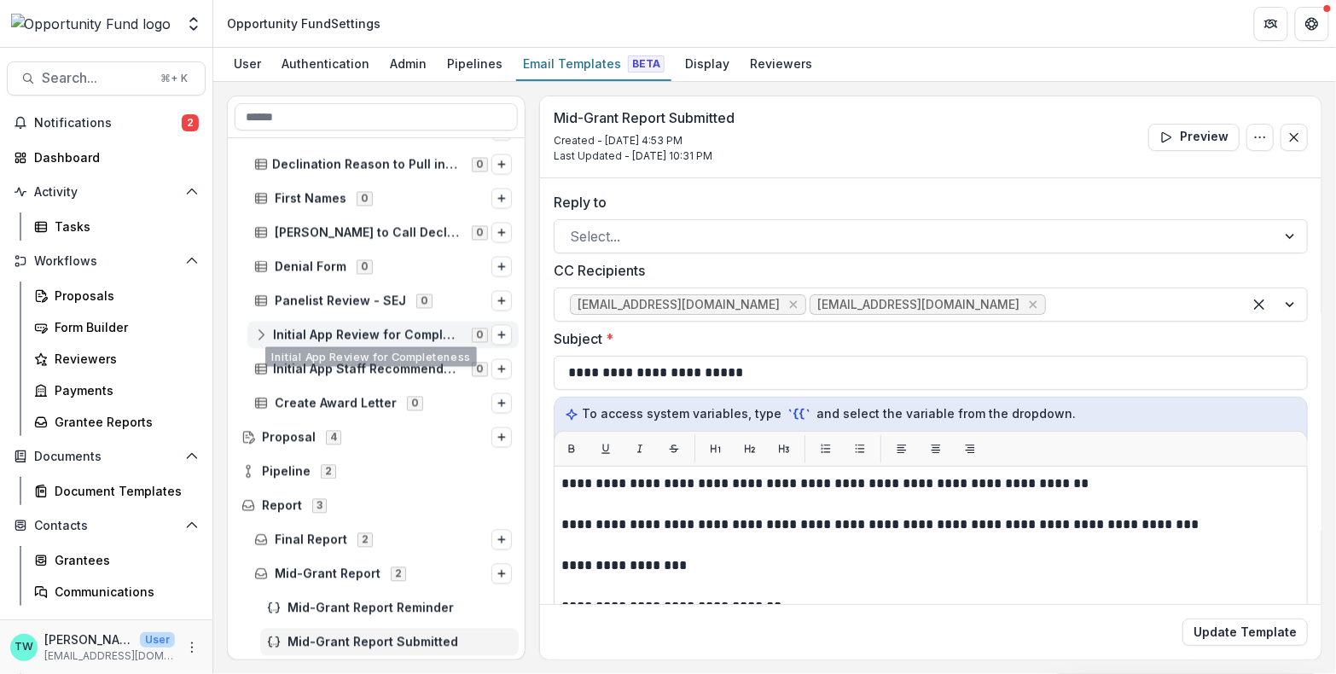
scroll to position [1025, 0]
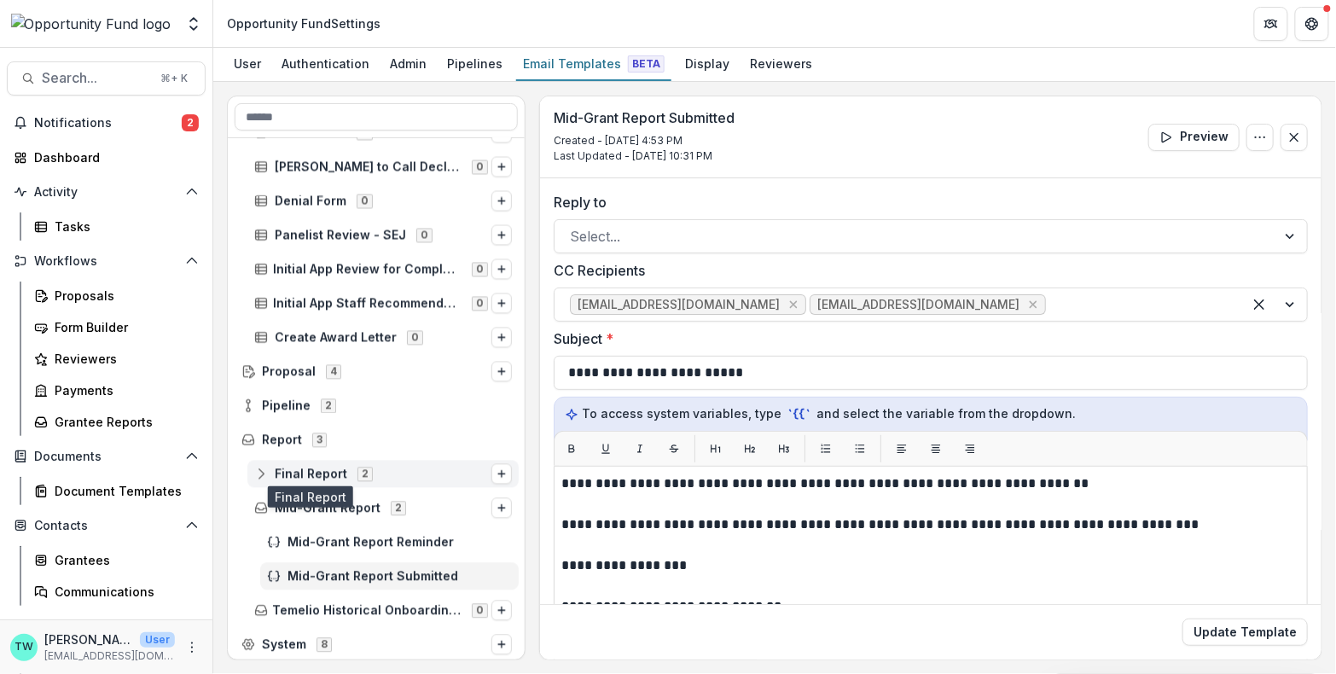
click at [316, 473] on span "Final Report" at bounding box center [311, 474] width 73 height 15
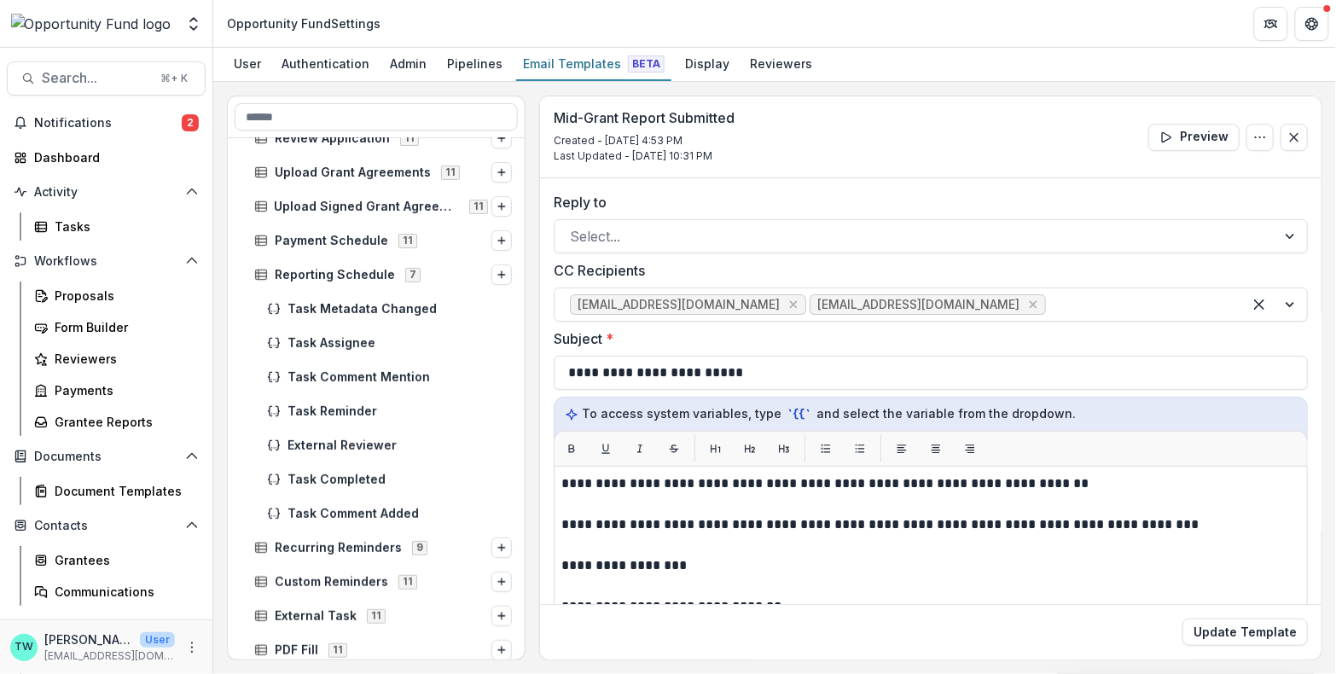
scroll to position [52, 0]
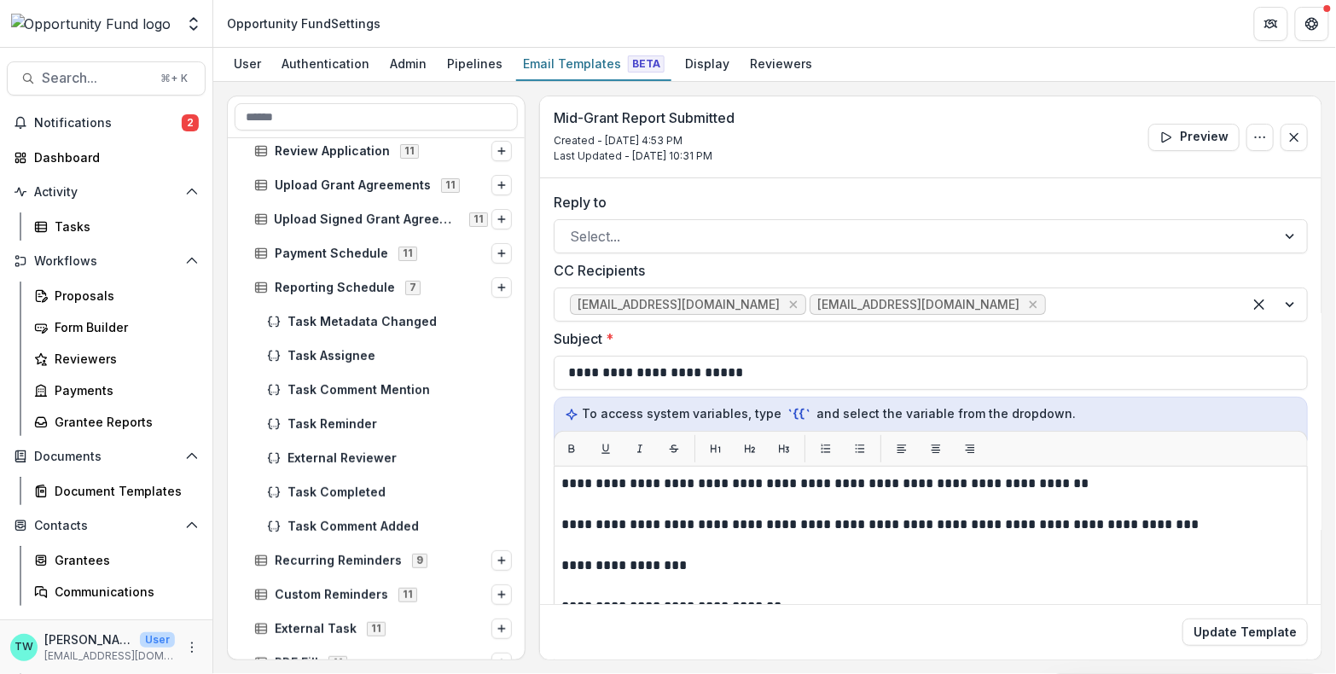
click at [178, 25] on div "Team Settings Admin Settings" at bounding box center [106, 24] width 199 height 34
click at [690, 61] on div "Display" at bounding box center [707, 63] width 58 height 25
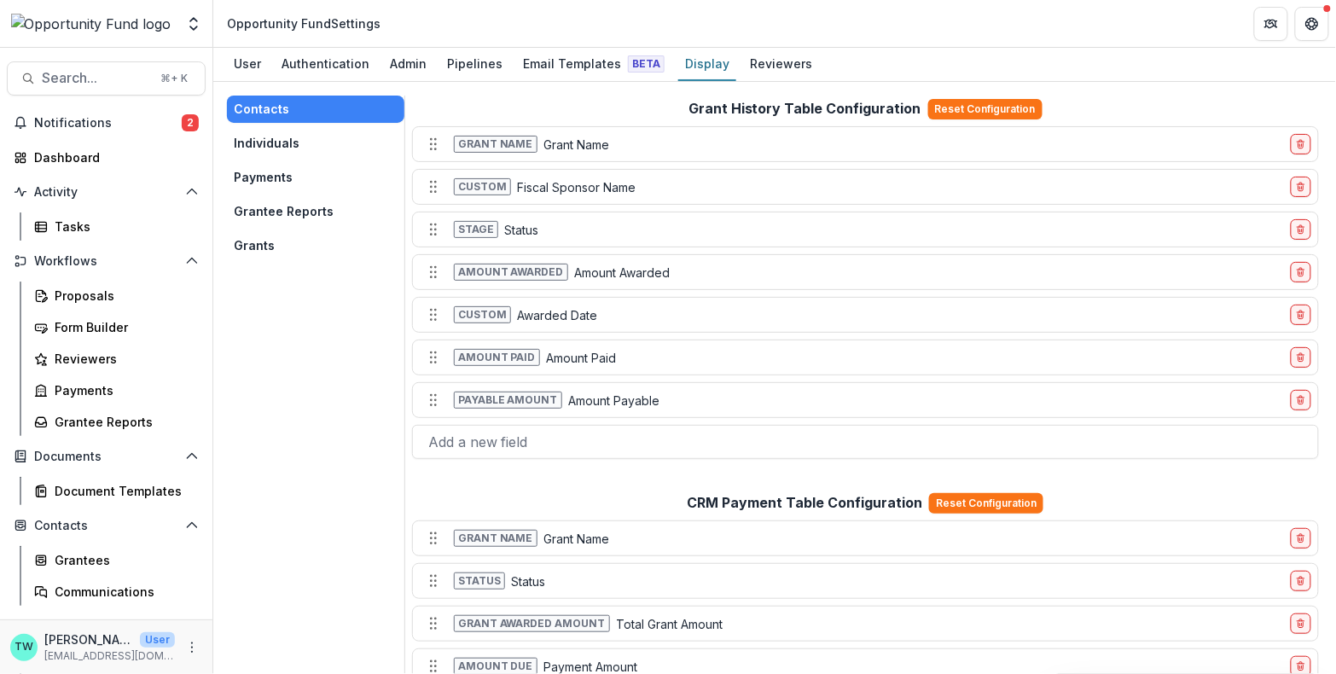
click at [263, 204] on button "Grantee Reports" at bounding box center [315, 211] width 177 height 27
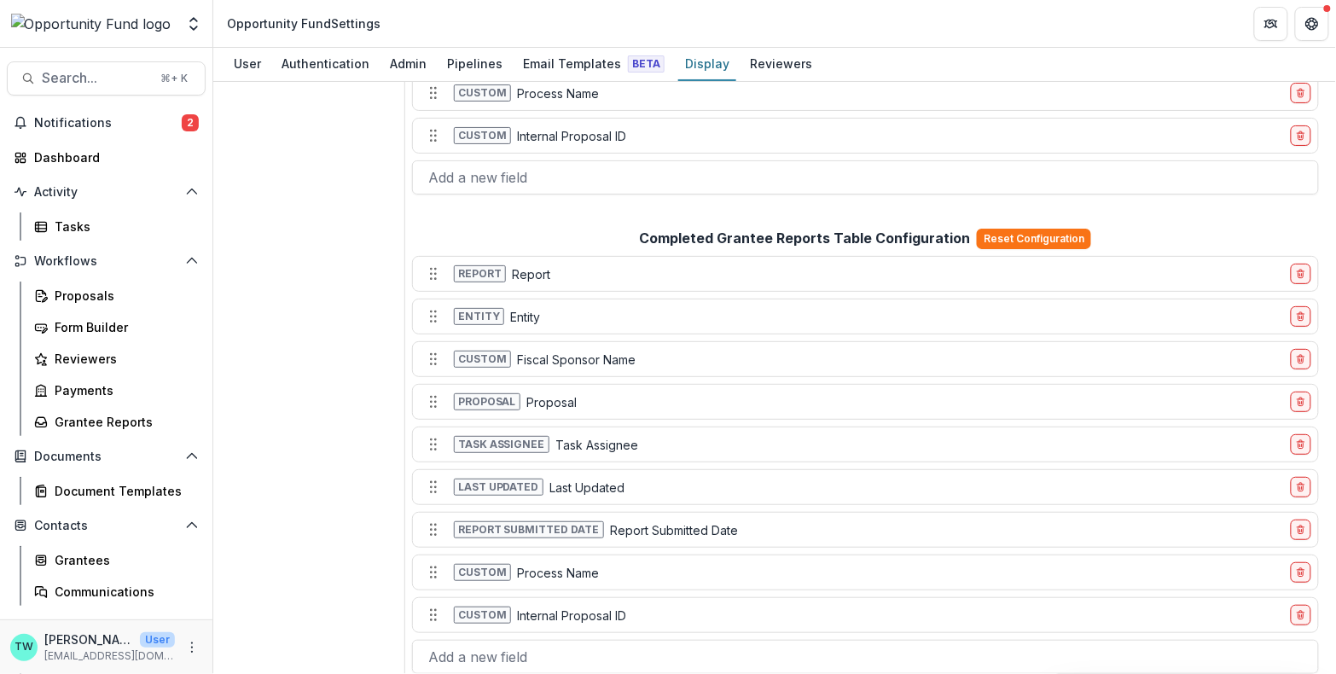
scroll to position [351, 0]
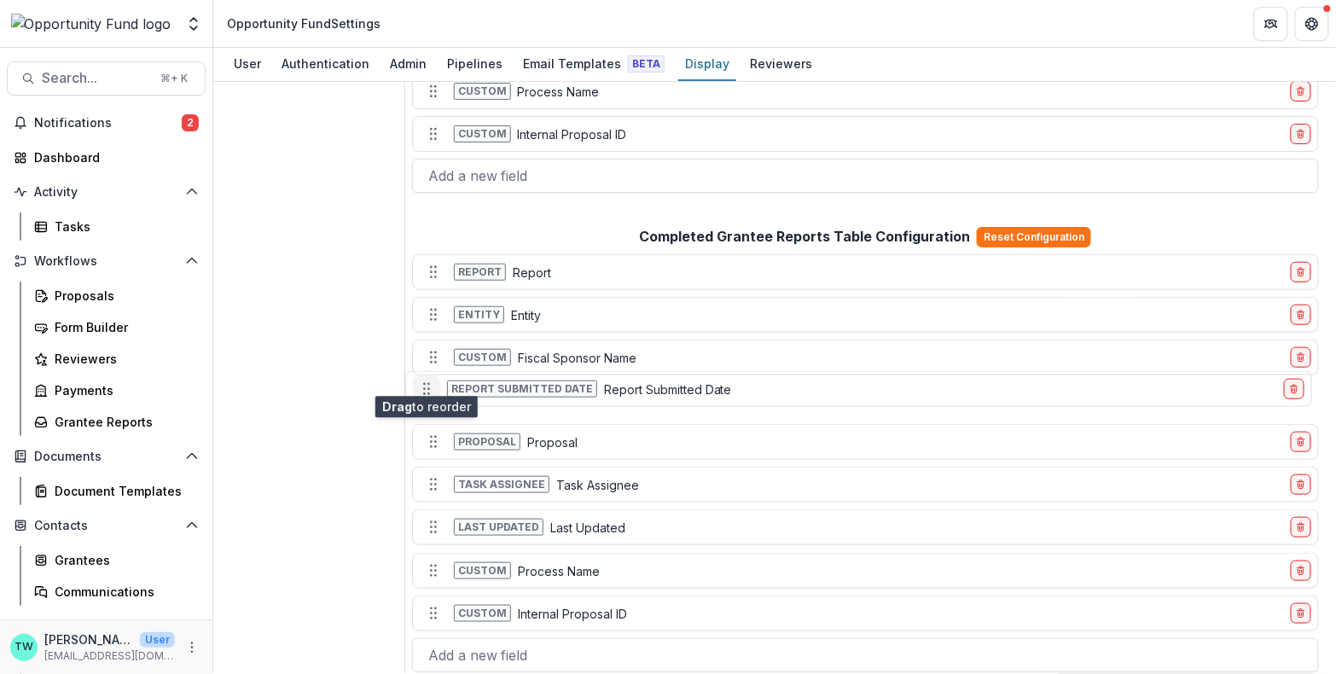
drag, startPoint x: 433, startPoint y: 518, endPoint x: 426, endPoint y: 379, distance: 139.2
click at [426, 380] on icon "Move field" at bounding box center [426, 388] width 17 height 17
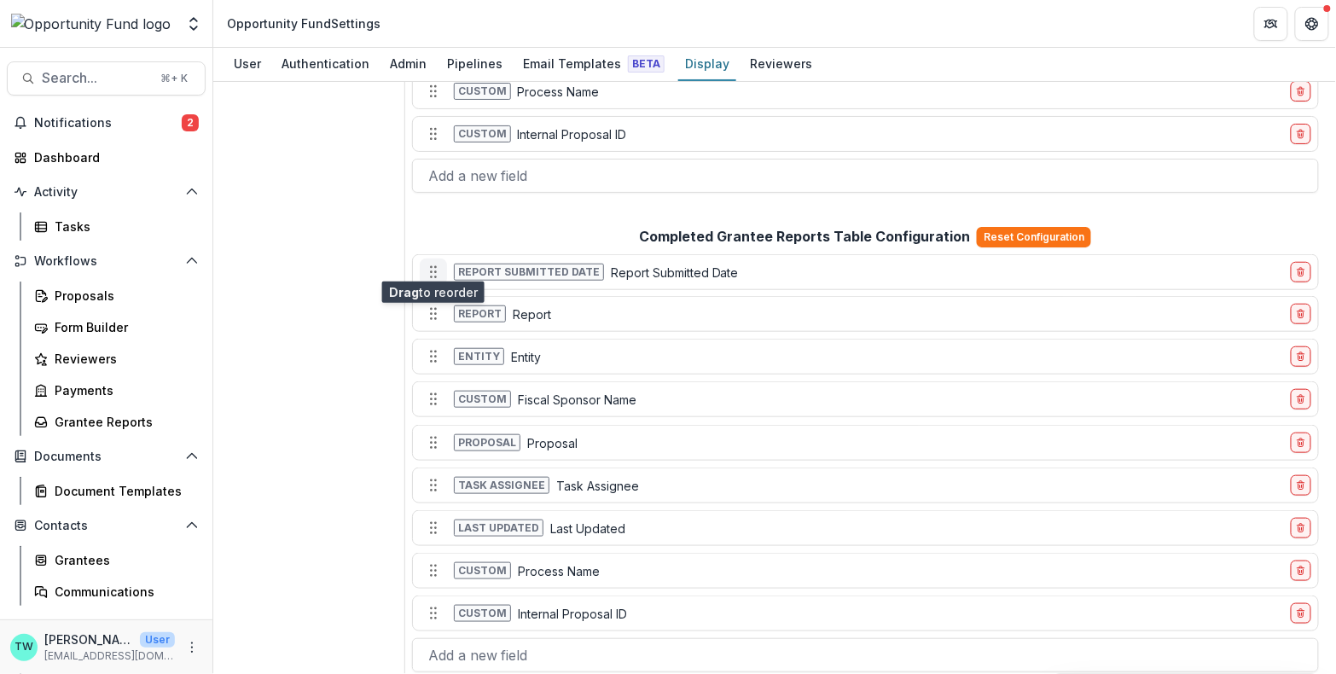
drag, startPoint x: 433, startPoint y: 387, endPoint x: 434, endPoint y: 259, distance: 128.0
click at [434, 264] on icon "Move field" at bounding box center [433, 272] width 17 height 17
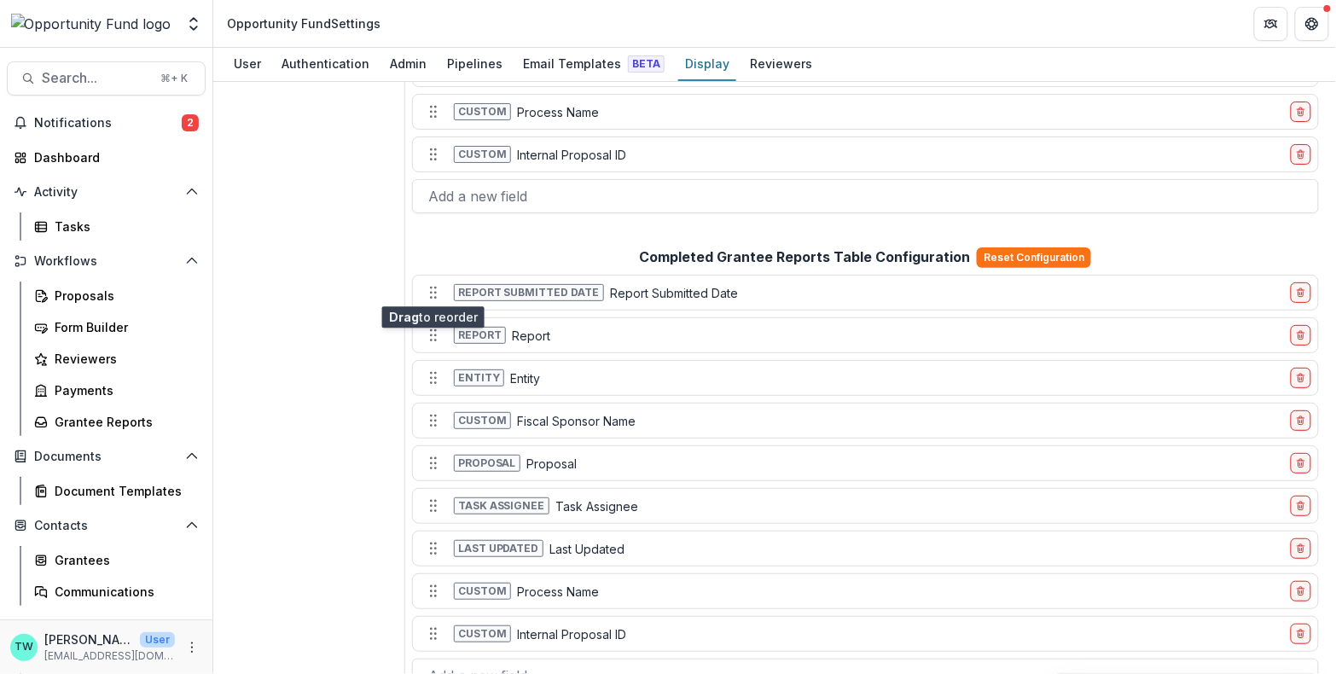
scroll to position [328, 0]
click at [1291, 152] on button "delete-field-row" at bounding box center [1301, 157] width 20 height 20
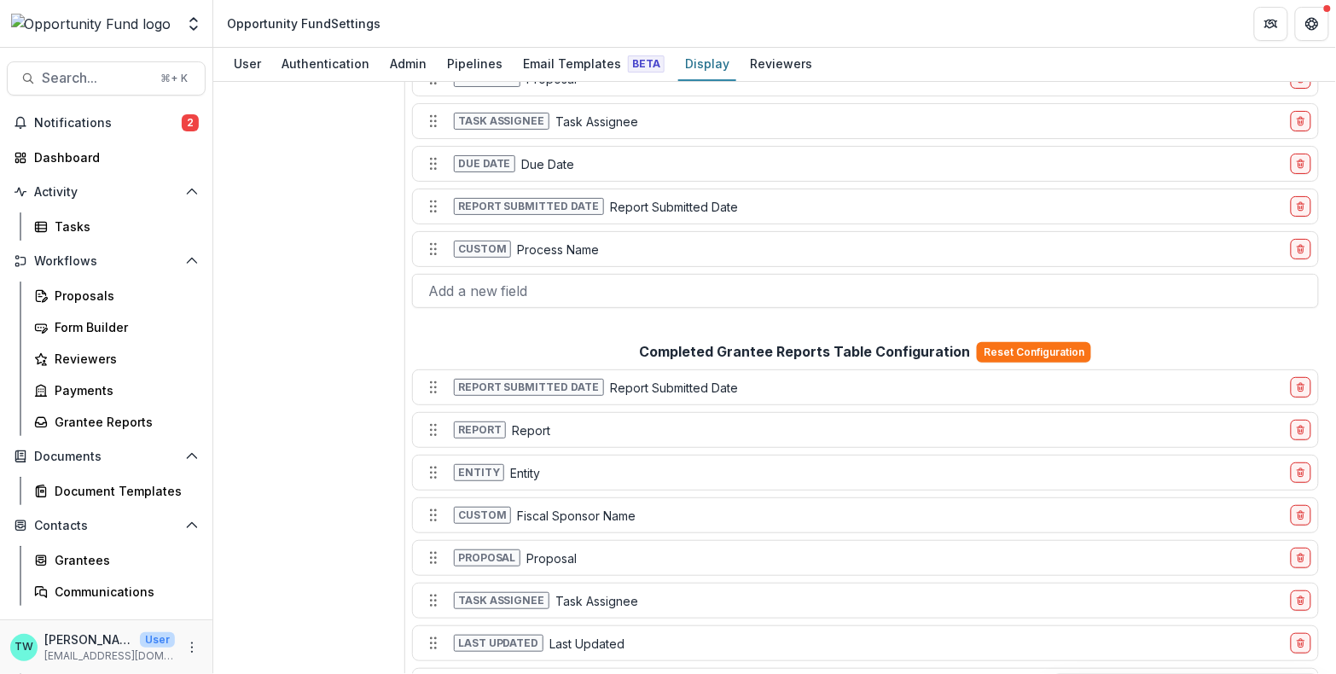
scroll to position [310, 0]
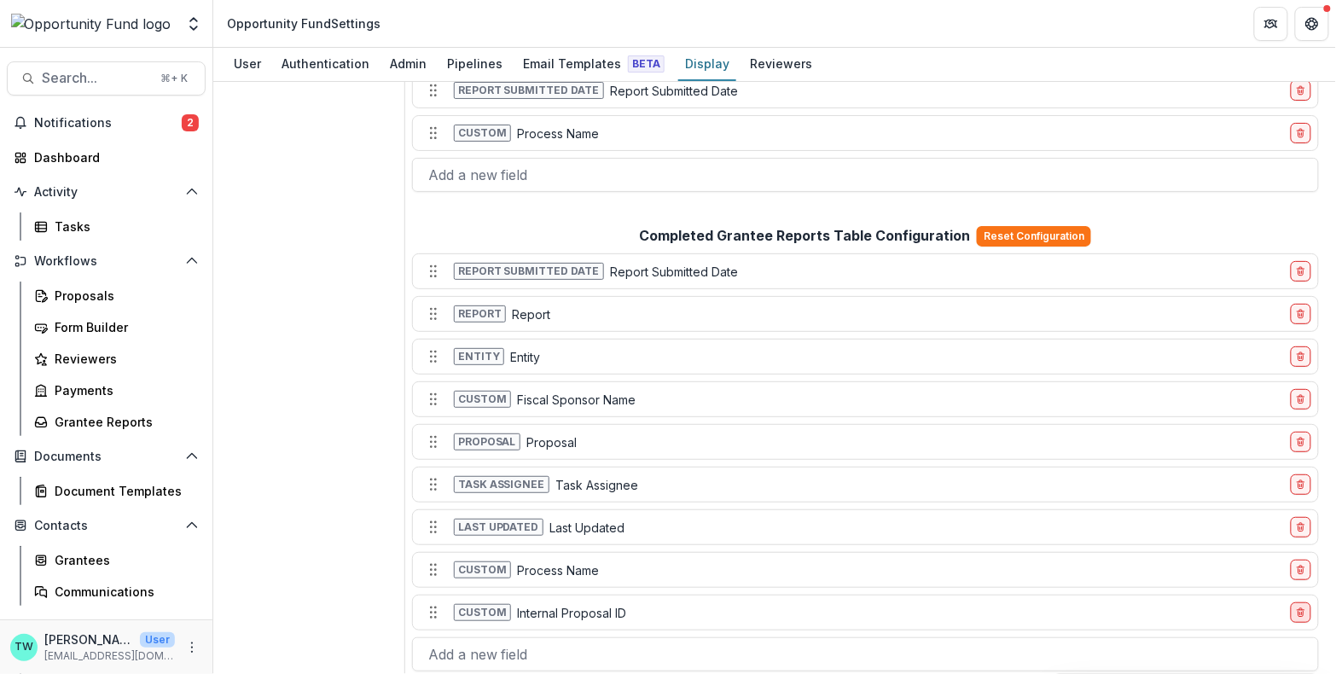
click at [1300, 613] on line "delete-field-row" at bounding box center [1300, 614] width 0 height 3
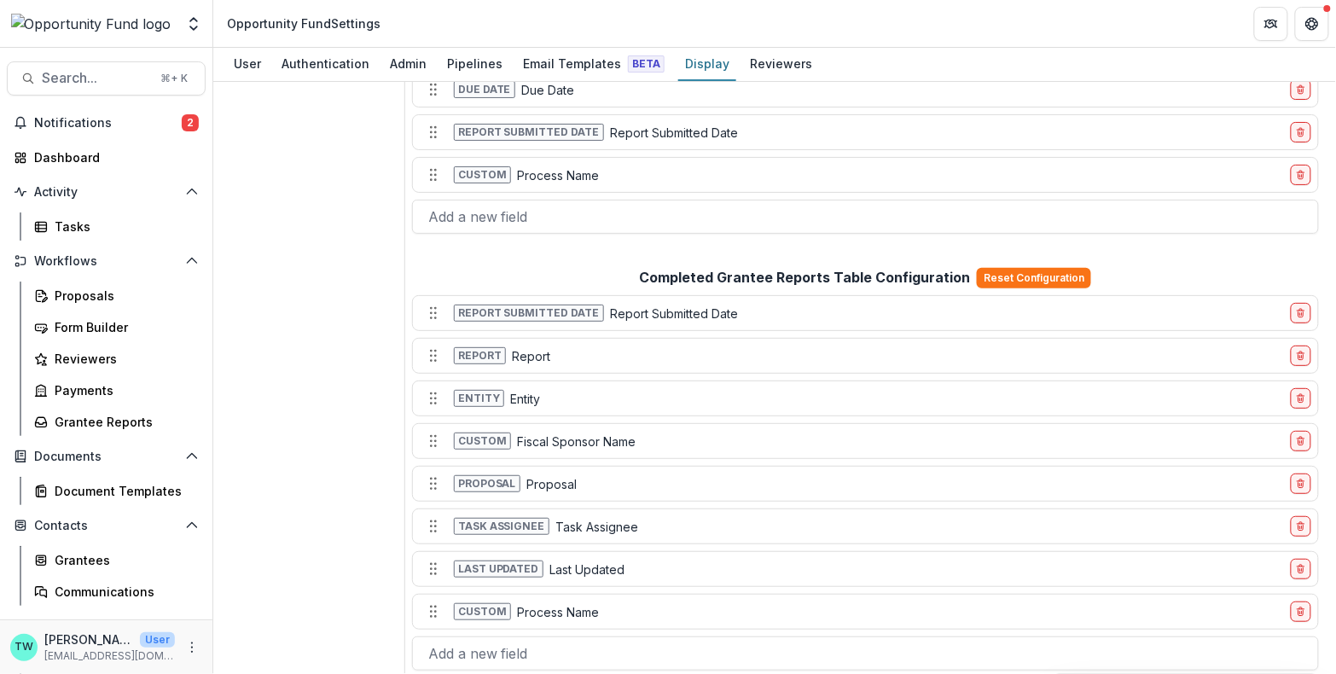
scroll to position [0, 0]
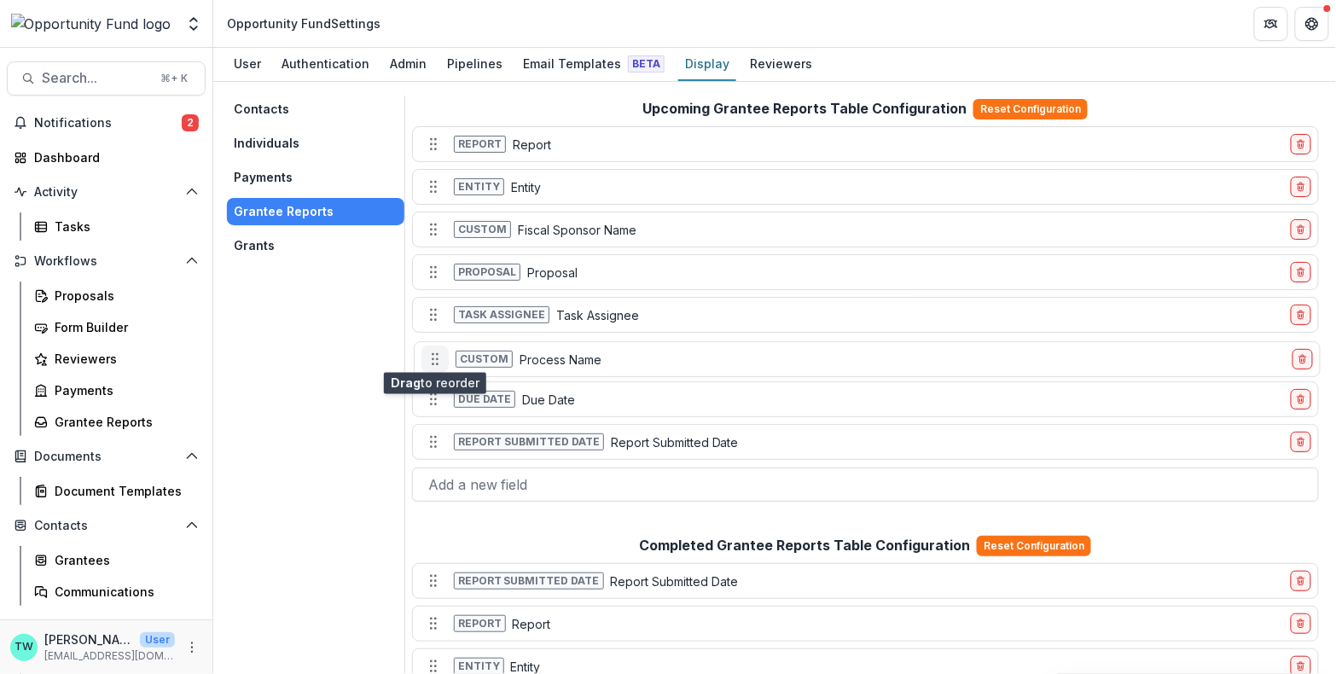
drag, startPoint x: 432, startPoint y: 442, endPoint x: 433, endPoint y: 358, distance: 83.6
click at [433, 358] on icon "Move field" at bounding box center [435, 359] width 17 height 17
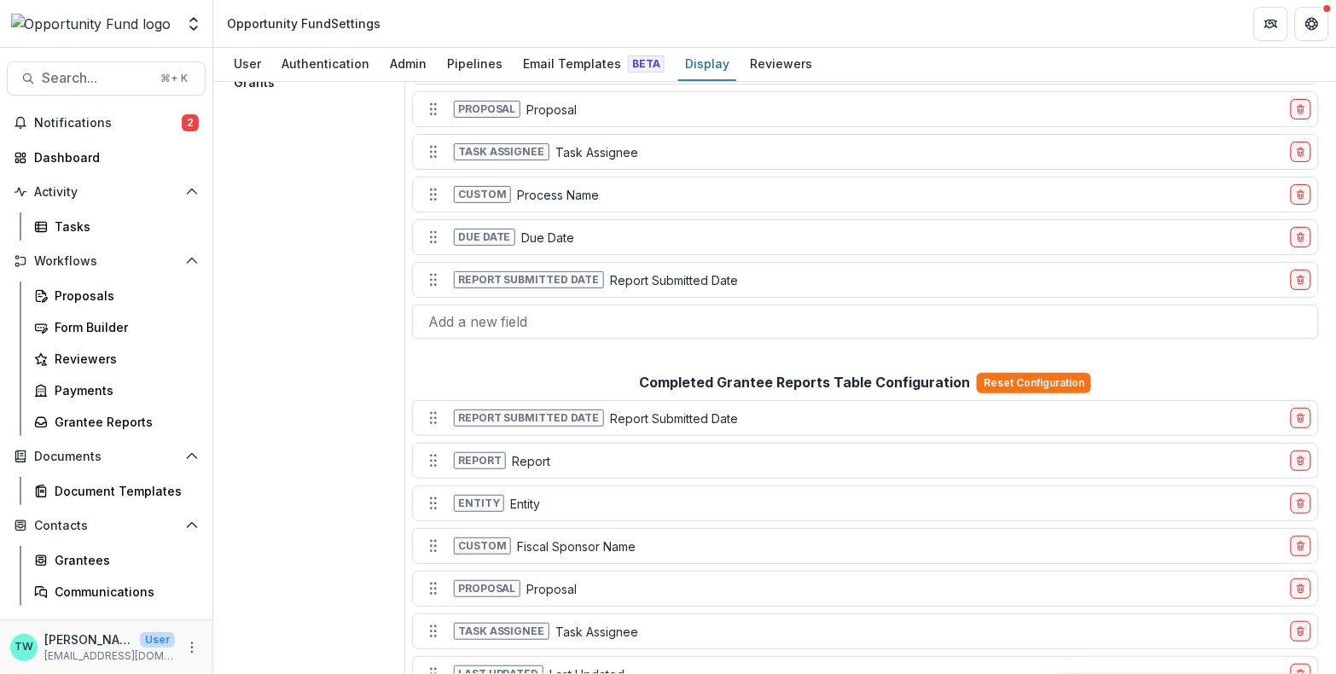
scroll to position [267, 0]
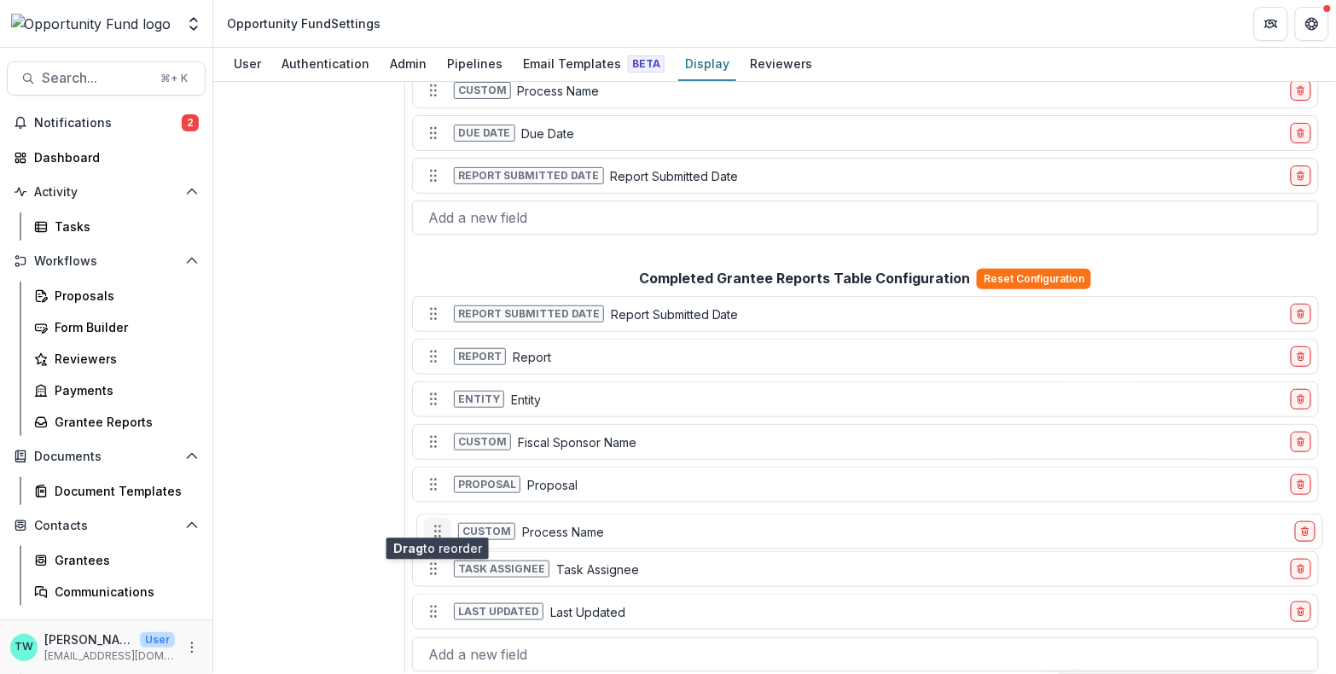
drag, startPoint x: 433, startPoint y: 603, endPoint x: 439, endPoint y: 521, distance: 82.1
click at [439, 536] on circle "Move field" at bounding box center [439, 536] width 1 height 1
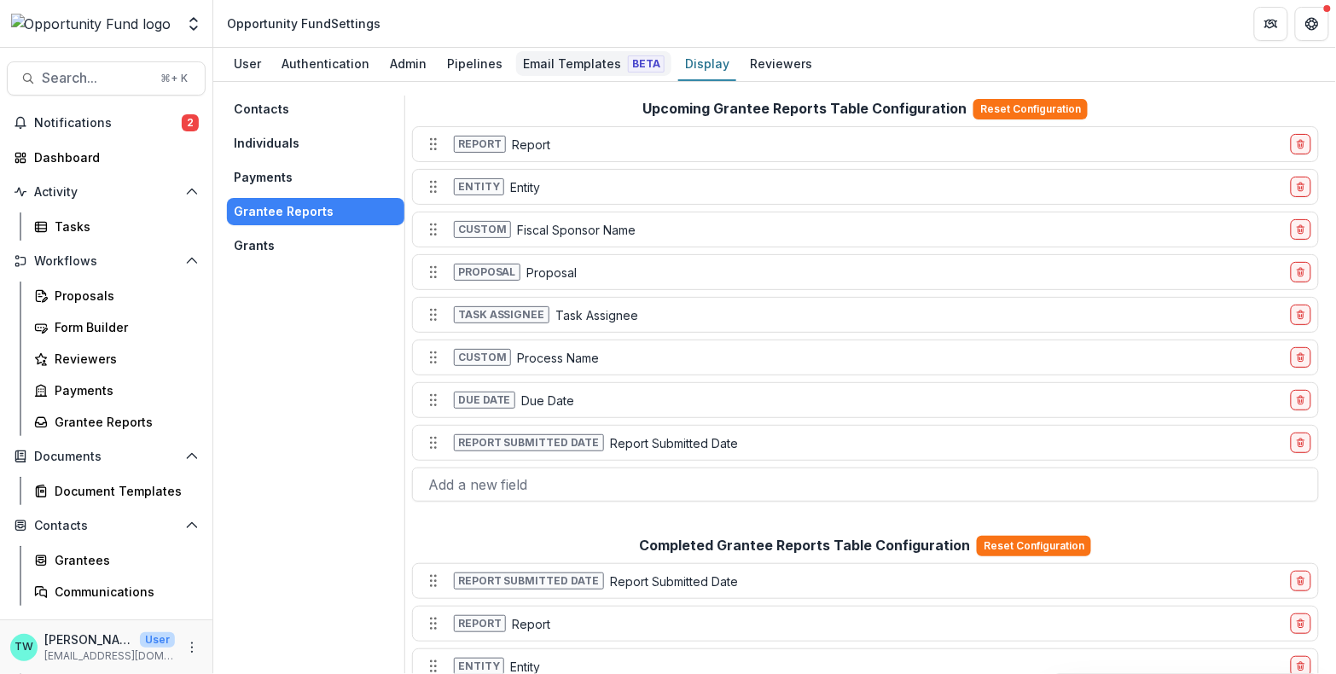
click at [581, 56] on div "Email Templates Beta" at bounding box center [593, 63] width 155 height 25
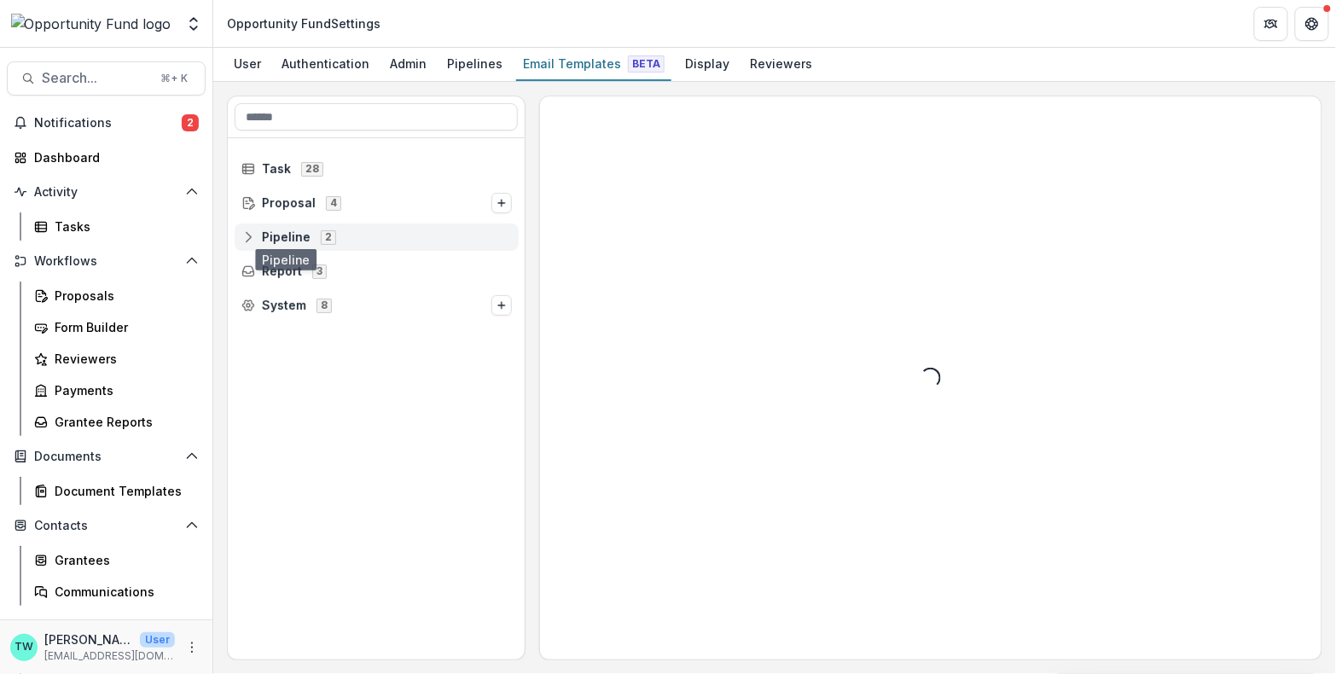
click at [258, 235] on span "Pipeline 2" at bounding box center [376, 236] width 270 height 15
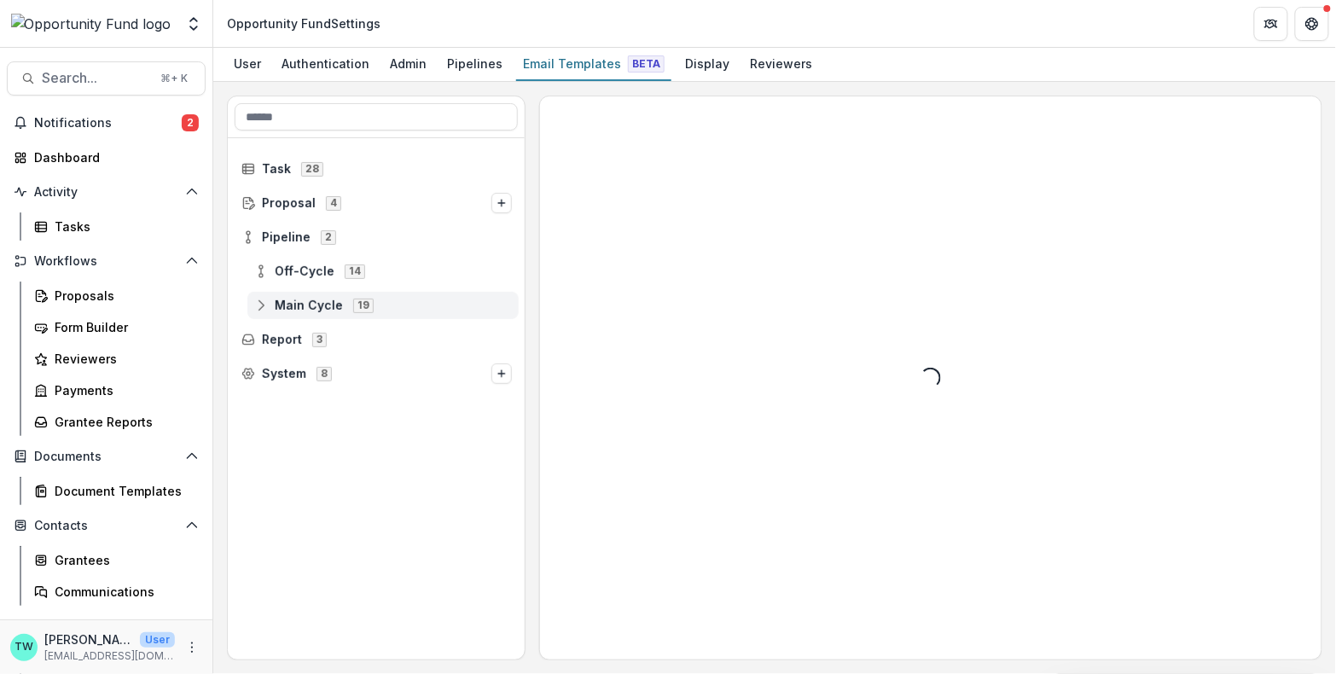
click at [260, 301] on circle at bounding box center [260, 300] width 3 height 3
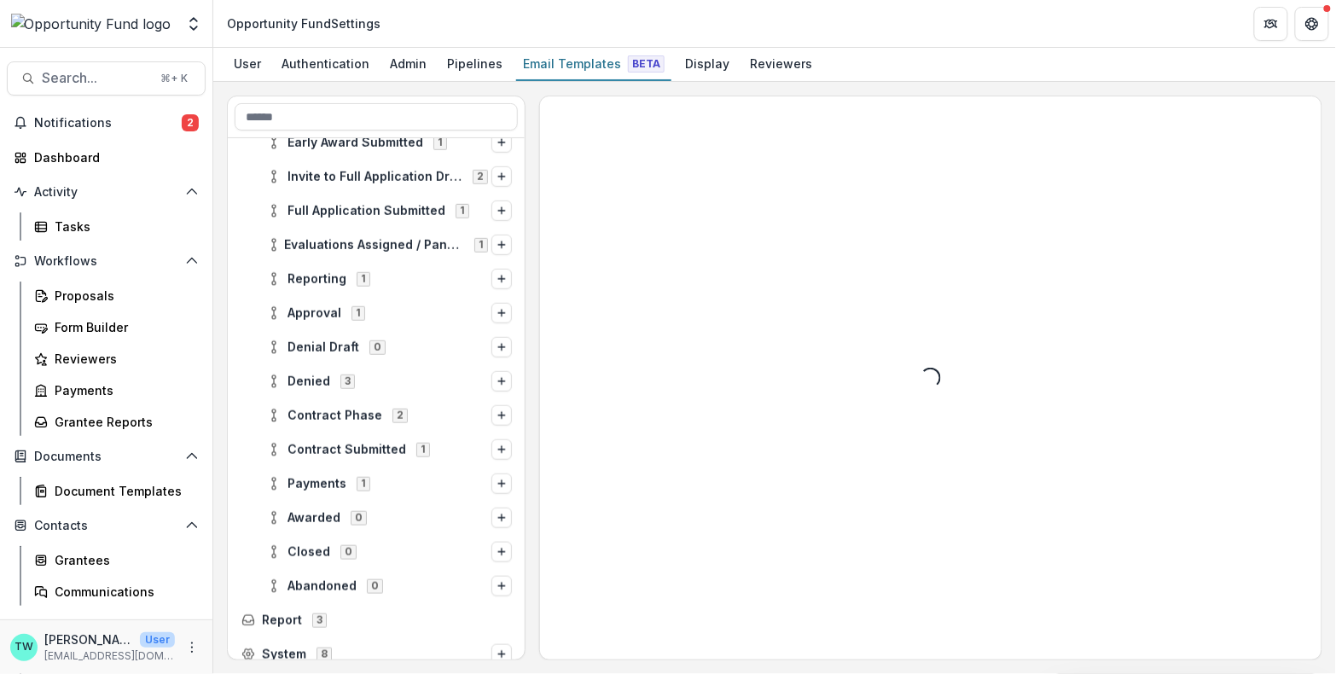
scroll to position [377, 0]
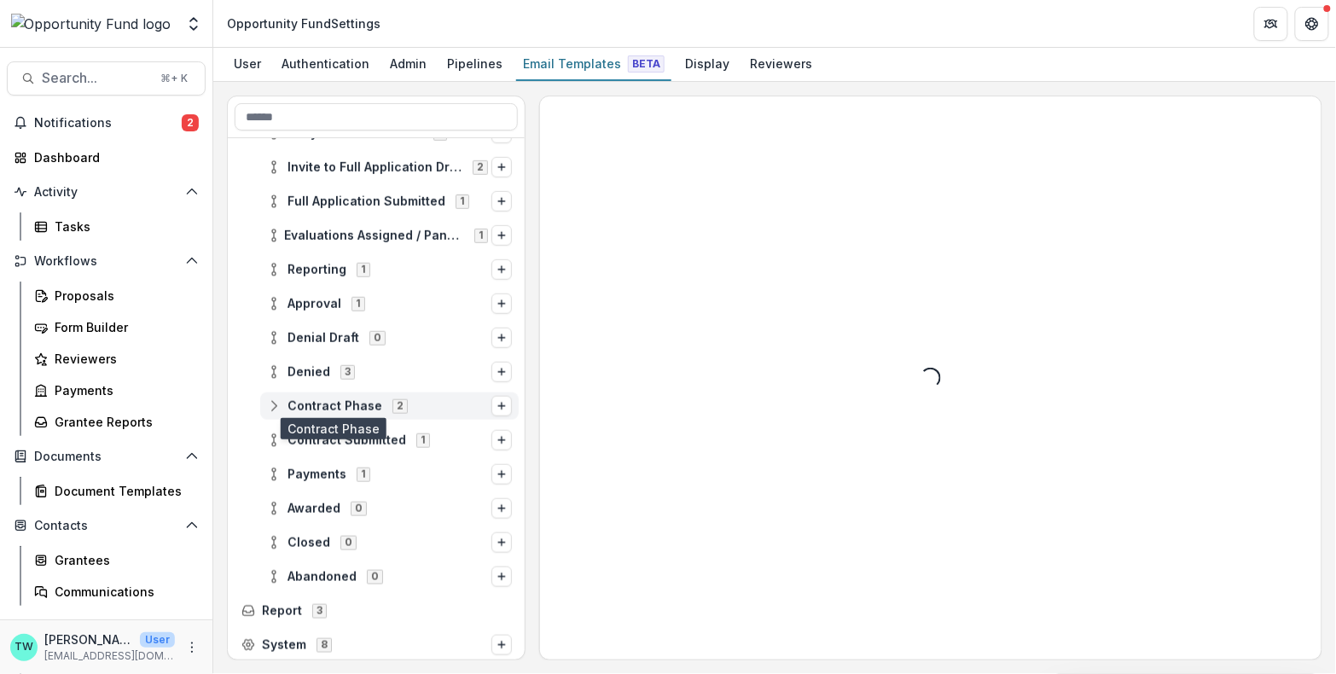
click at [315, 401] on span "Contract Phase" at bounding box center [334, 406] width 95 height 15
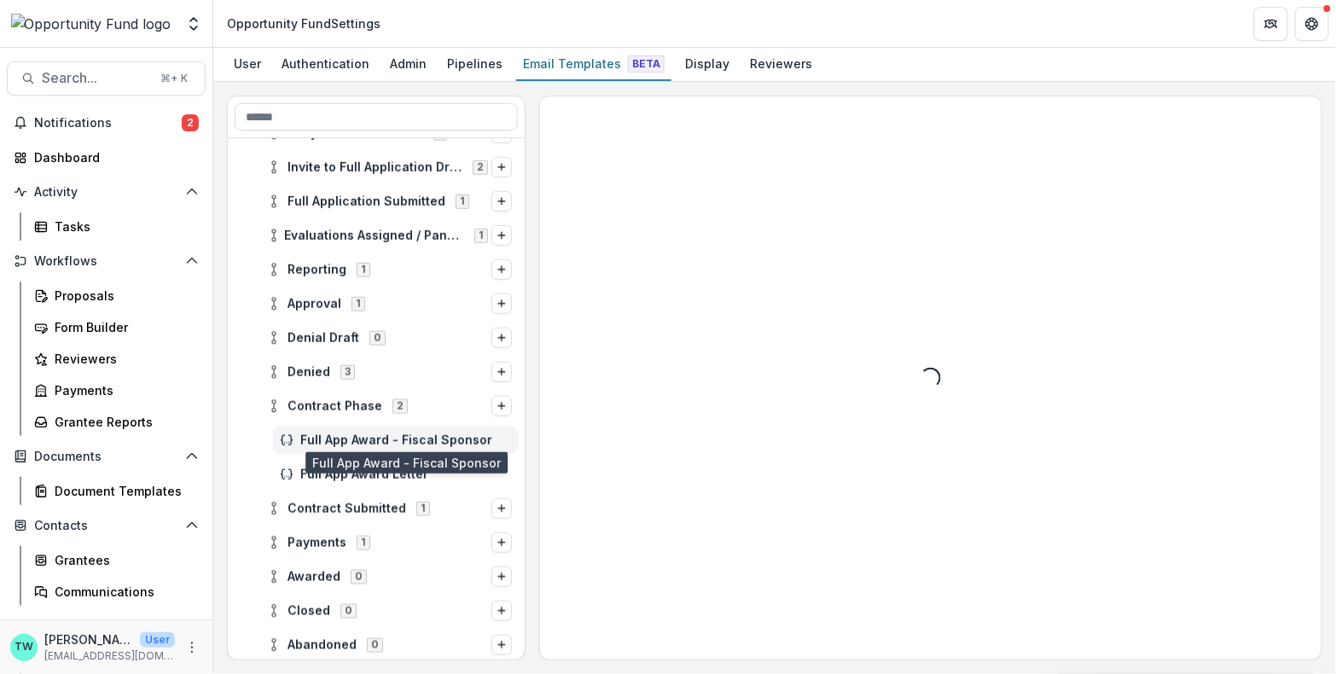
click at [319, 444] on span "Full App Award - Fiscal Sponsor" at bounding box center [406, 440] width 212 height 15
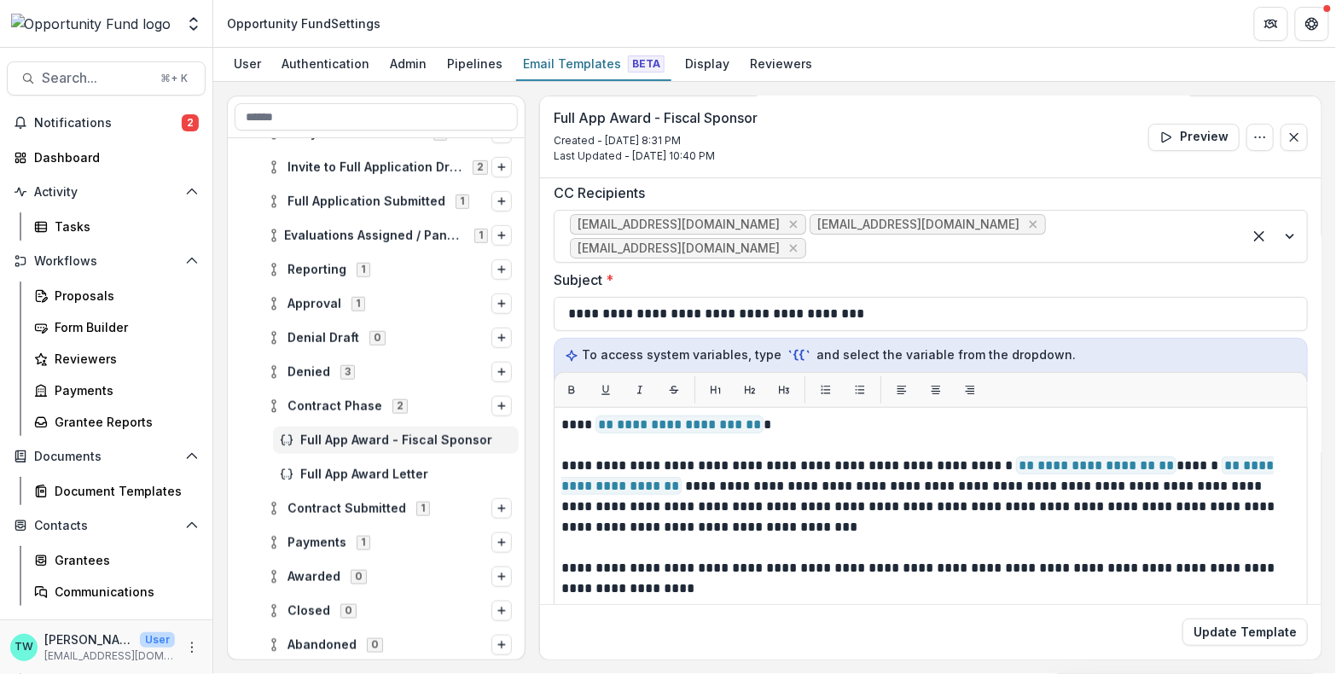
scroll to position [77, 0]
click at [375, 472] on span "Full App Award Letter" at bounding box center [406, 474] width 212 height 15
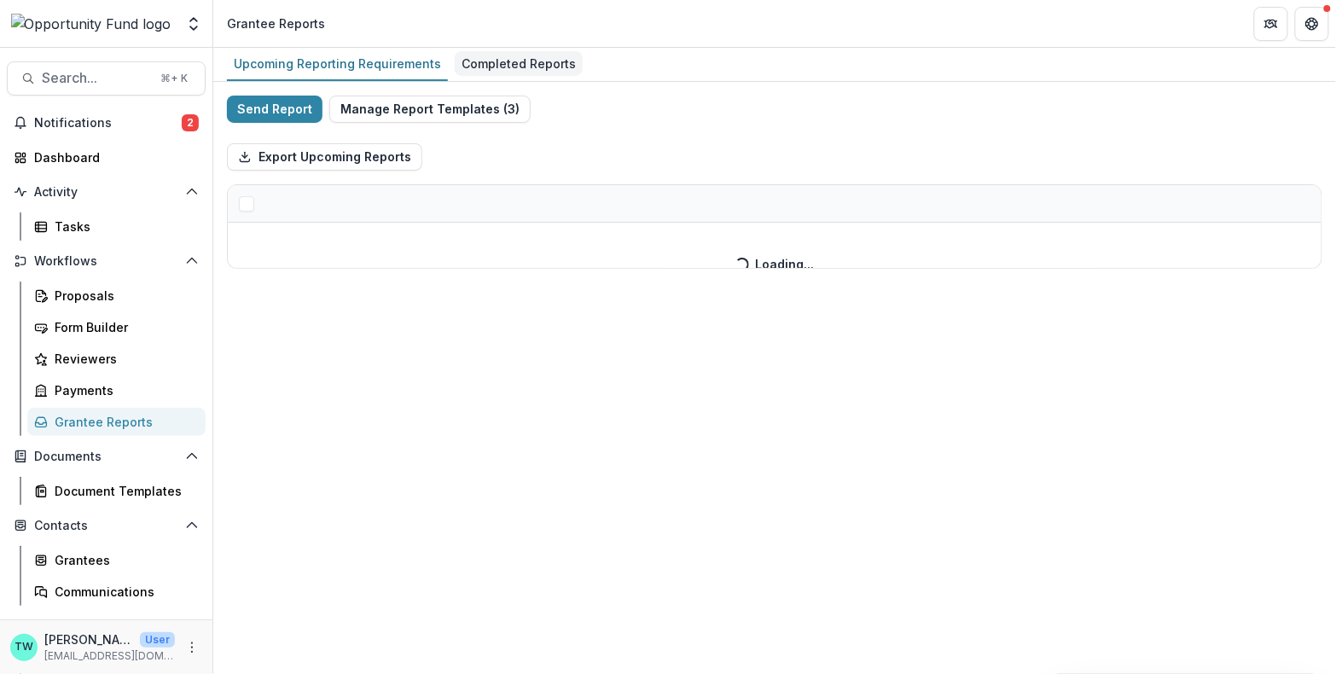
click at [539, 63] on div "Completed Reports" at bounding box center [519, 63] width 128 height 25
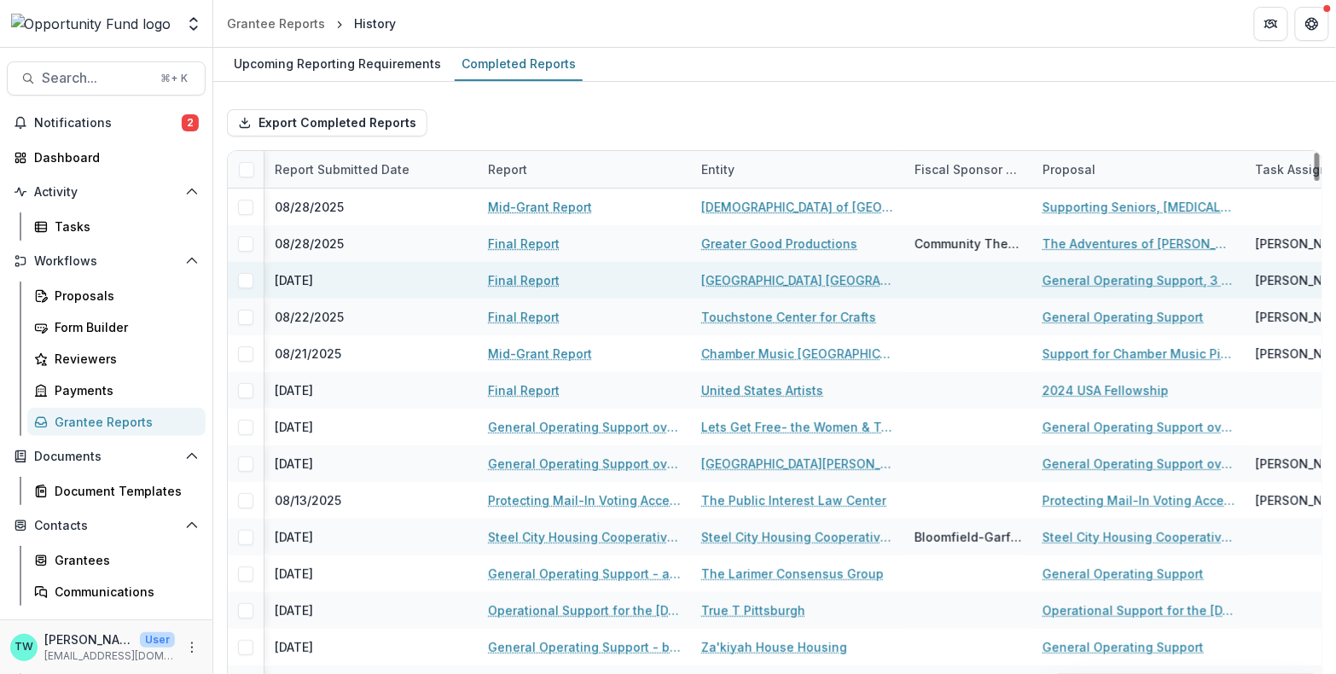
scroll to position [0, 525]
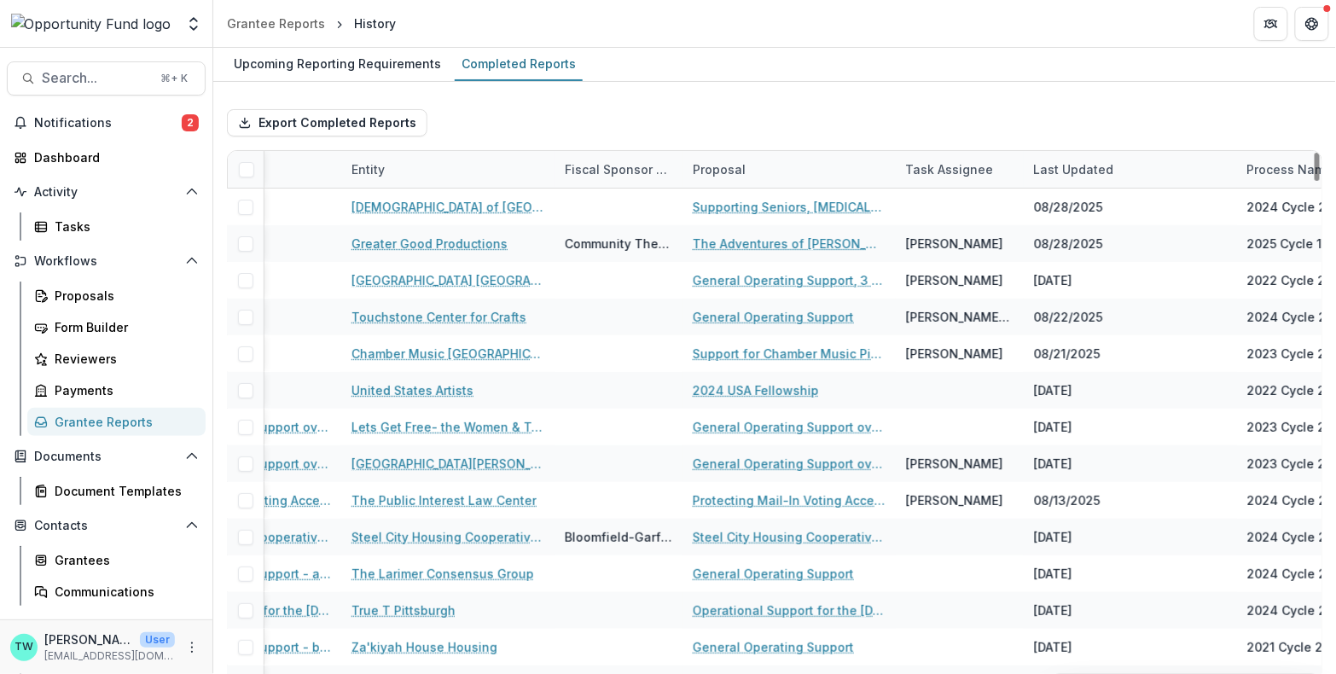
scroll to position [0, 397]
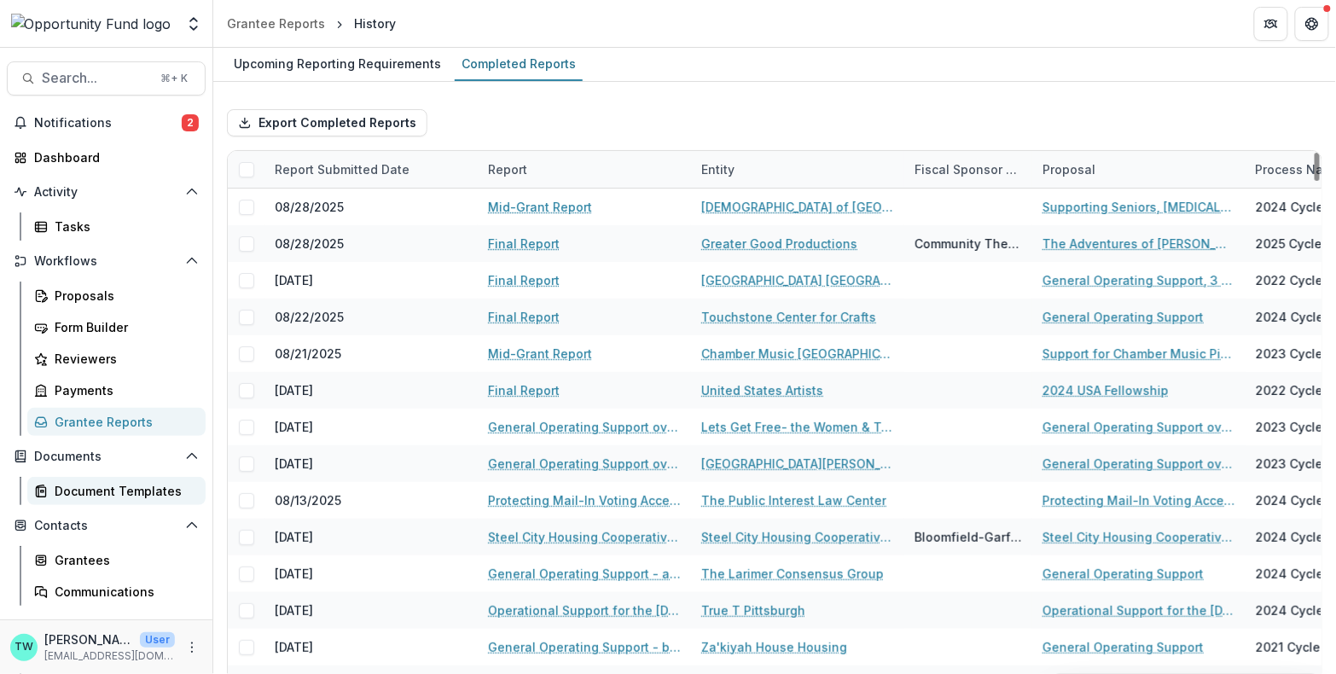
click at [123, 486] on div "Document Templates" at bounding box center [123, 491] width 137 height 18
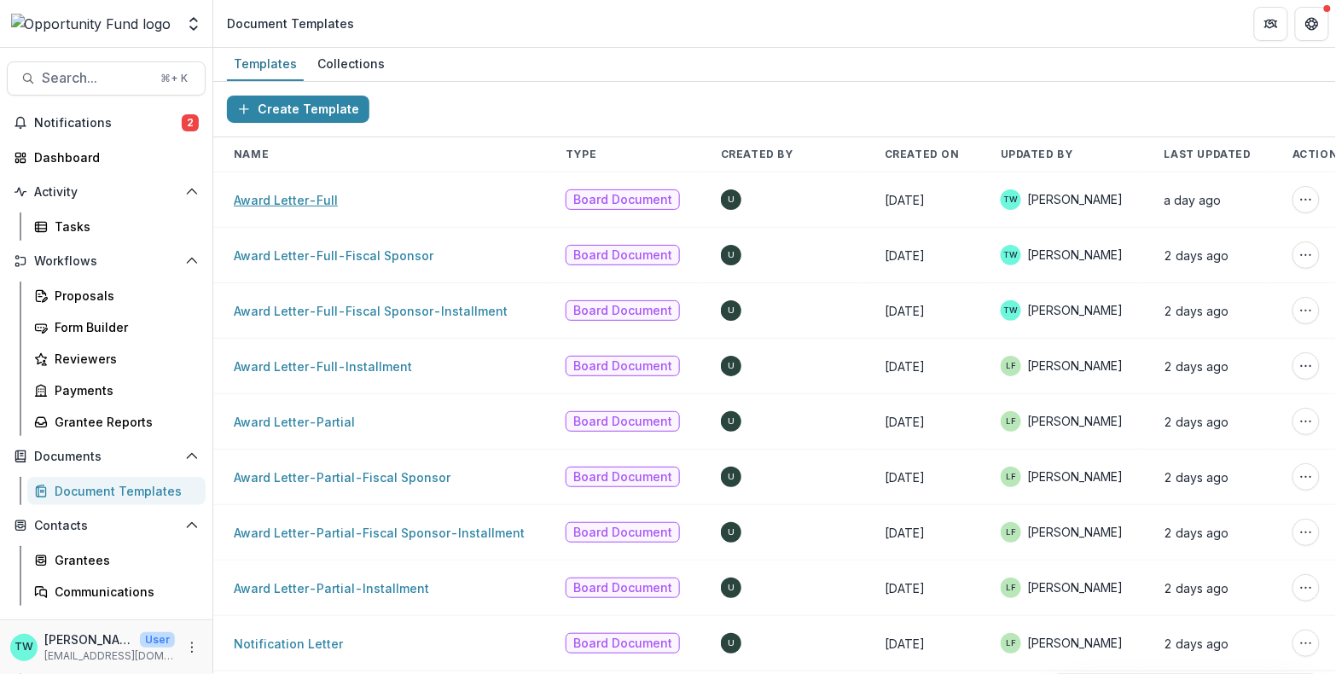
click at [281, 198] on link "Award Letter-Full" at bounding box center [286, 200] width 104 height 15
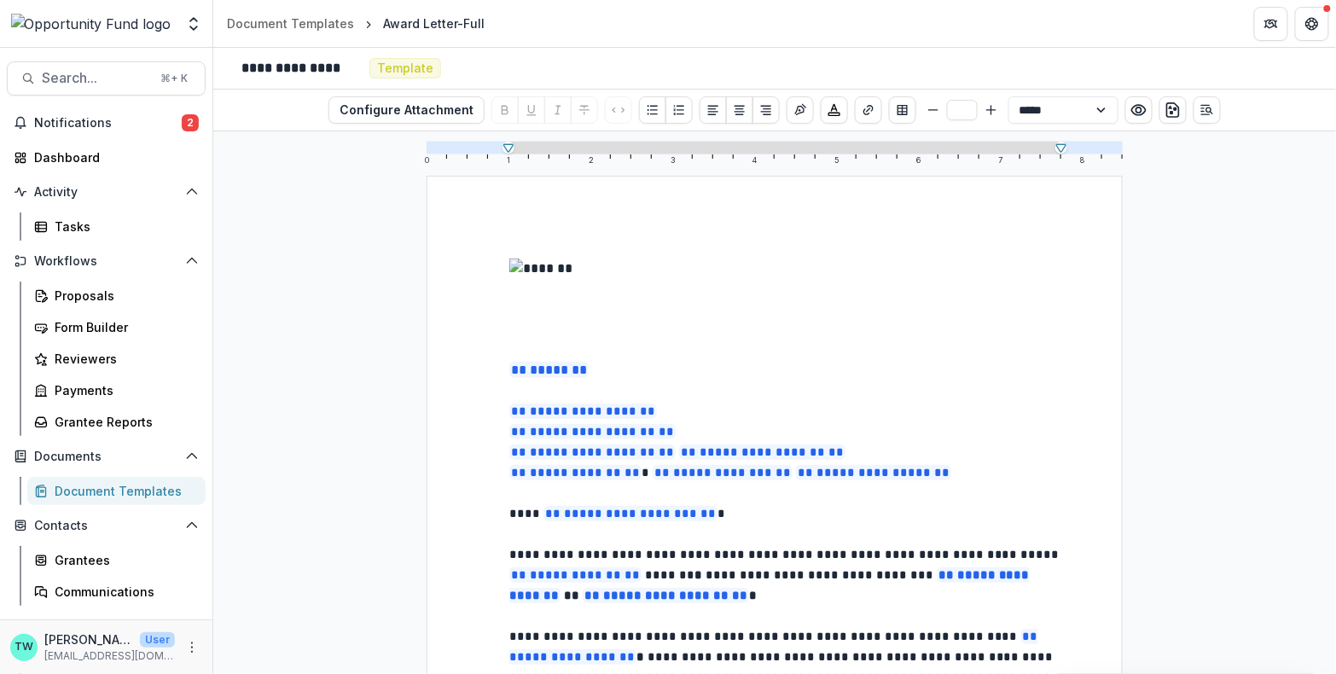
click at [792, 302] on img at bounding box center [785, 298] width 552 height 81
click at [87, 299] on div "Proposals" at bounding box center [123, 296] width 137 height 18
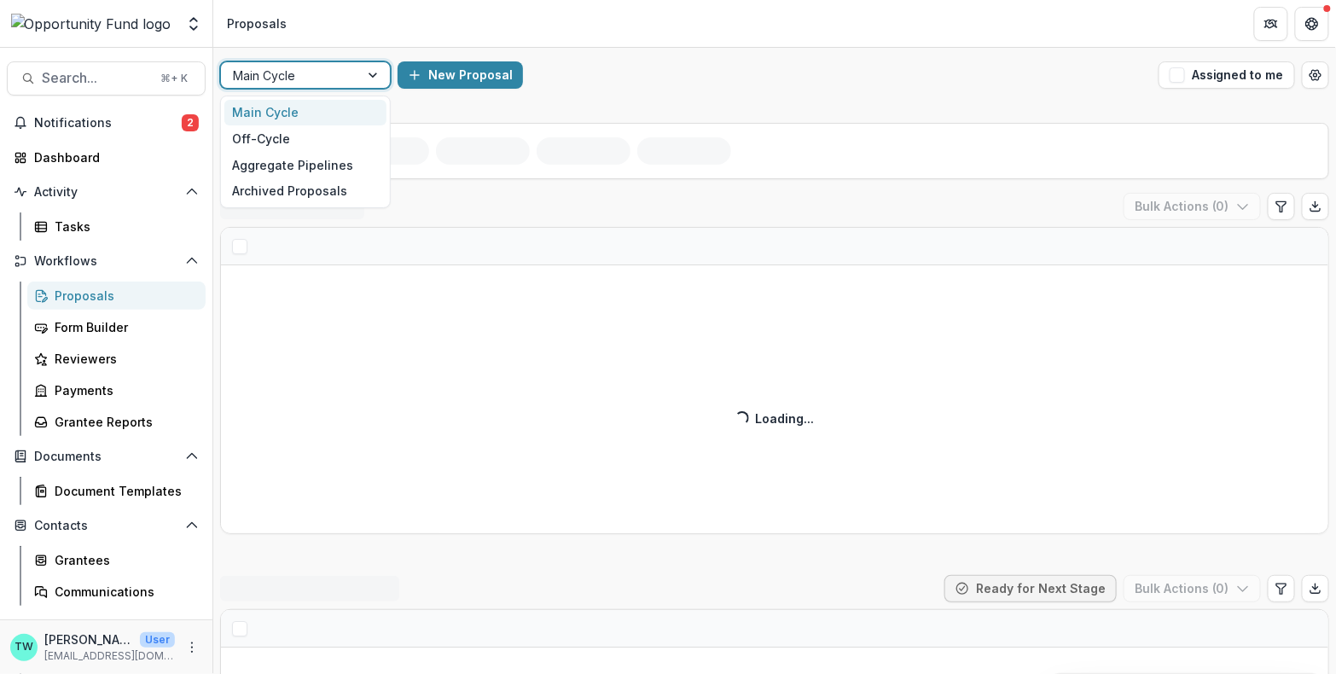
click at [371, 75] on div at bounding box center [374, 75] width 31 height 26
click at [309, 142] on div "Off-Cycle" at bounding box center [305, 138] width 162 height 26
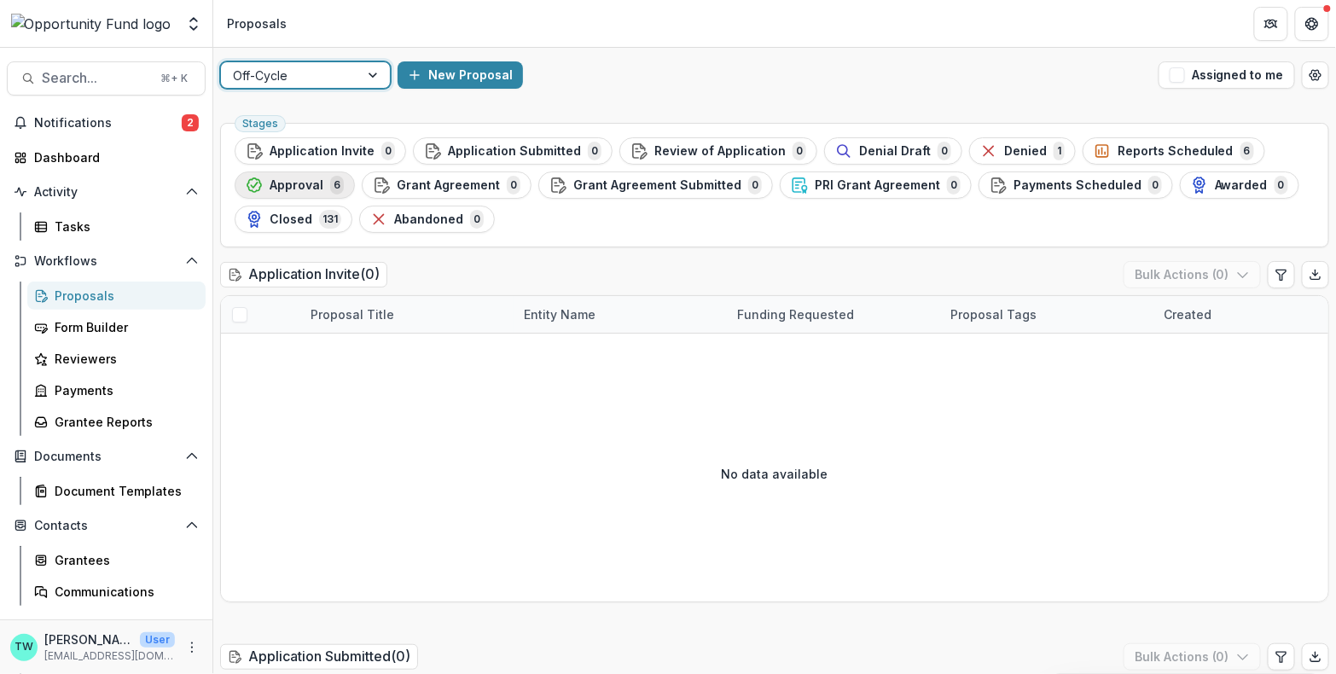
click at [317, 178] on span "Approval" at bounding box center [297, 185] width 54 height 15
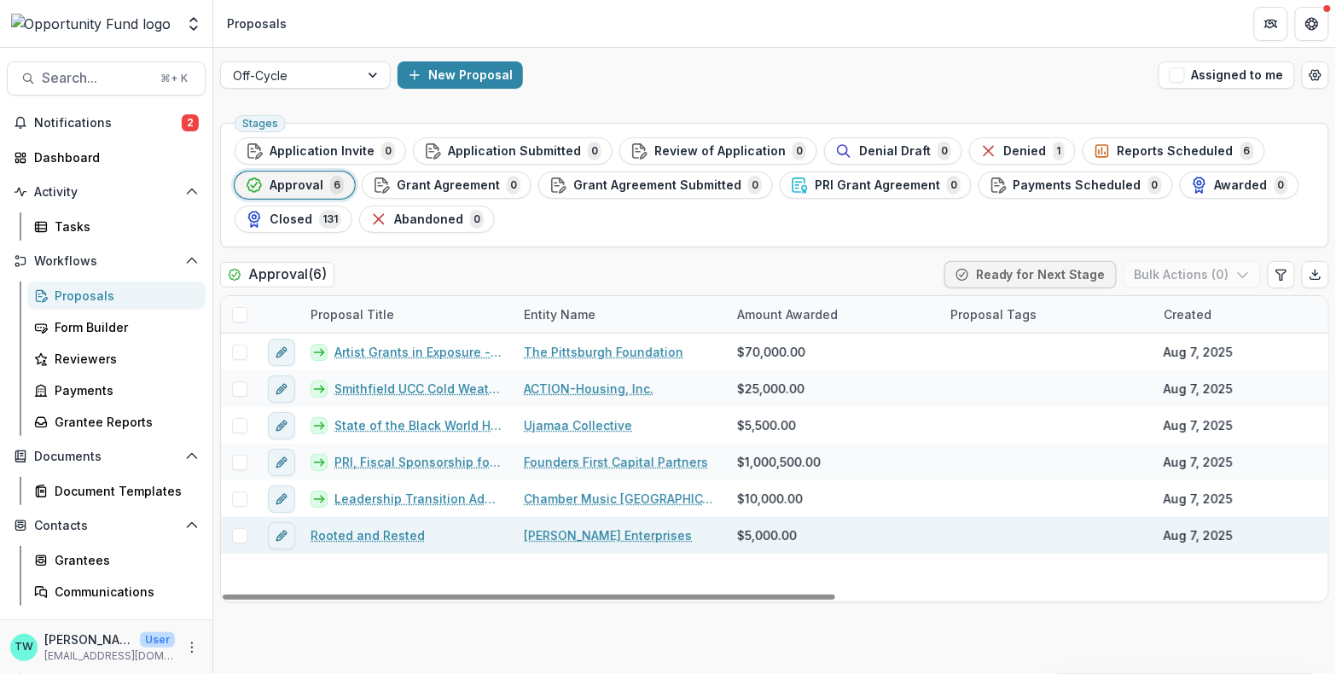
click at [371, 535] on link "Rooted and Rested" at bounding box center [368, 535] width 114 height 18
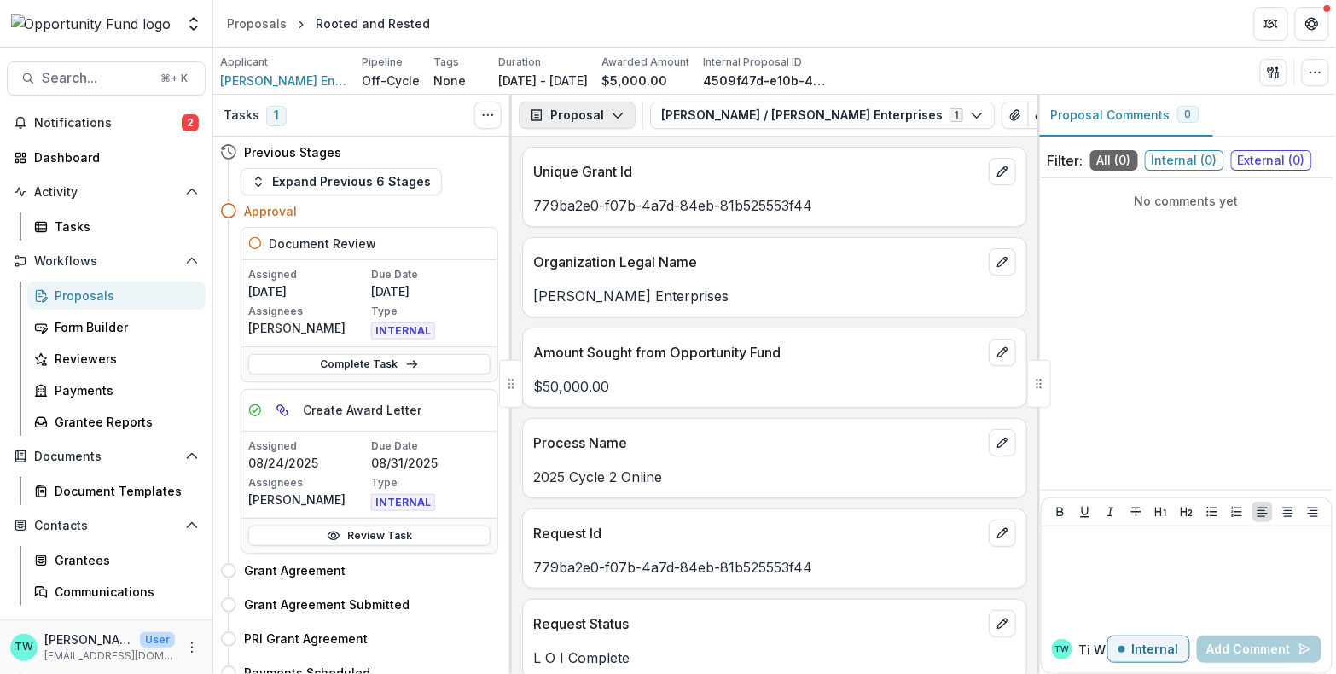
click at [613, 112] on icon "button" at bounding box center [618, 115] width 14 height 14
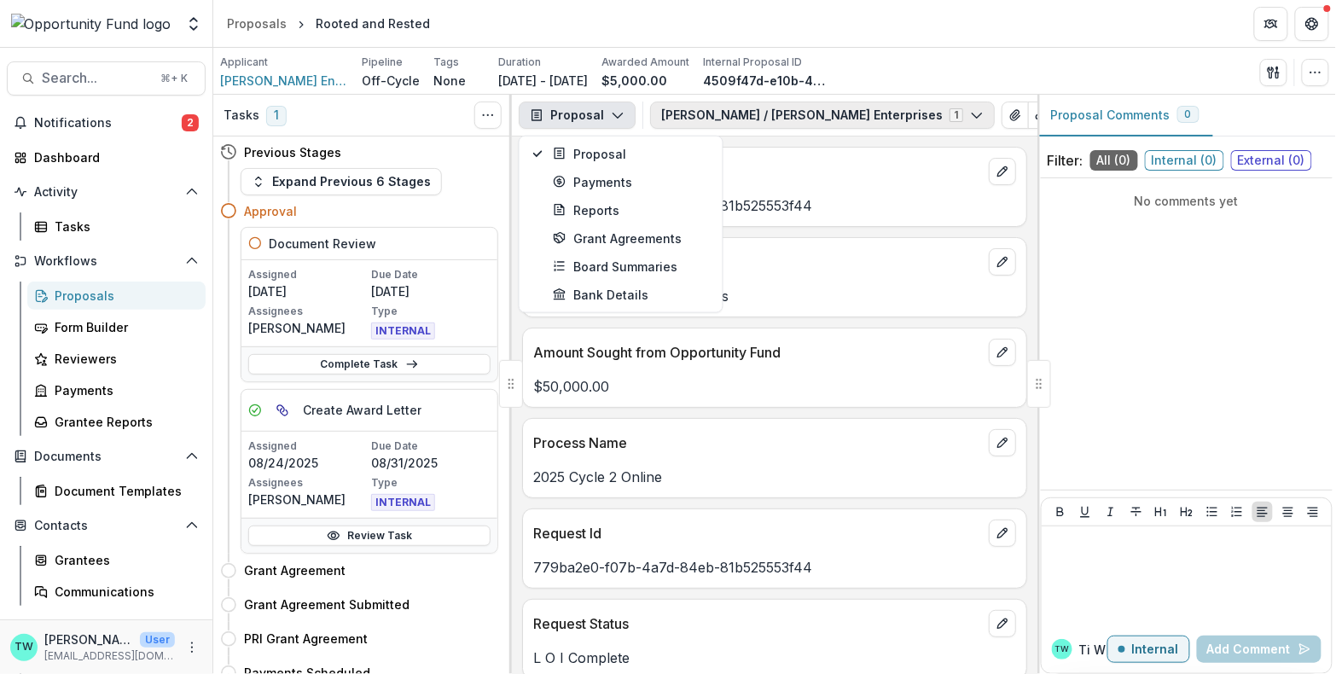
click at [729, 112] on button "[PERSON_NAME] / [PERSON_NAME] Enterprises 1" at bounding box center [822, 115] width 345 height 27
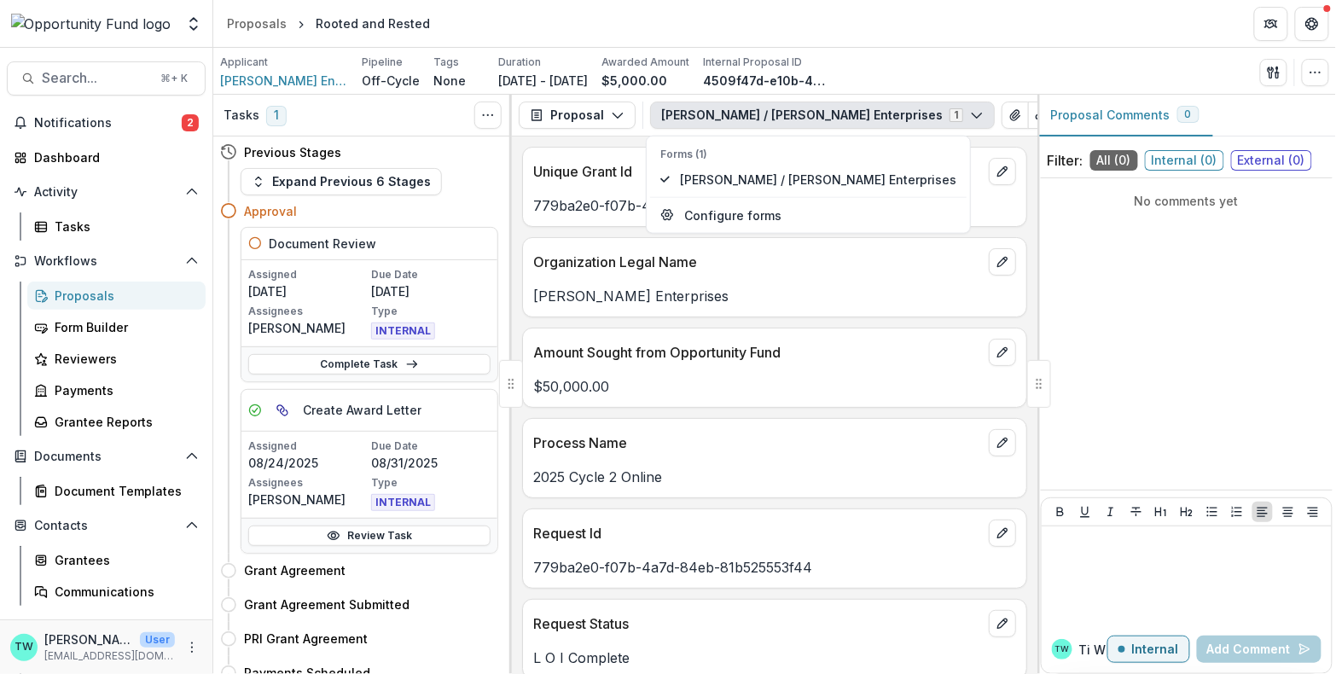
click at [729, 112] on button "[PERSON_NAME] / [PERSON_NAME] Enterprises 1" at bounding box center [822, 115] width 345 height 27
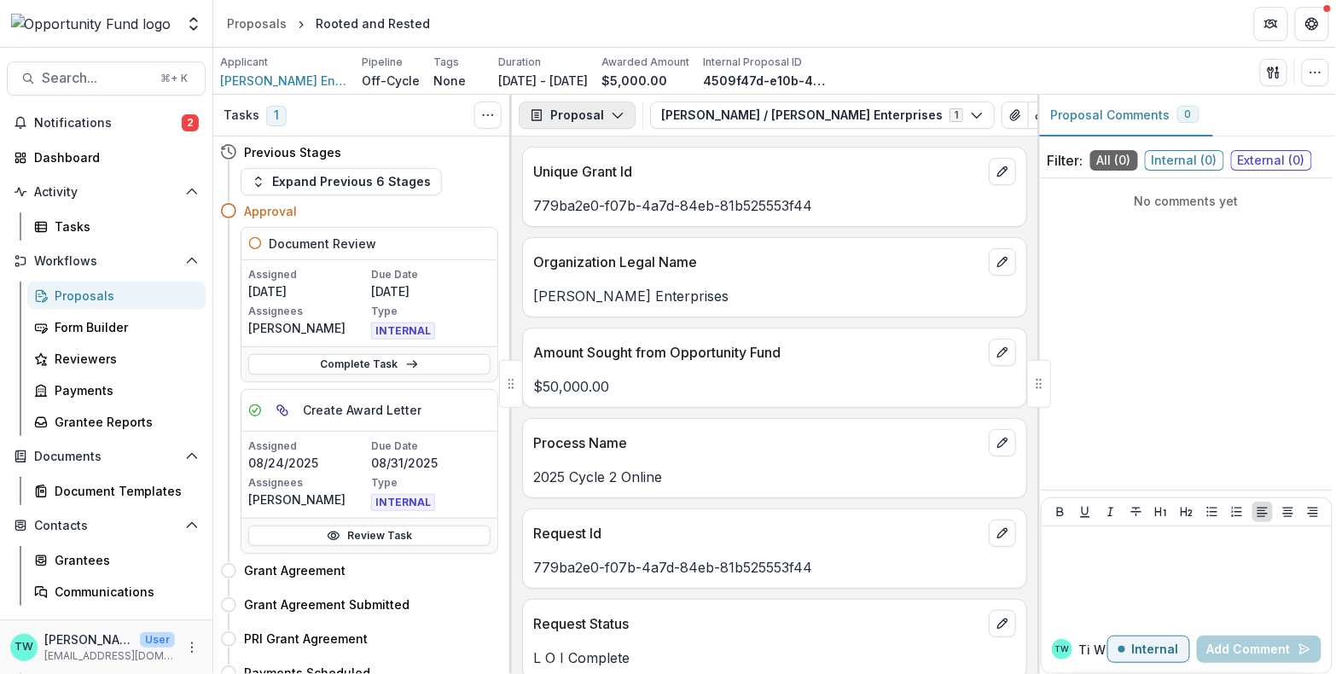
click at [601, 116] on button "Proposal" at bounding box center [577, 115] width 117 height 27
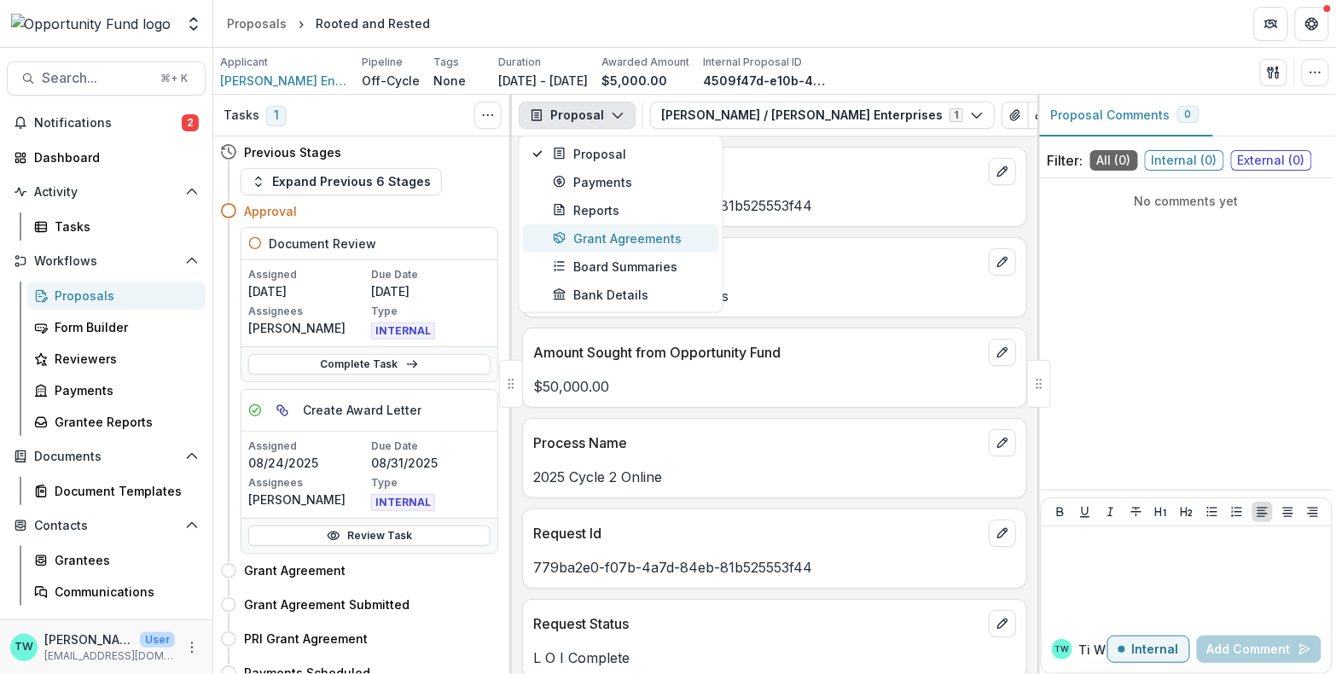
click at [601, 235] on div "Grant Agreements" at bounding box center [631, 238] width 156 height 18
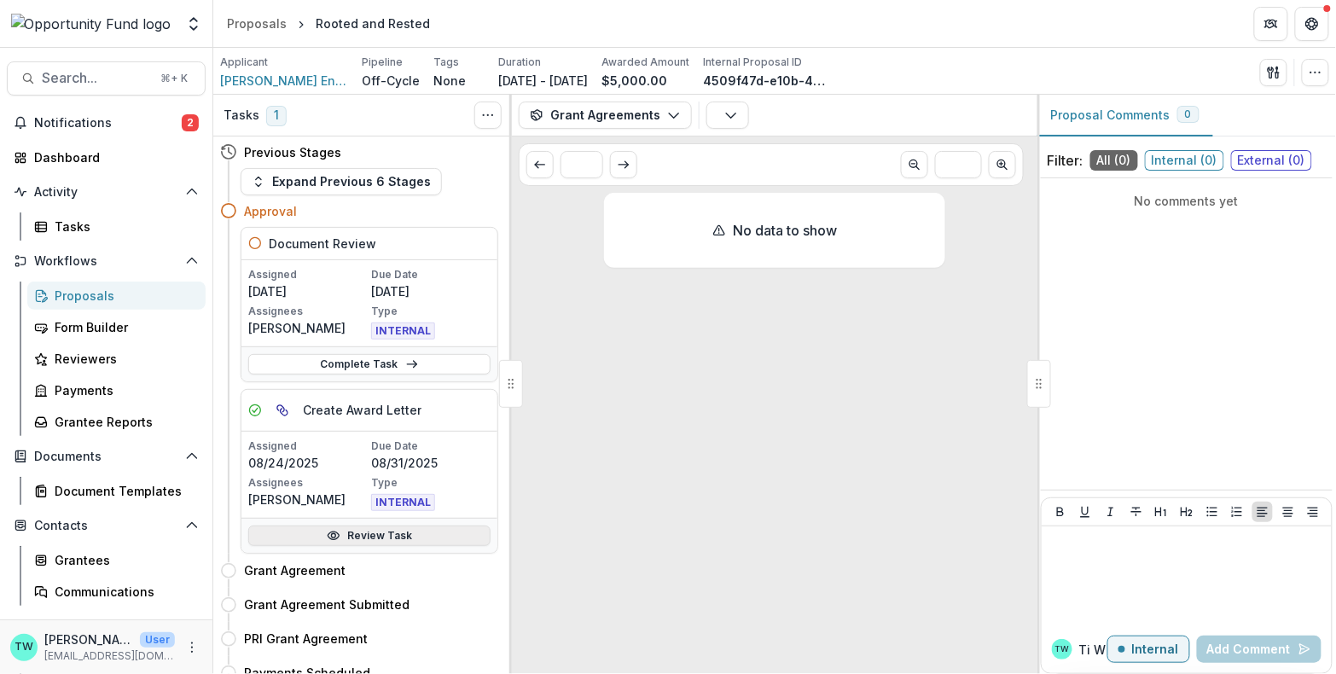
click at [352, 537] on link "Review Task" at bounding box center [369, 536] width 242 height 20
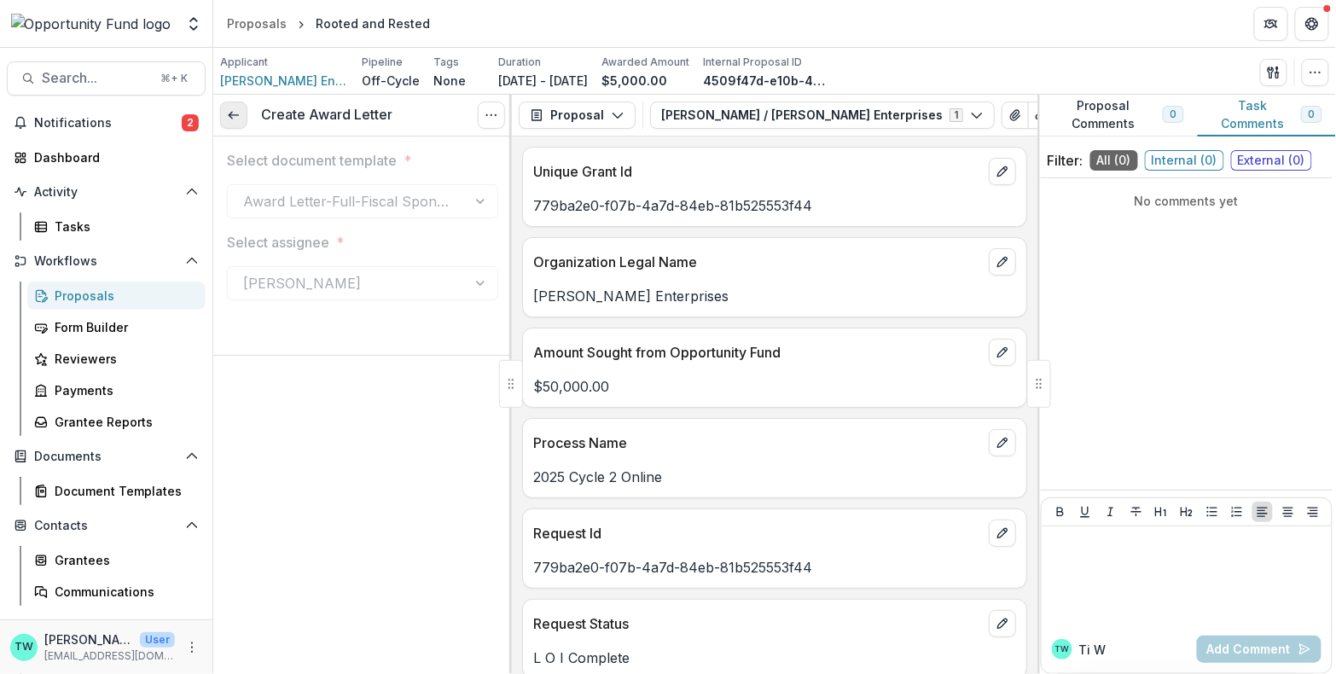
click at [238, 117] on icon at bounding box center [234, 115] width 14 height 14
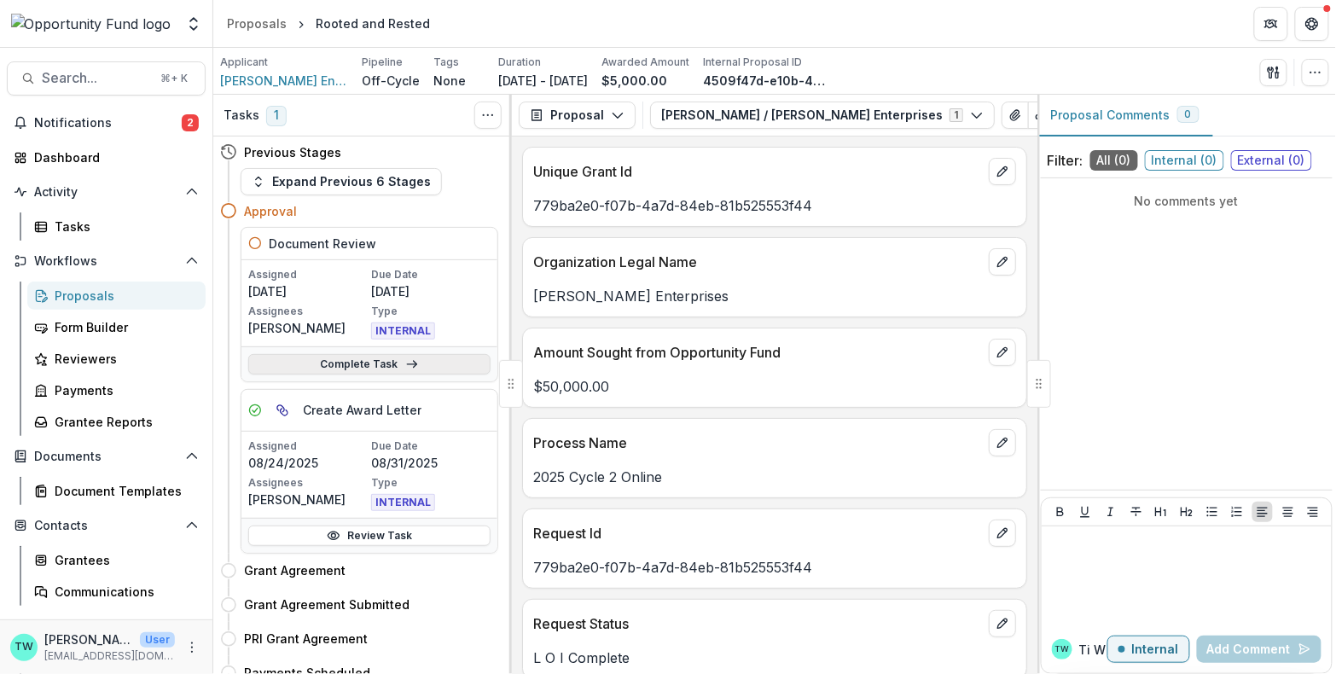
click at [352, 360] on link "Complete Task" at bounding box center [369, 364] width 242 height 20
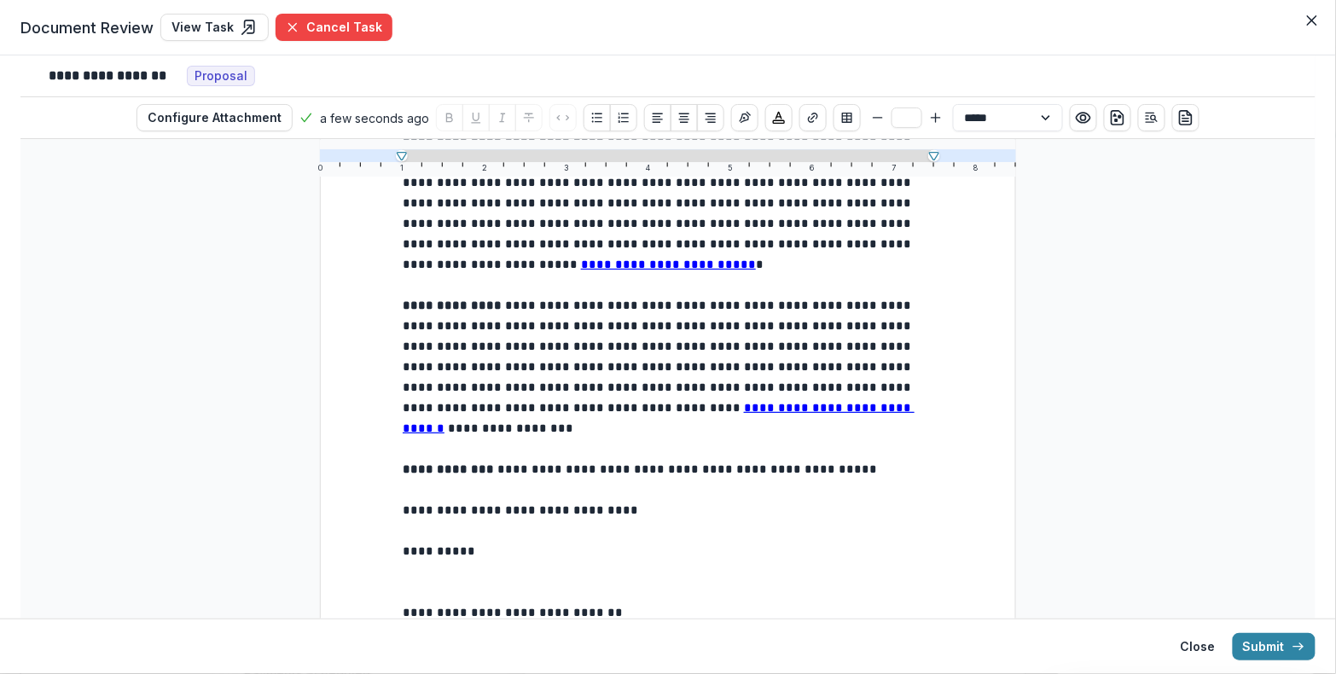
scroll to position [1274, 0]
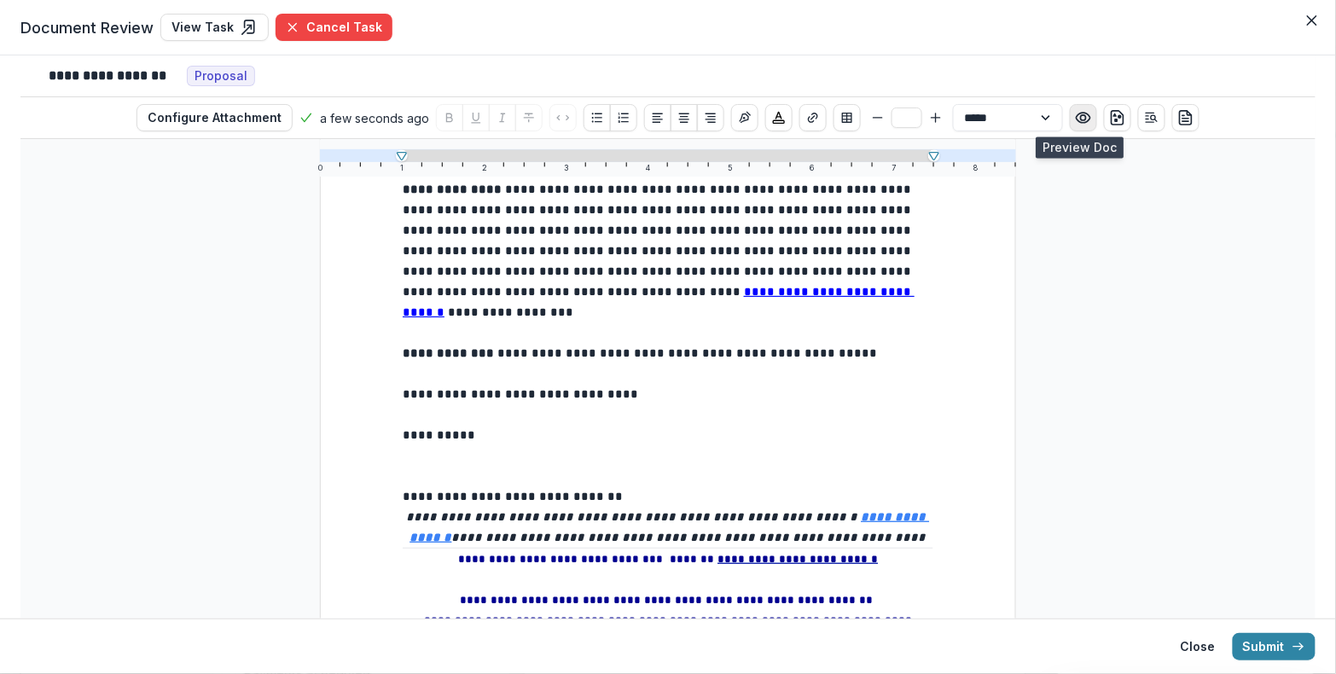
click at [1078, 118] on icon "Preview preview-doc.pdf" at bounding box center [1083, 117] width 17 height 17
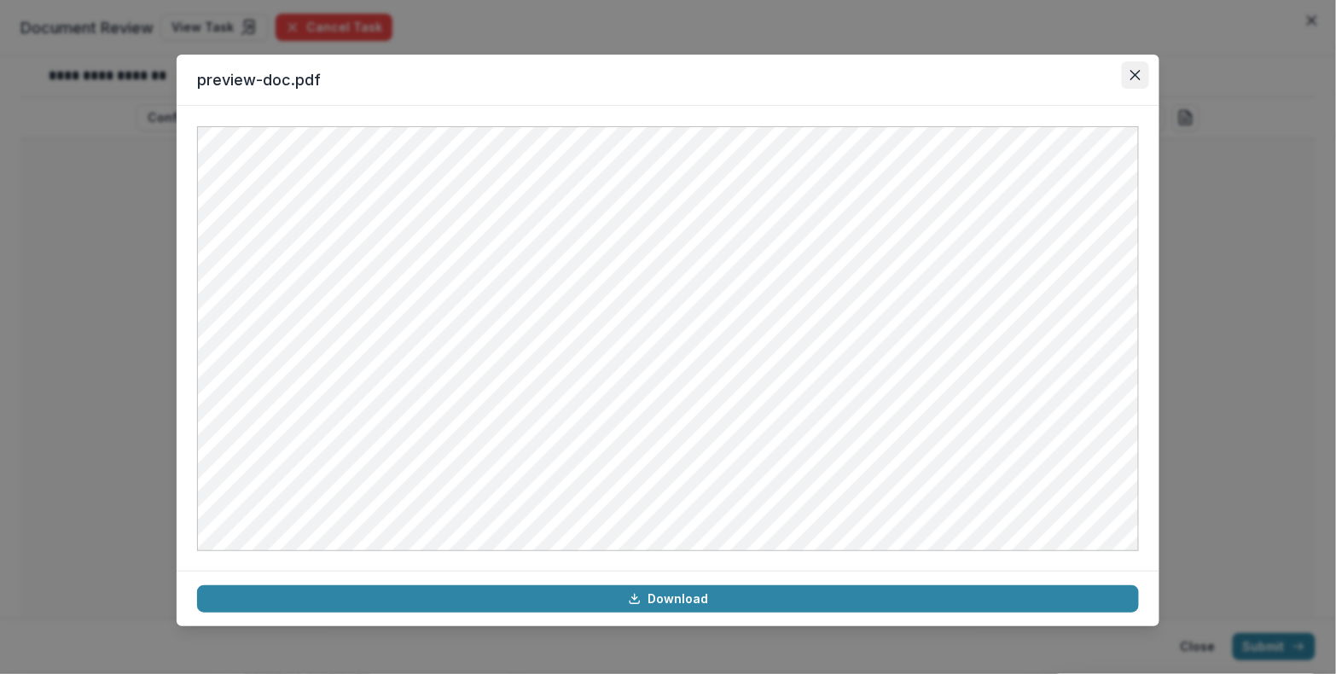
click at [1135, 70] on icon "Close" at bounding box center [1135, 75] width 10 height 10
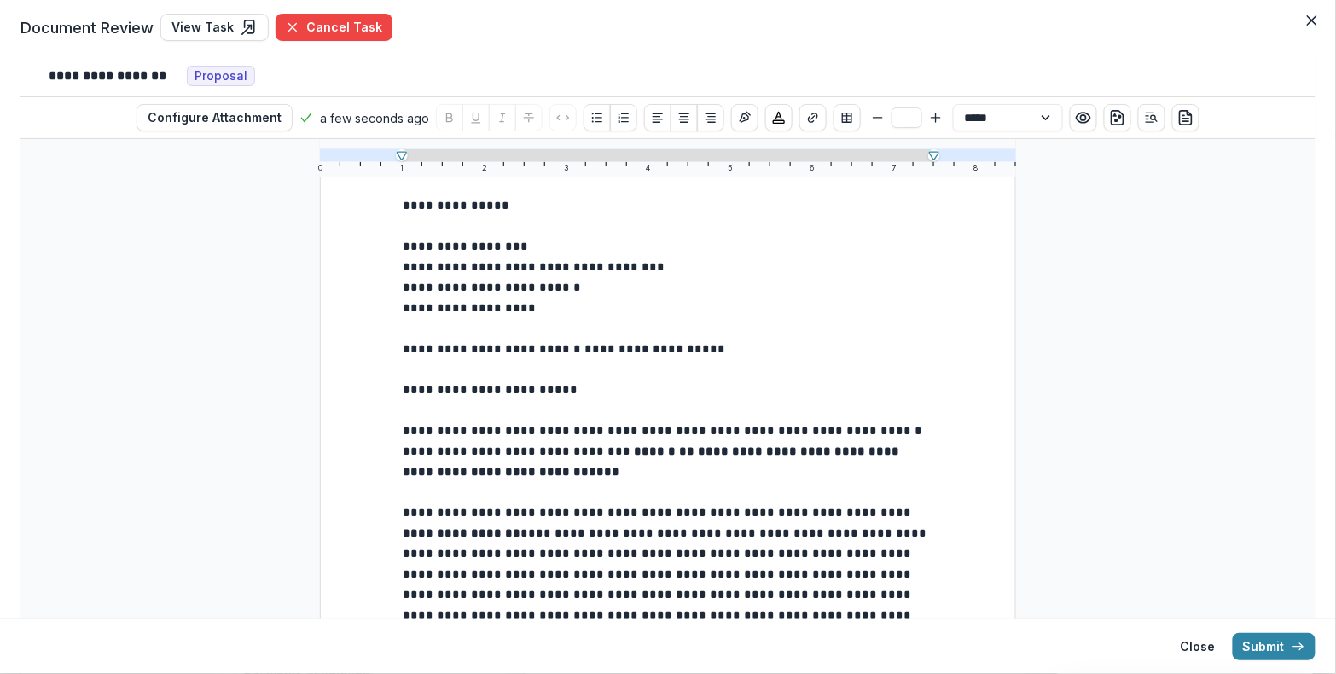
scroll to position [122, 0]
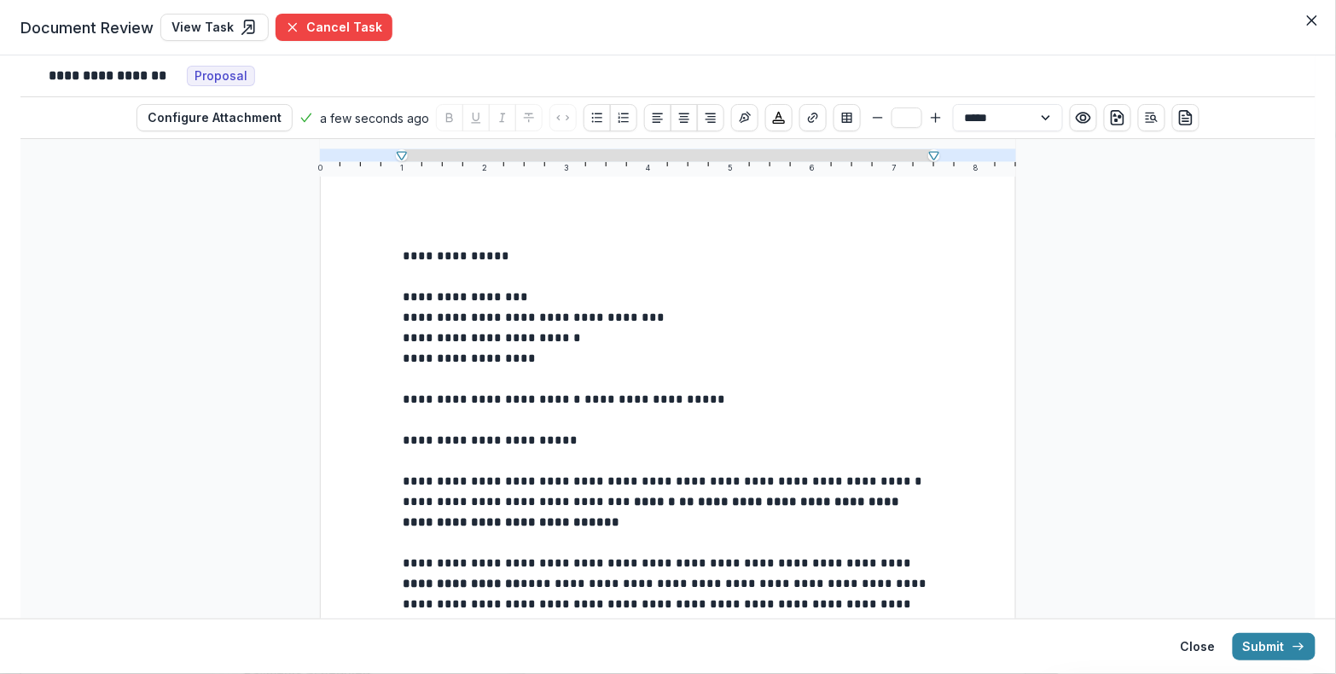
type input "**"
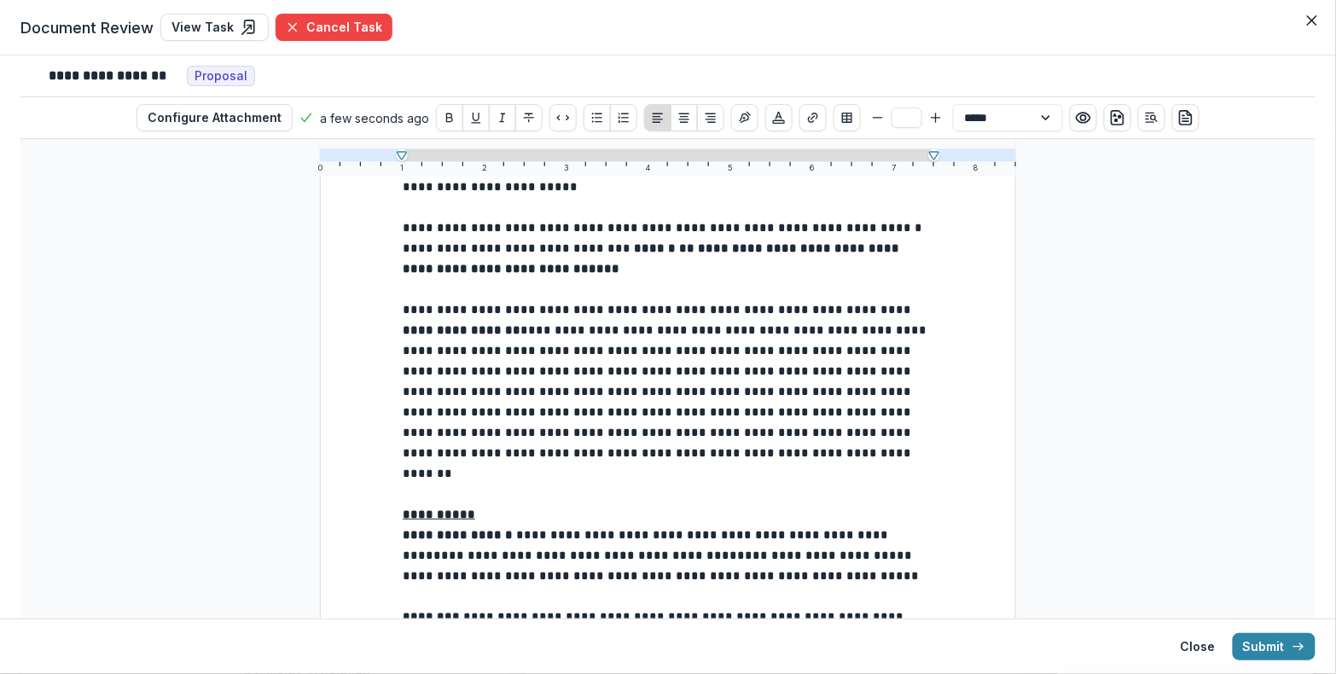
scroll to position [437, 0]
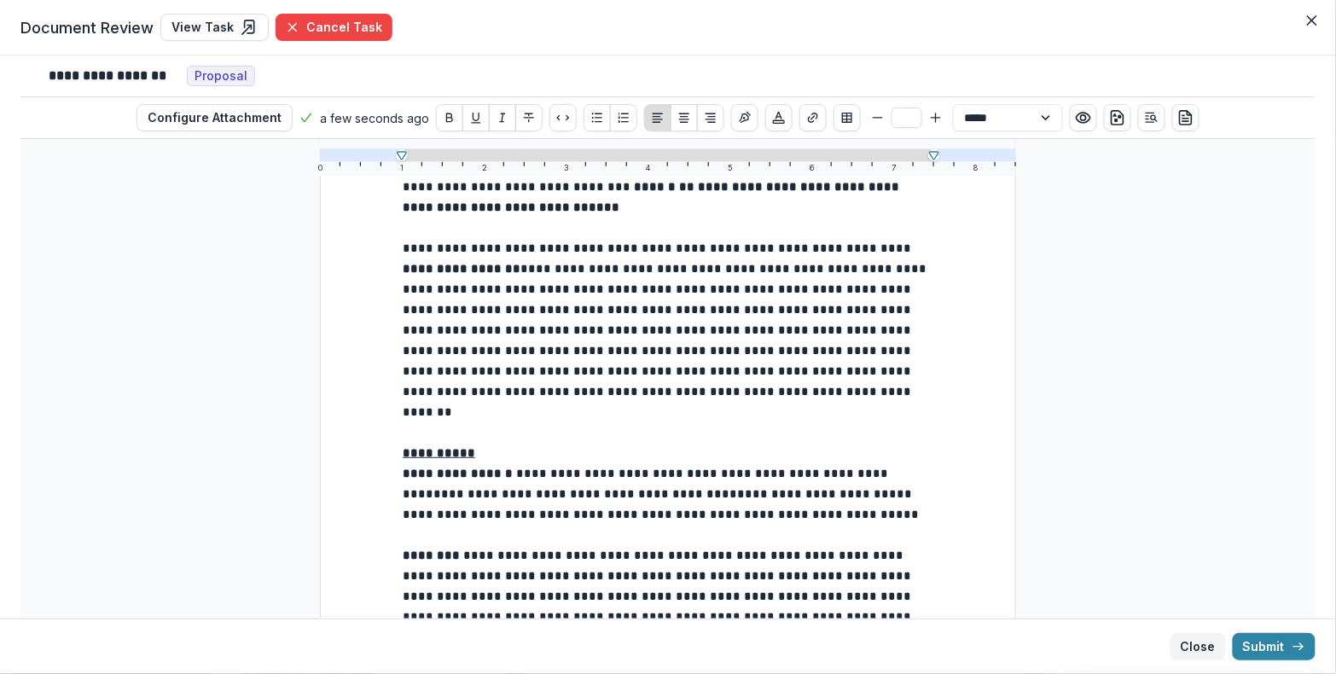
click at [1198, 649] on button "Close" at bounding box center [1197, 646] width 55 height 27
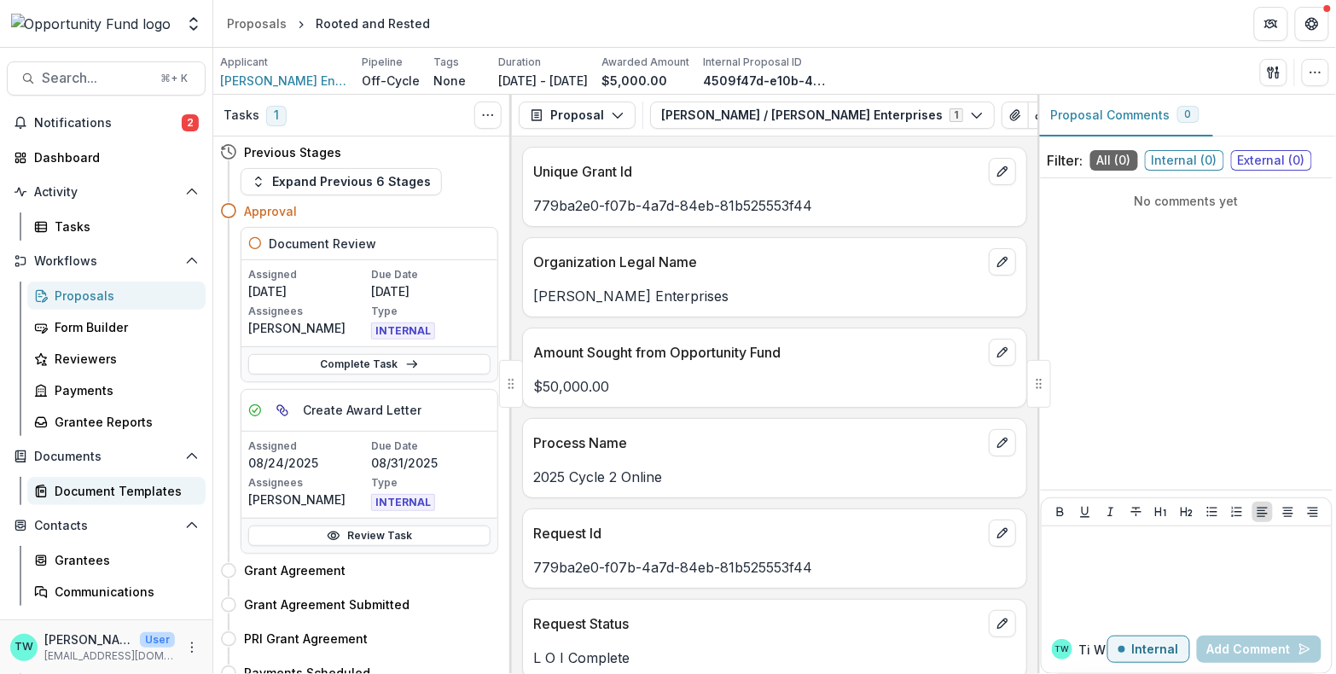
click at [90, 487] on div "Document Templates" at bounding box center [123, 491] width 137 height 18
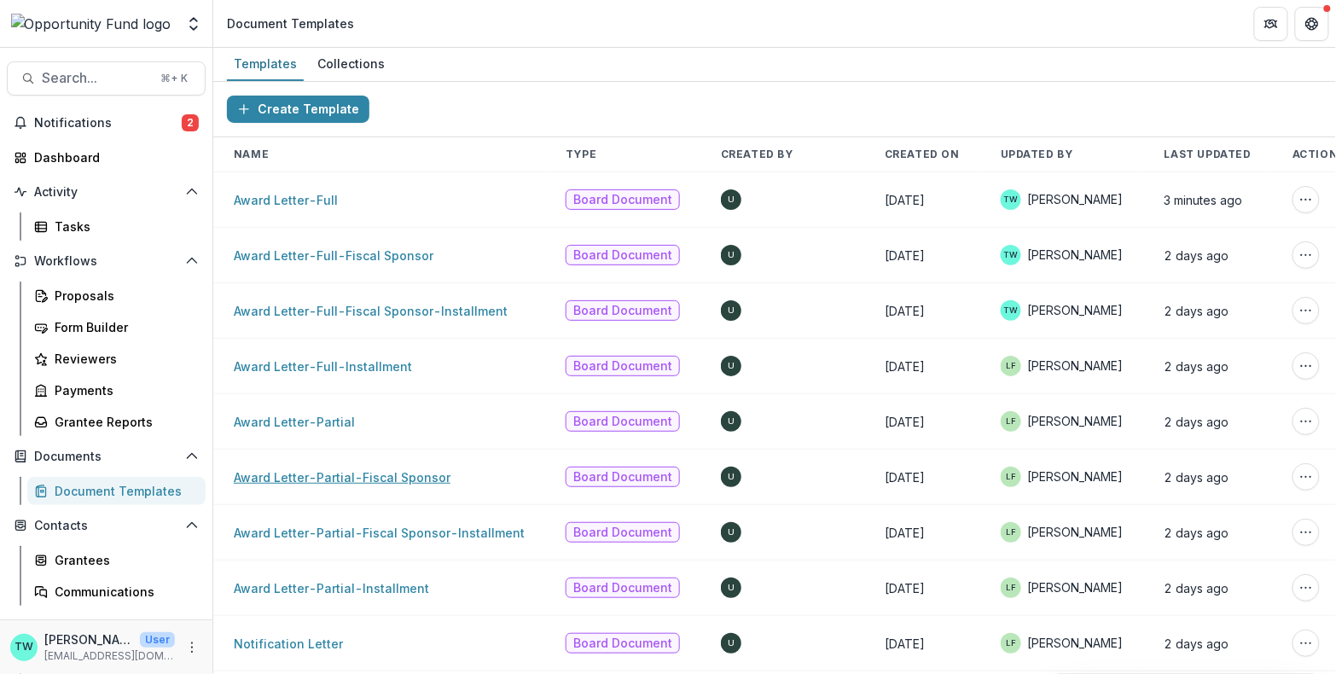
click at [311, 473] on link "Award Letter-Partial-Fiscal Sponsor" at bounding box center [342, 477] width 217 height 15
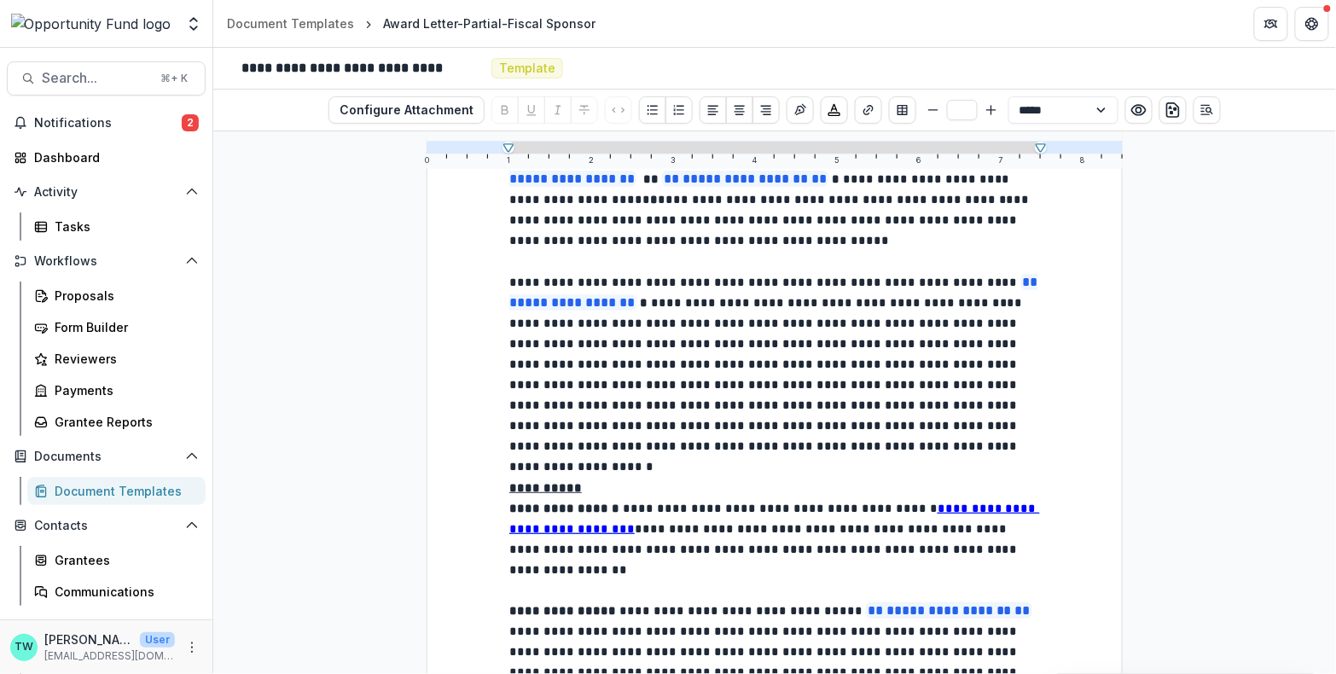
scroll to position [585, 0]
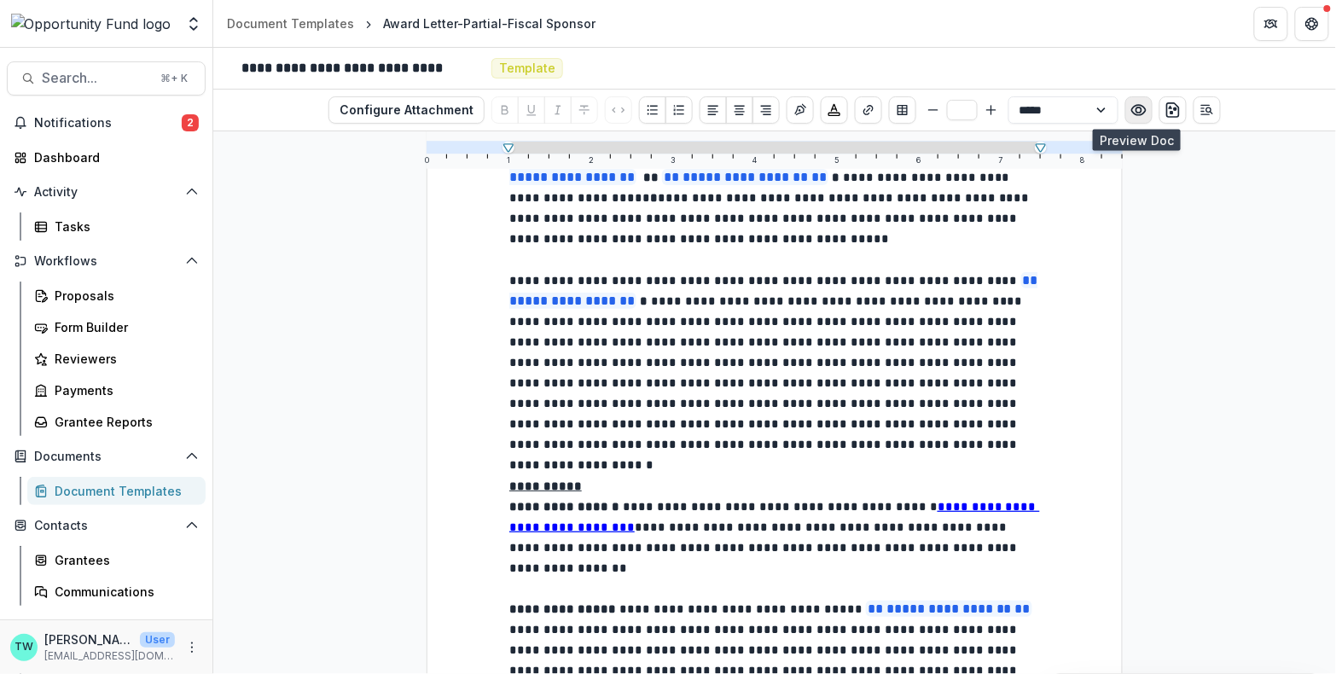
click at [1135, 107] on icon "Preview preview-doc.pdf" at bounding box center [1138, 110] width 17 height 17
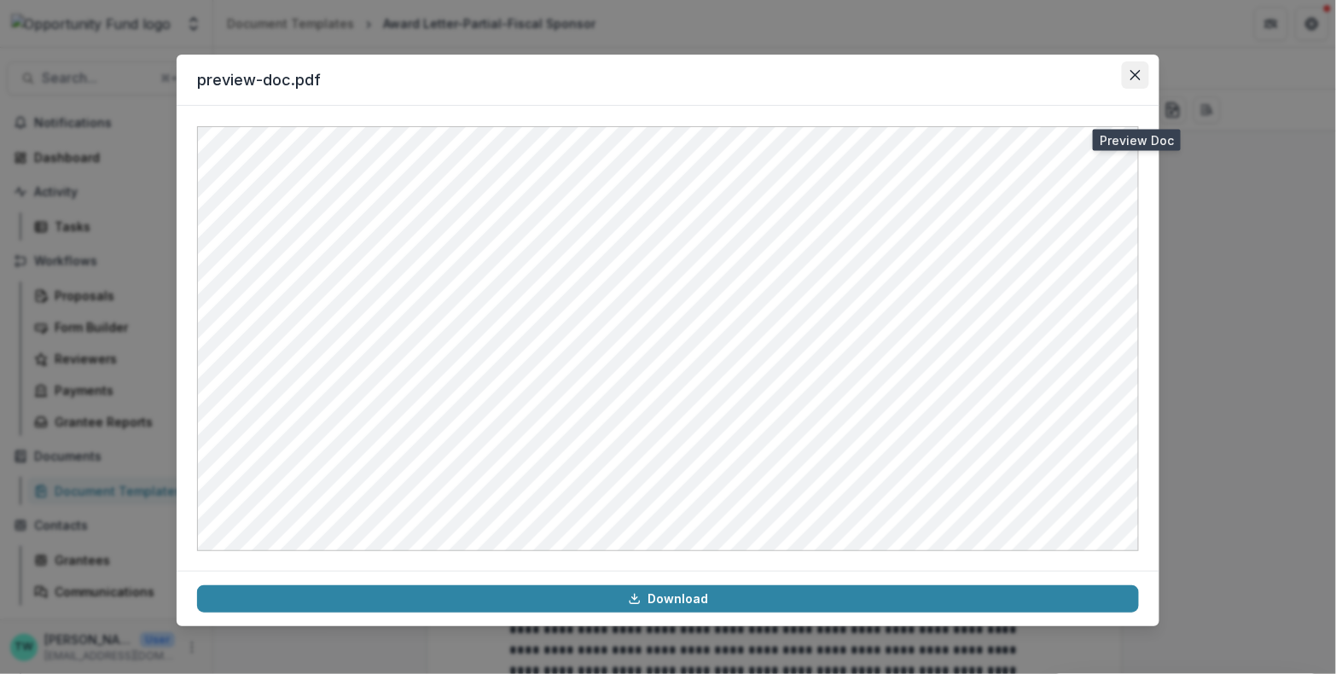
click at [1137, 74] on icon "Close" at bounding box center [1135, 75] width 10 height 10
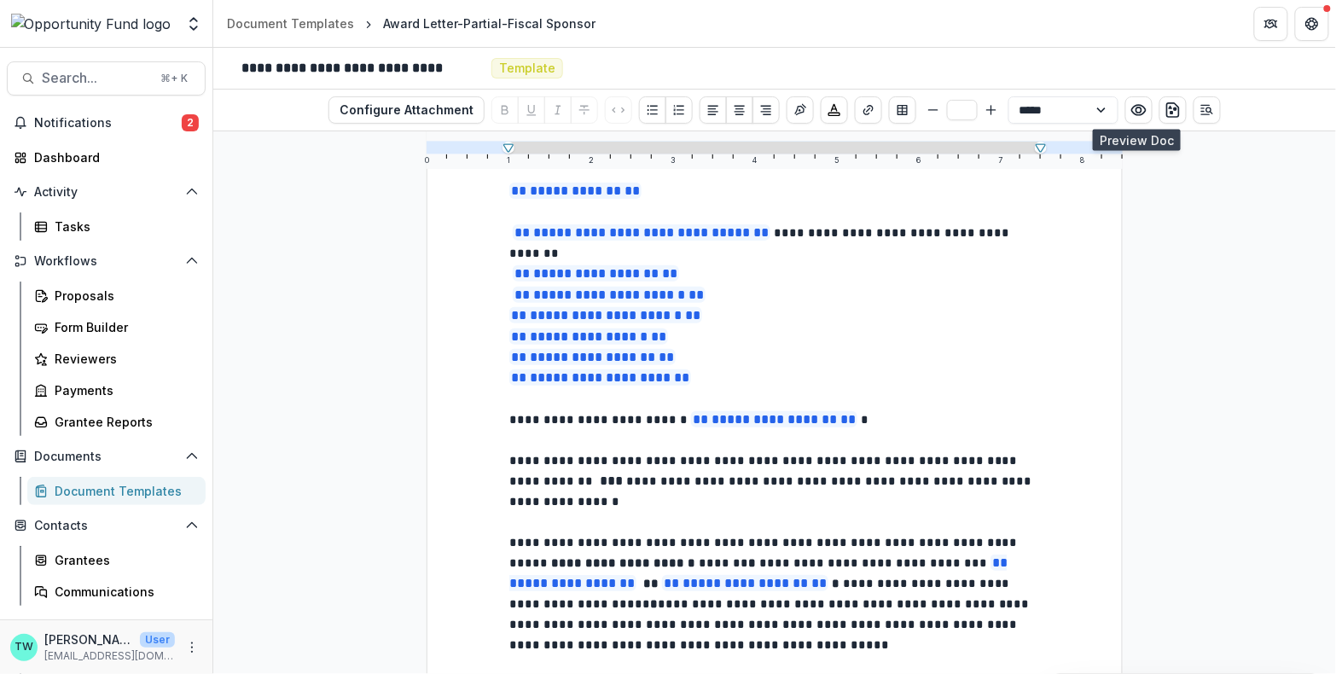
scroll to position [0, 0]
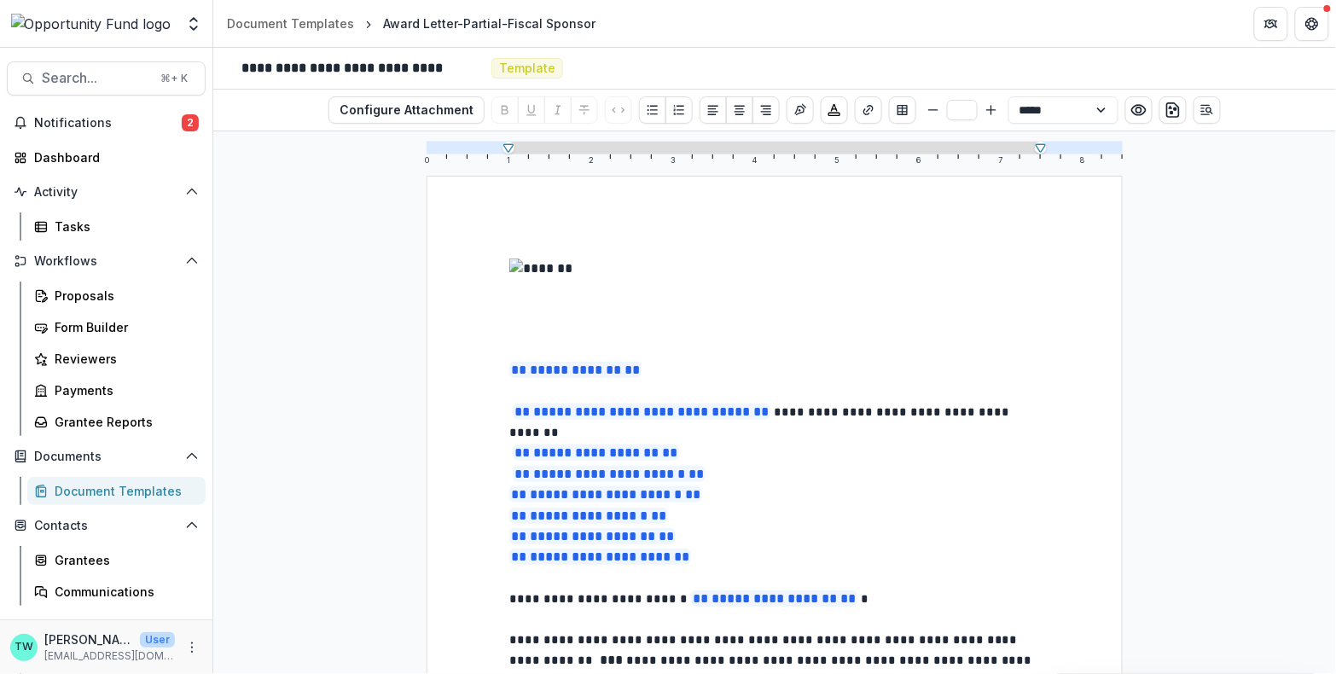
click at [828, 280] on img at bounding box center [785, 298] width 552 height 81
